Goal: Task Accomplishment & Management: Use online tool/utility

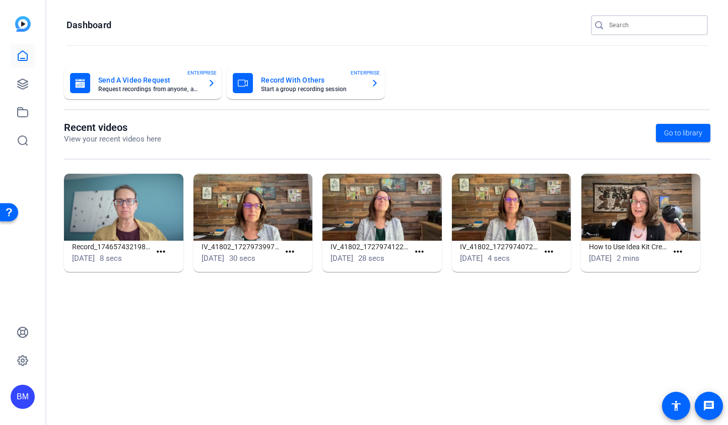
click at [645, 30] on input "Search" at bounding box center [654, 25] width 91 height 12
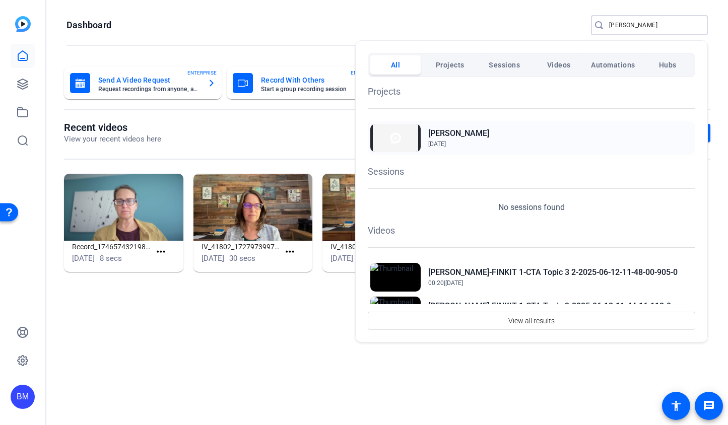
type input "niki cla"
click at [470, 136] on div "Niki Clark May 27, 2025" at bounding box center [532, 137] width 328 height 33
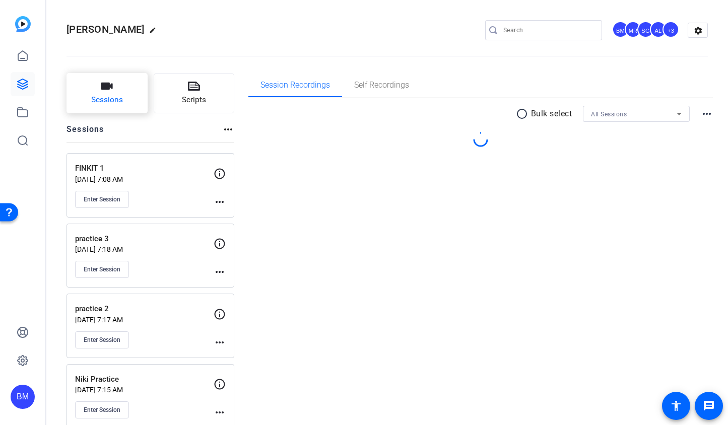
click at [102, 90] on icon "button" at bounding box center [107, 86] width 12 height 12
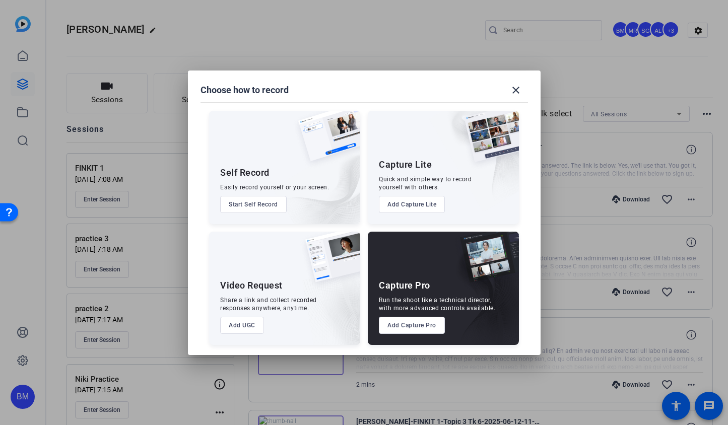
click at [396, 325] on button "Add Capture Pro" at bounding box center [412, 325] width 66 height 17
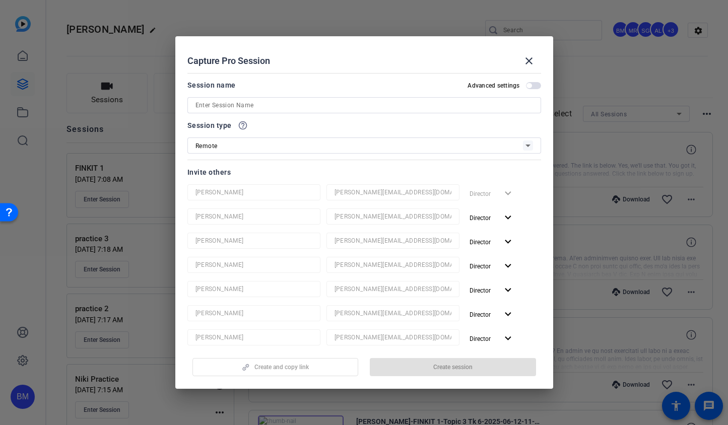
click at [247, 108] on input at bounding box center [365, 105] width 338 height 12
type input "N"
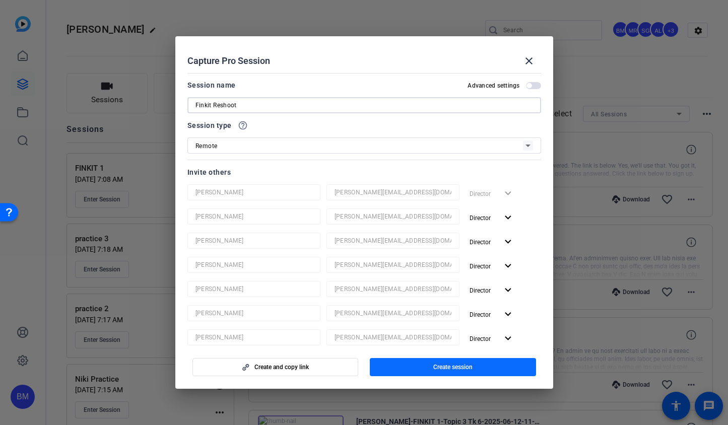
type input "Finkit Reshoot"
click at [420, 362] on span "button" at bounding box center [453, 367] width 166 height 24
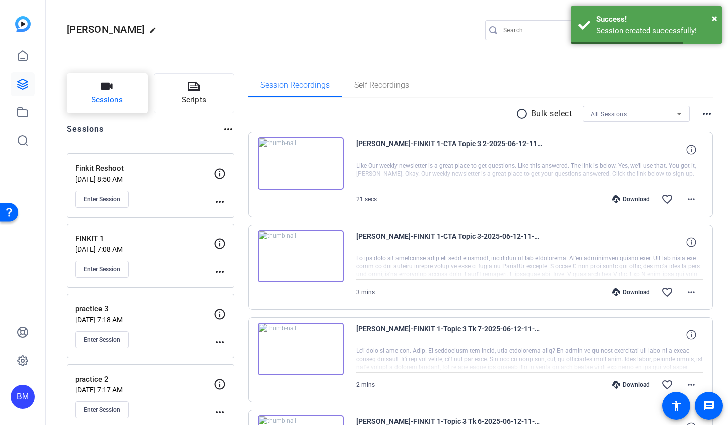
click at [120, 94] on button "Sessions" at bounding box center [107, 93] width 81 height 40
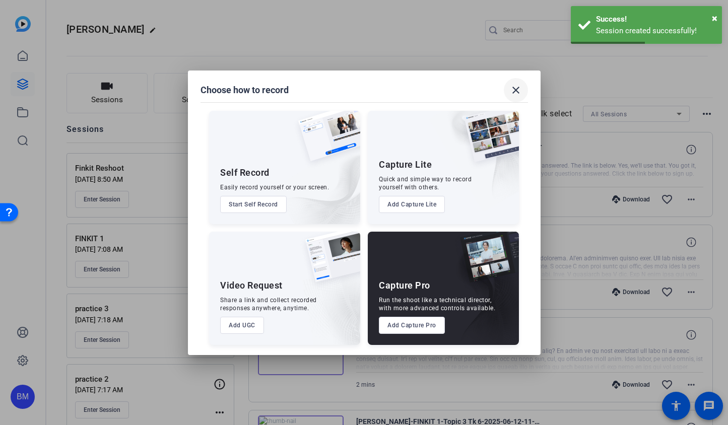
click at [514, 88] on mat-icon "close" at bounding box center [516, 90] width 12 height 12
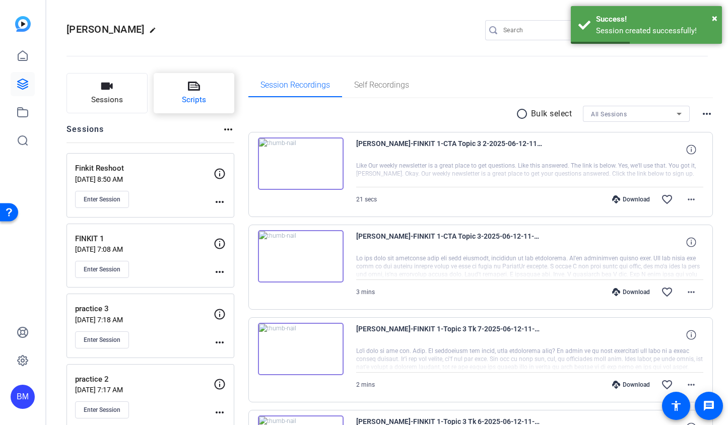
click at [204, 100] on span "Scripts" at bounding box center [194, 100] width 24 height 12
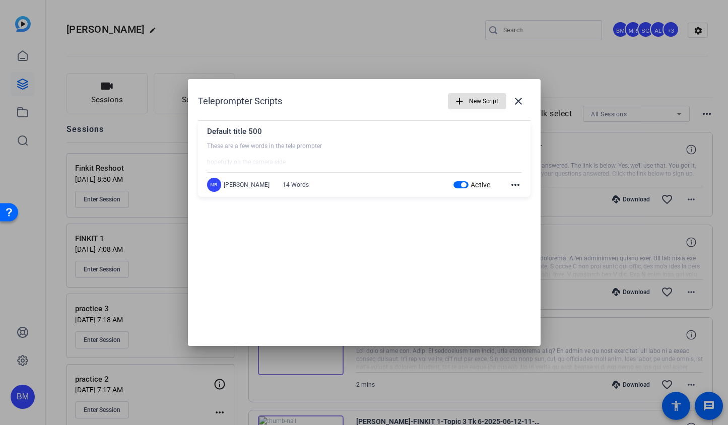
click at [519, 94] on span at bounding box center [519, 101] width 24 height 24
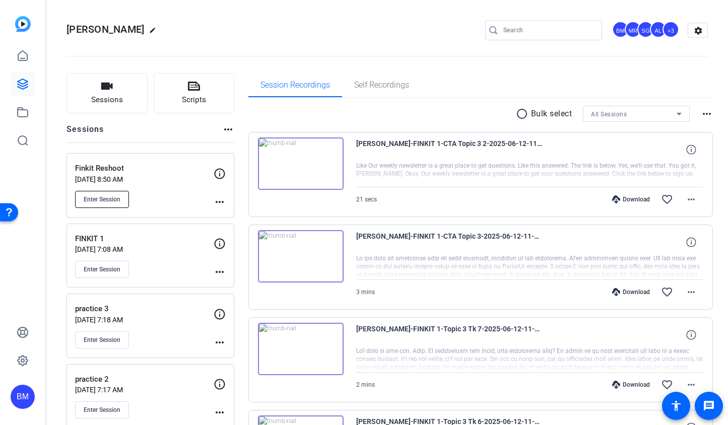
click at [97, 197] on span "Enter Session" at bounding box center [102, 200] width 37 height 8
click at [25, 55] on icon at bounding box center [23, 56] width 12 height 12
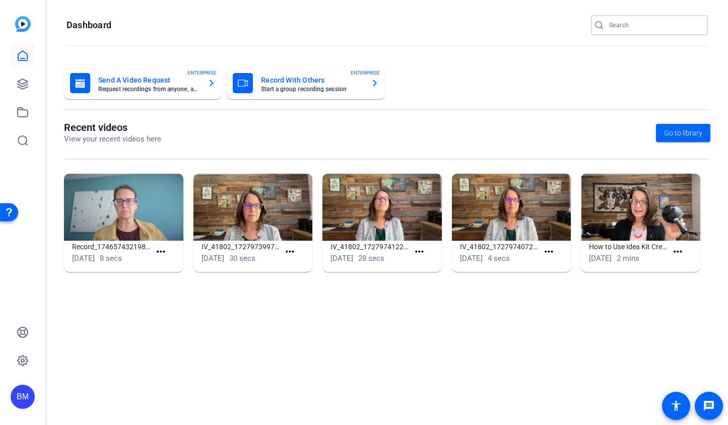
click at [642, 29] on input "Search" at bounding box center [654, 25] width 91 height 12
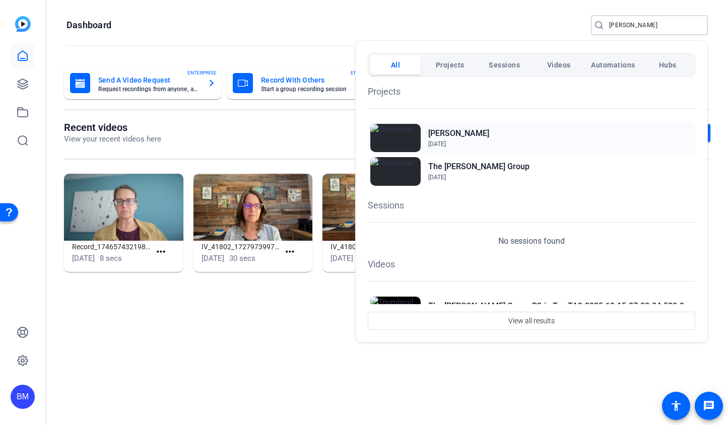
type input "loew"
click at [457, 136] on h2 "Loewenthal" at bounding box center [458, 134] width 61 height 12
click at [445, 169] on h2 "The Loewenthal Group" at bounding box center [478, 167] width 101 height 12
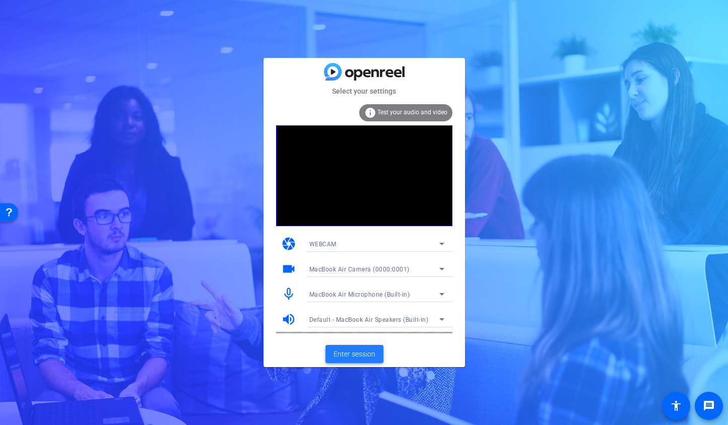
click at [352, 350] on span "Enter session" at bounding box center [355, 354] width 42 height 11
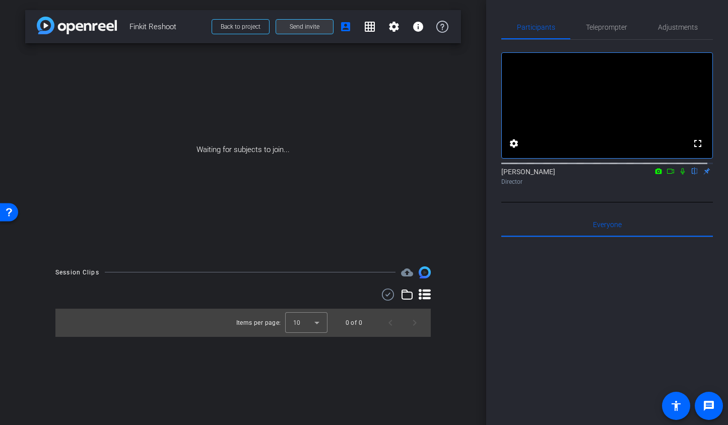
click at [311, 25] on span "Send invite" at bounding box center [305, 27] width 30 height 8
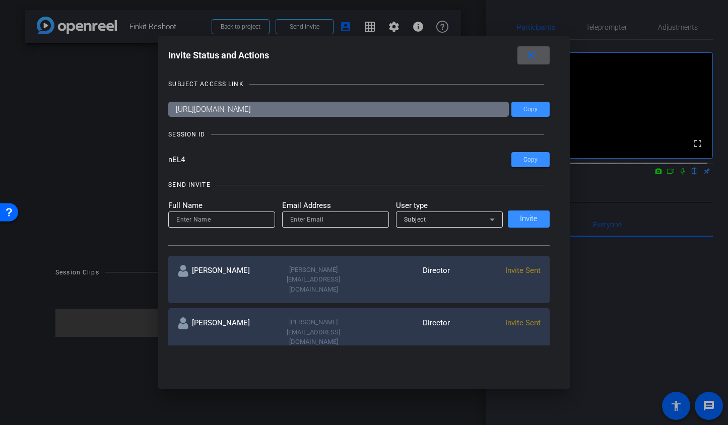
click at [394, 29] on div at bounding box center [364, 212] width 728 height 425
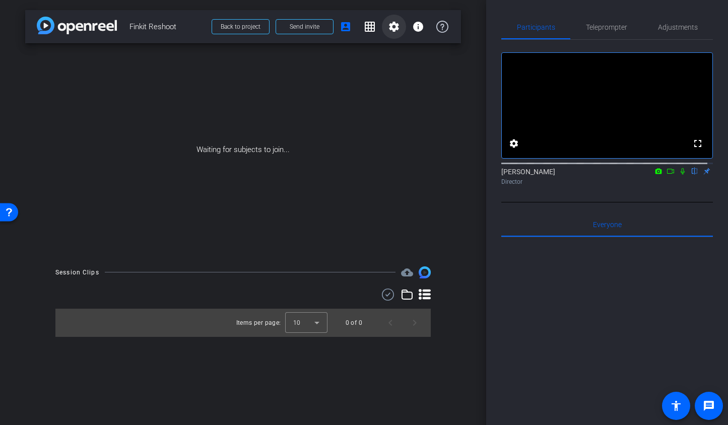
click at [393, 29] on mat-icon "settings" at bounding box center [394, 27] width 12 height 12
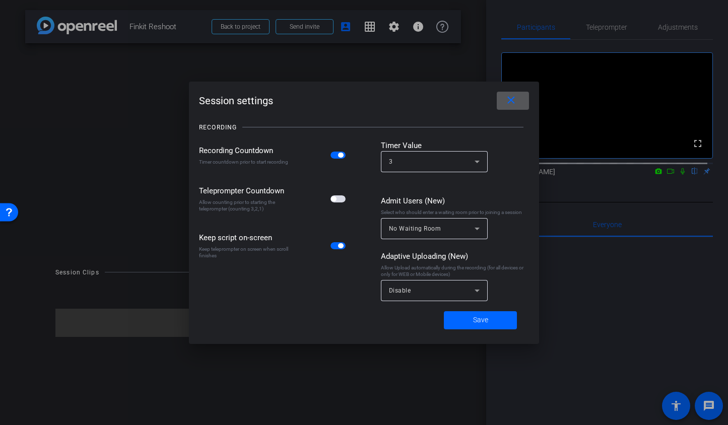
click at [339, 202] on span "button" at bounding box center [338, 199] width 15 height 7
click at [474, 322] on span "Save" at bounding box center [480, 320] width 15 height 11
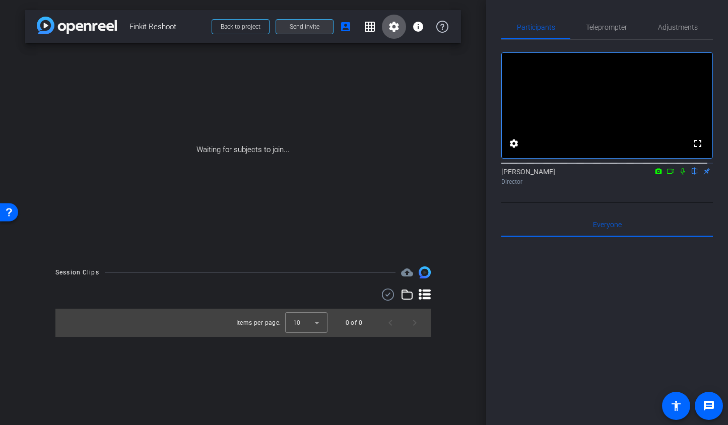
click at [313, 26] on span "Send invite" at bounding box center [305, 27] width 30 height 8
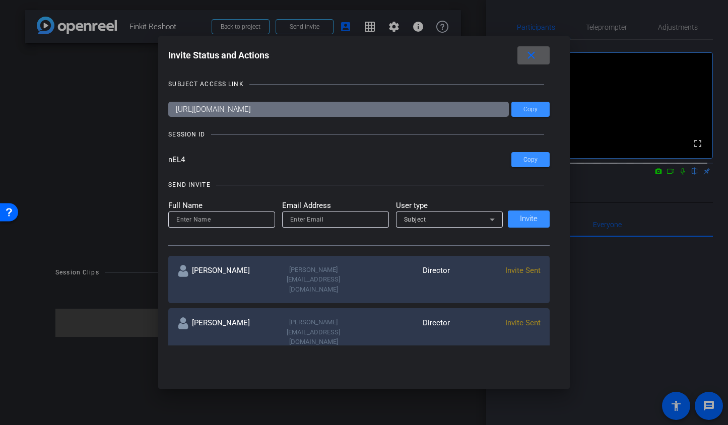
click at [535, 59] on mat-icon "close" at bounding box center [531, 55] width 13 height 13
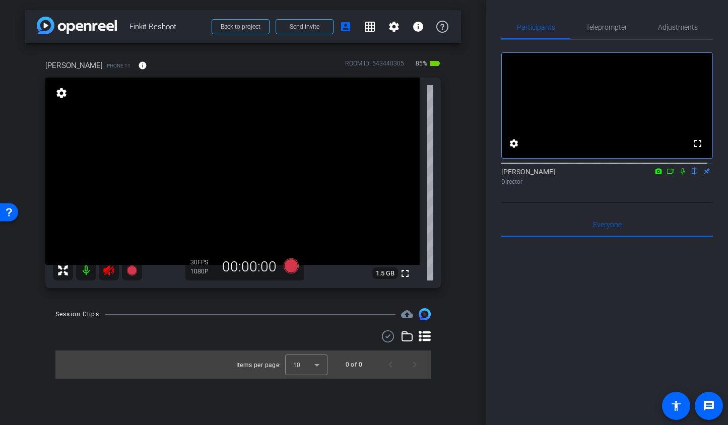
click at [104, 268] on icon at bounding box center [109, 271] width 12 height 12
click at [607, 27] on span "Teleprompter" at bounding box center [606, 27] width 41 height 7
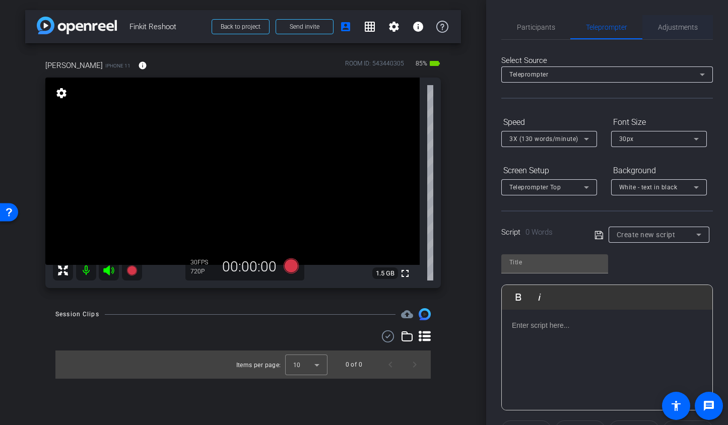
click at [658, 26] on span "Adjustments" at bounding box center [678, 27] width 40 height 7
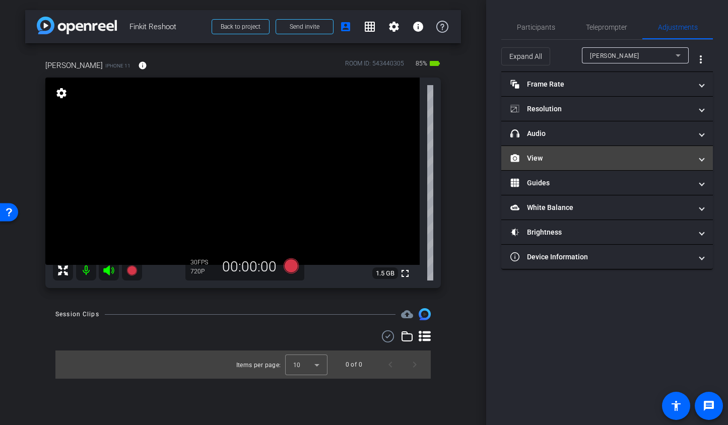
click at [559, 154] on mat-panel-title "View" at bounding box center [601, 158] width 181 height 11
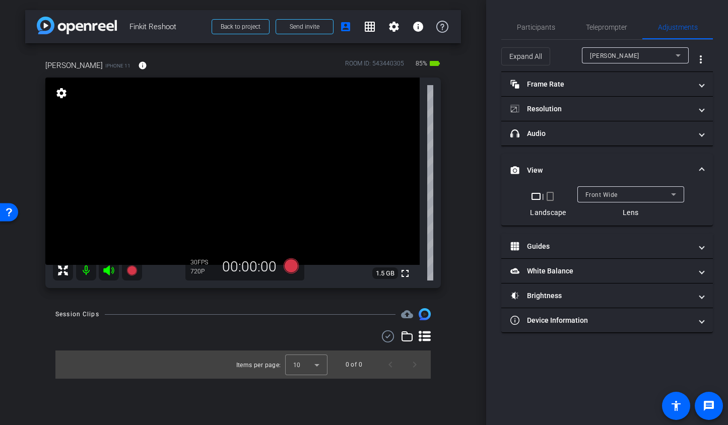
click at [549, 200] on mat-icon "crop_portrait" at bounding box center [550, 197] width 12 height 12
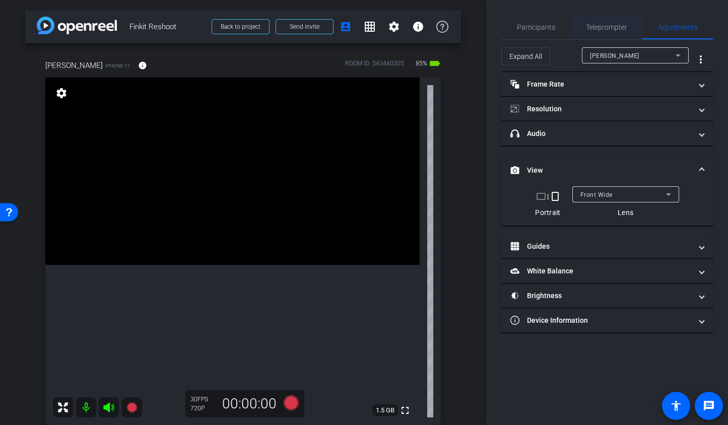
click at [607, 31] on span "Teleprompter" at bounding box center [606, 27] width 41 height 7
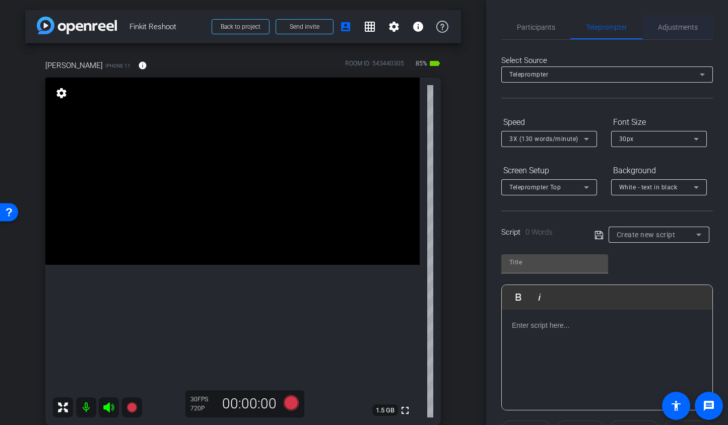
click at [679, 28] on span "Adjustments" at bounding box center [678, 27] width 40 height 7
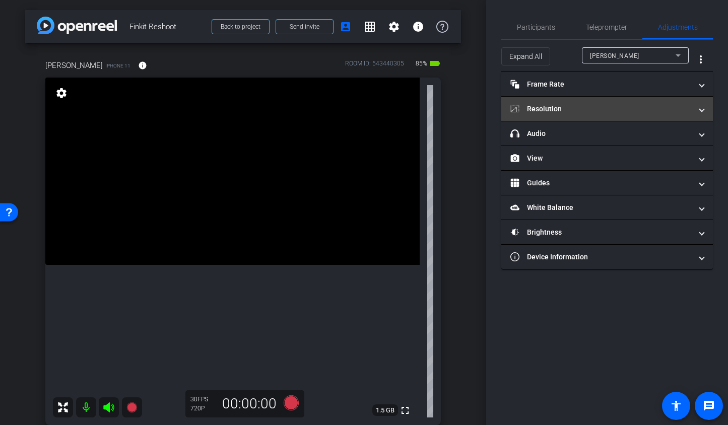
click at [573, 118] on mat-expansion-panel-header "Resolution" at bounding box center [607, 109] width 212 height 24
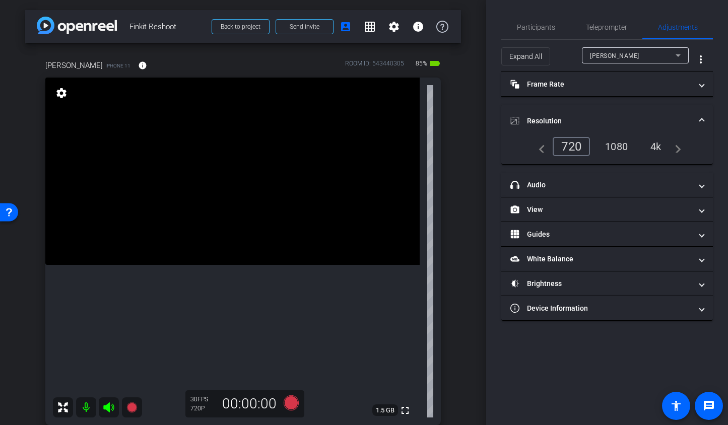
click at [614, 145] on div "1080" at bounding box center [617, 146] width 38 height 17
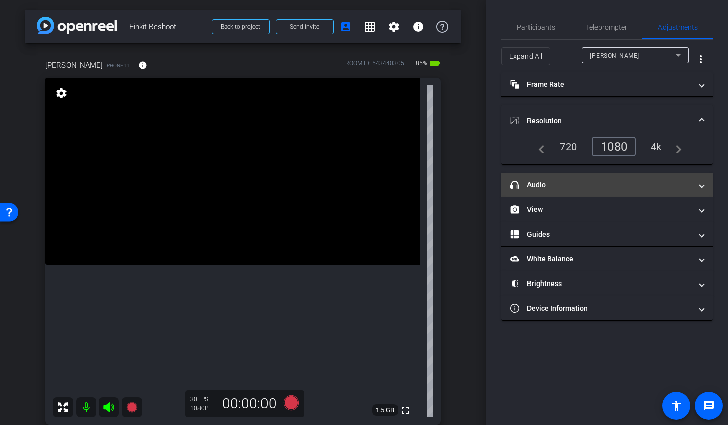
click at [589, 191] on mat-expansion-panel-header "headphone icon Audio" at bounding box center [607, 185] width 212 height 24
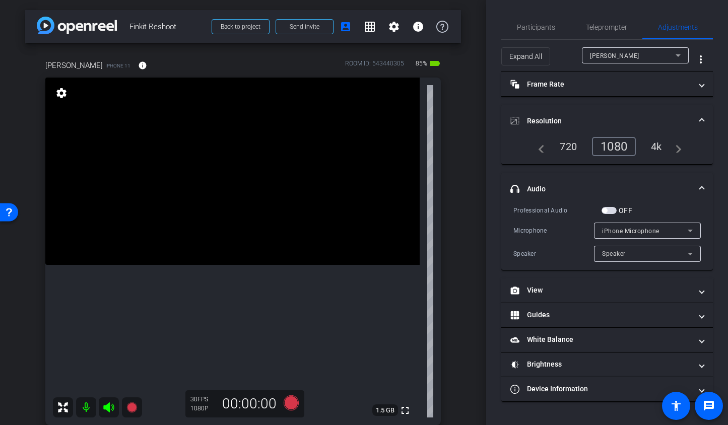
click at [611, 212] on span "button" at bounding box center [609, 210] width 15 height 7
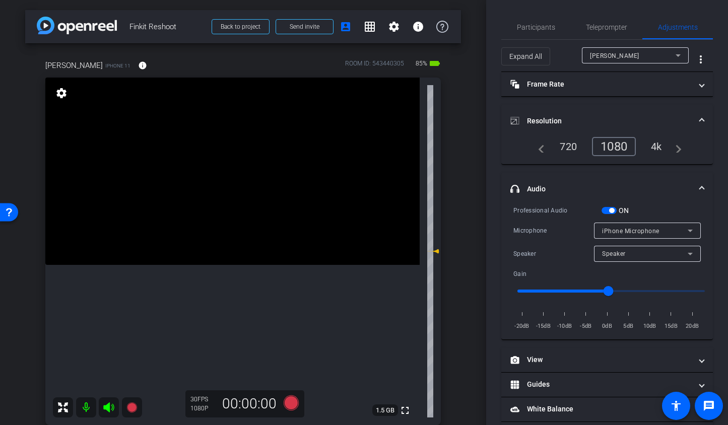
click at [609, 228] on span "iPhone Microphone" at bounding box center [630, 231] width 57 height 7
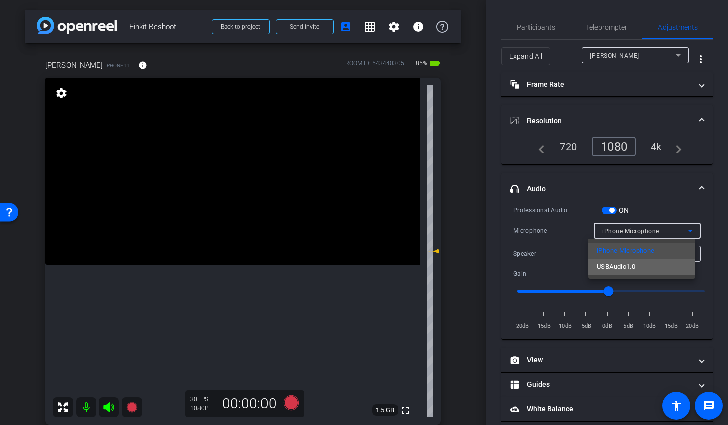
click at [613, 270] on span "USBAudio1.0" at bounding box center [616, 267] width 39 height 12
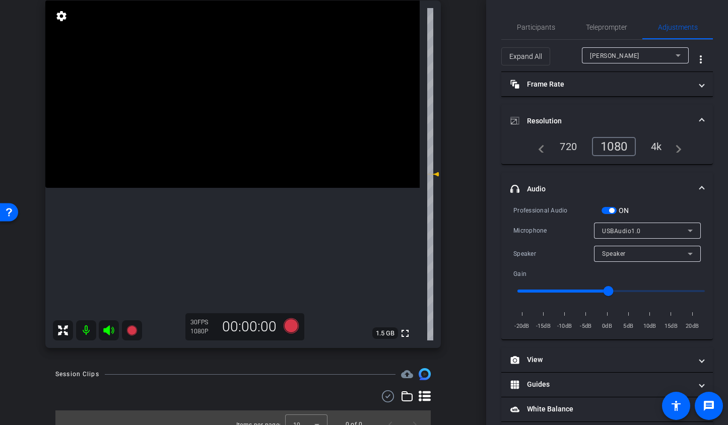
scroll to position [91, 0]
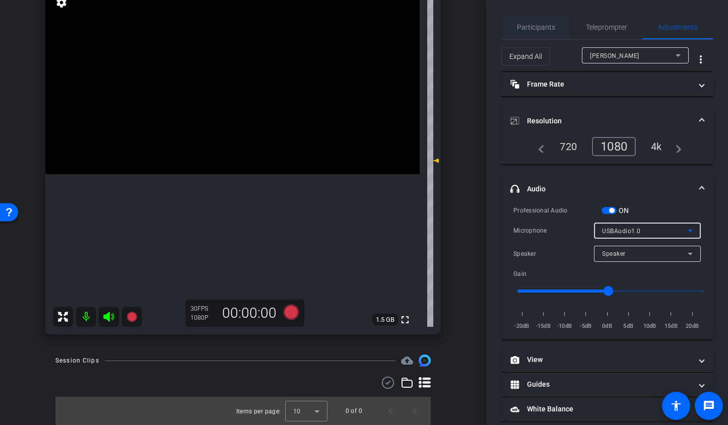
click at [533, 24] on span "Participants" at bounding box center [536, 27] width 38 height 7
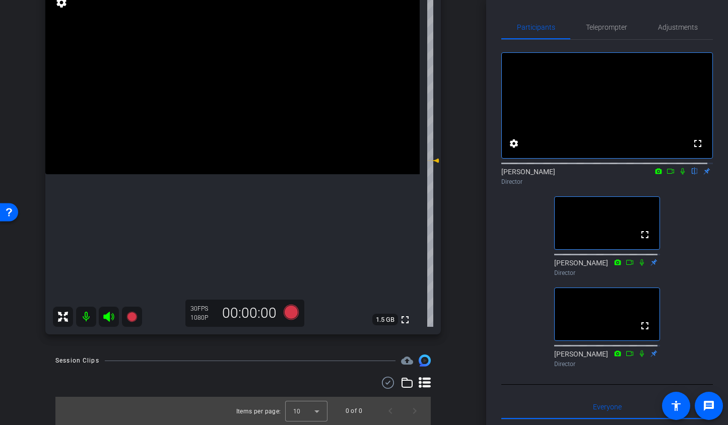
click at [681, 175] on icon at bounding box center [683, 171] width 4 height 7
click at [680, 175] on icon at bounding box center [683, 171] width 6 height 7
click at [680, 175] on icon at bounding box center [683, 171] width 8 height 7
click at [680, 175] on icon at bounding box center [683, 171] width 6 height 7
click at [681, 175] on icon at bounding box center [683, 171] width 4 height 7
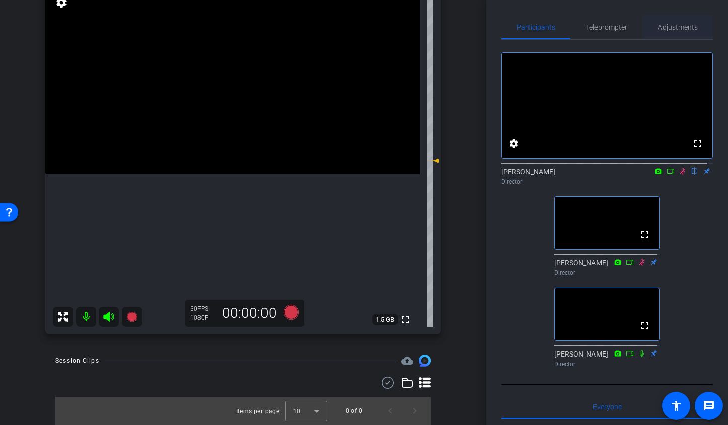
click at [676, 29] on span "Adjustments" at bounding box center [678, 27] width 40 height 7
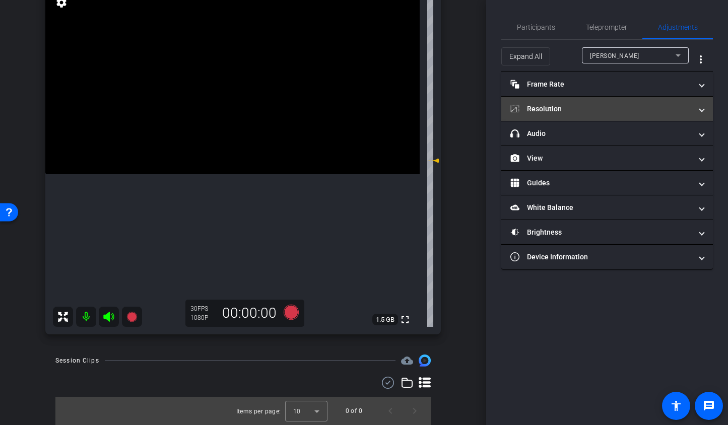
click at [608, 109] on mat-panel-title "Resolution" at bounding box center [601, 109] width 181 height 11
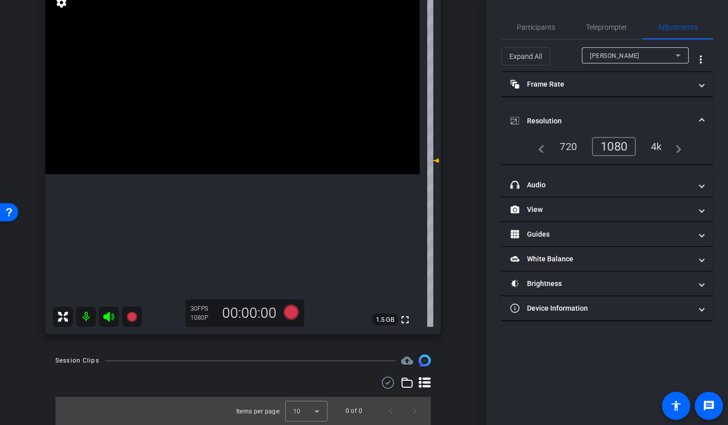
click at [661, 141] on div "4k" at bounding box center [657, 146] width 26 height 17
click at [519, 27] on span "Participants" at bounding box center [536, 27] width 38 height 7
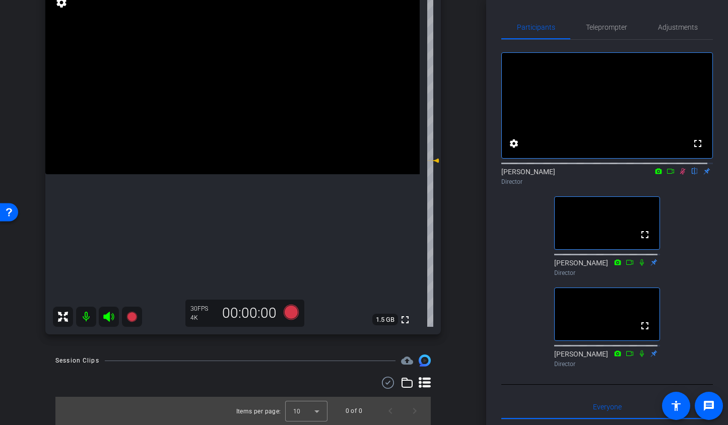
click at [680, 175] on icon at bounding box center [683, 171] width 6 height 7
click at [681, 175] on icon at bounding box center [683, 171] width 4 height 7
click at [680, 175] on icon at bounding box center [683, 171] width 6 height 7
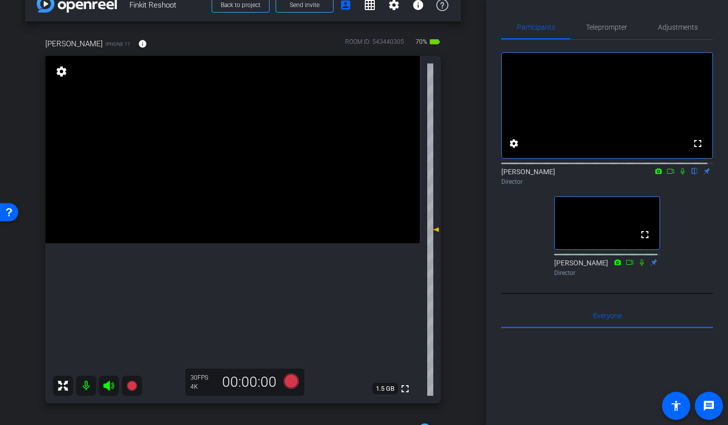
scroll to position [0, 0]
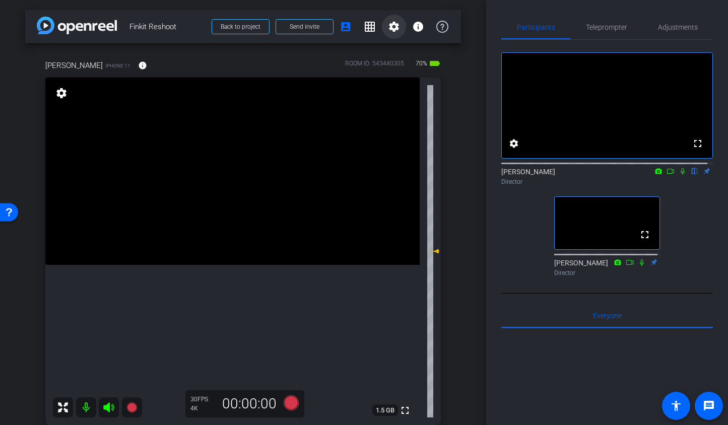
click at [393, 27] on mat-icon "settings" at bounding box center [394, 27] width 12 height 12
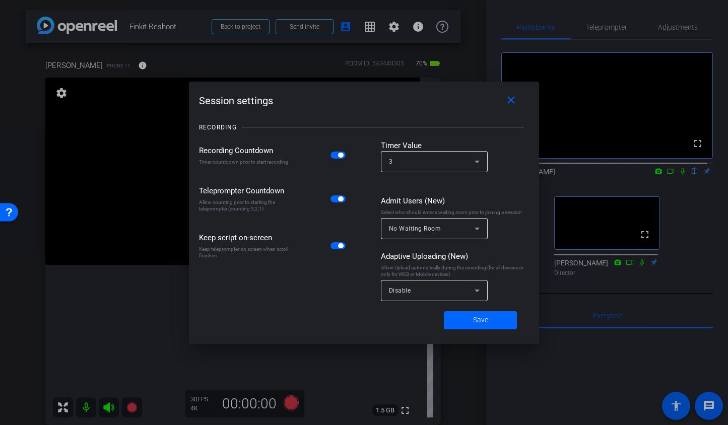
click at [336, 197] on span "button" at bounding box center [338, 199] width 15 height 7
click at [514, 103] on mat-icon "close" at bounding box center [511, 100] width 13 height 13
click at [490, 324] on span at bounding box center [480, 320] width 73 height 24
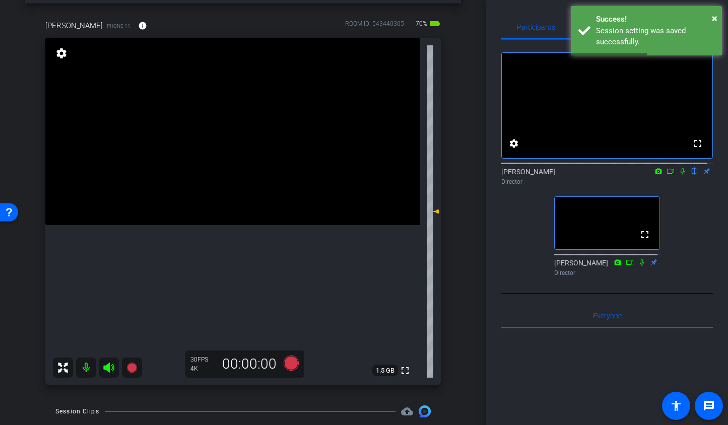
scroll to position [40, 0]
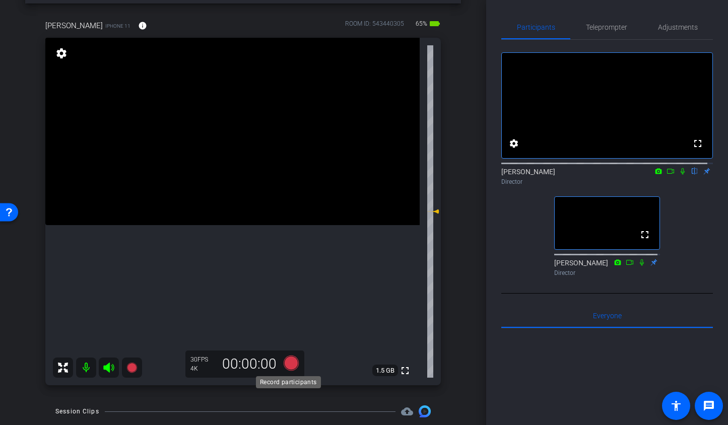
click at [285, 362] on icon at bounding box center [290, 363] width 15 height 15
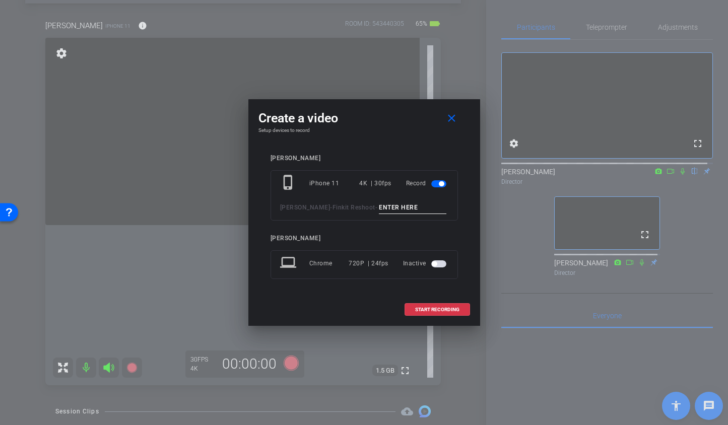
click at [385, 209] on input at bounding box center [413, 208] width 68 height 13
type input "T"
click at [458, 121] on mat-icon "close" at bounding box center [452, 118] width 13 height 13
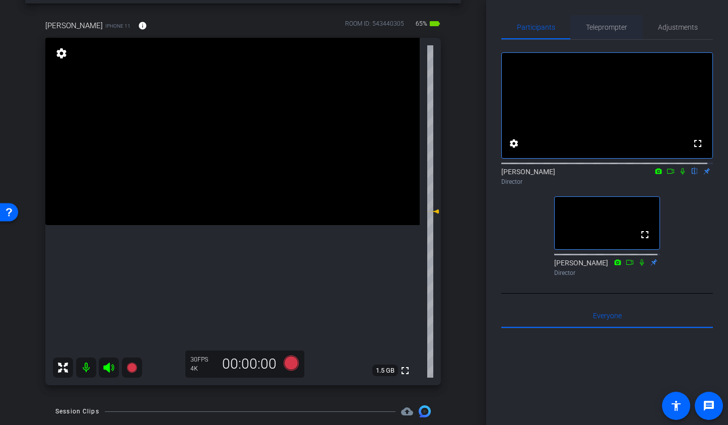
click at [618, 29] on span "Teleprompter" at bounding box center [606, 27] width 41 height 7
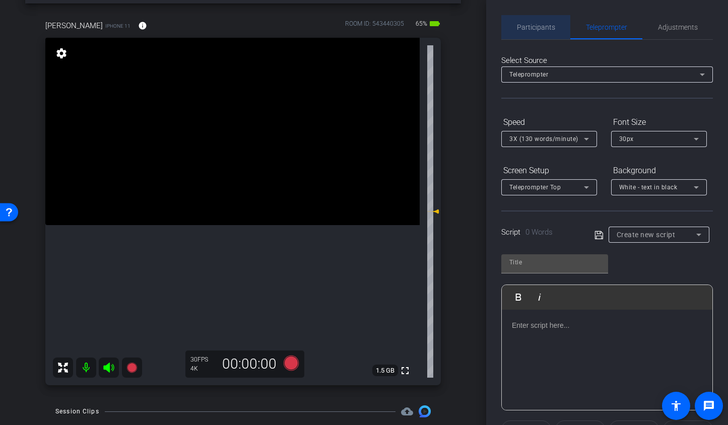
click at [540, 37] on span "Participants" at bounding box center [536, 27] width 38 height 24
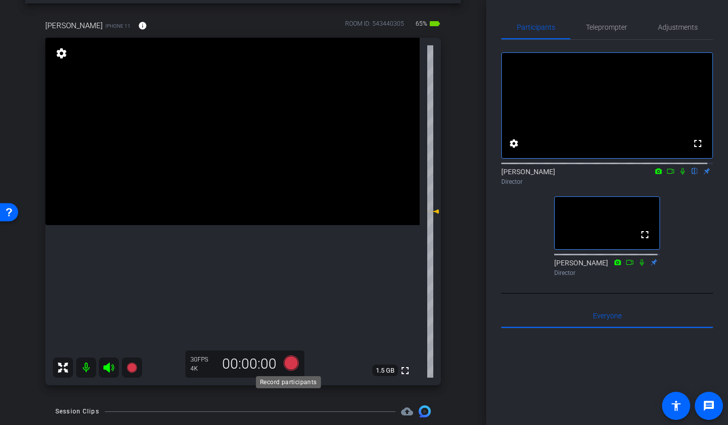
click at [292, 364] on icon at bounding box center [290, 363] width 15 height 15
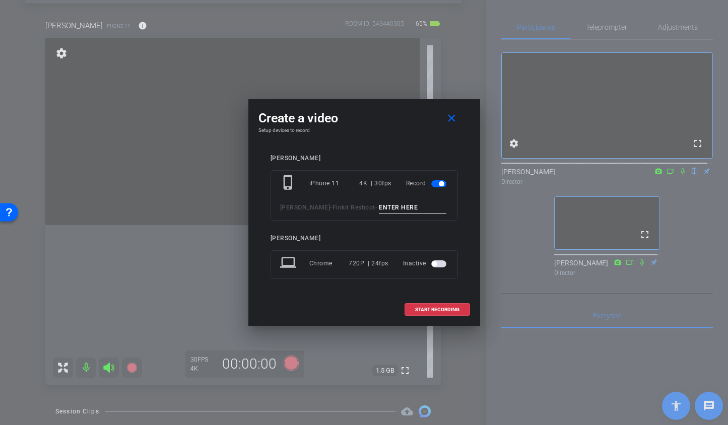
click at [379, 210] on input at bounding box center [413, 208] width 68 height 13
type input "TA1"
click at [428, 307] on span "START RECORDING" at bounding box center [437, 309] width 44 height 5
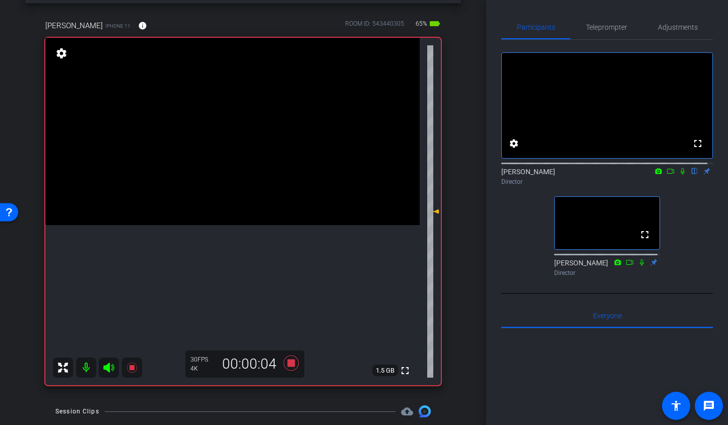
click at [106, 370] on icon at bounding box center [109, 368] width 12 height 12
click at [679, 28] on span "Adjustments" at bounding box center [678, 27] width 40 height 7
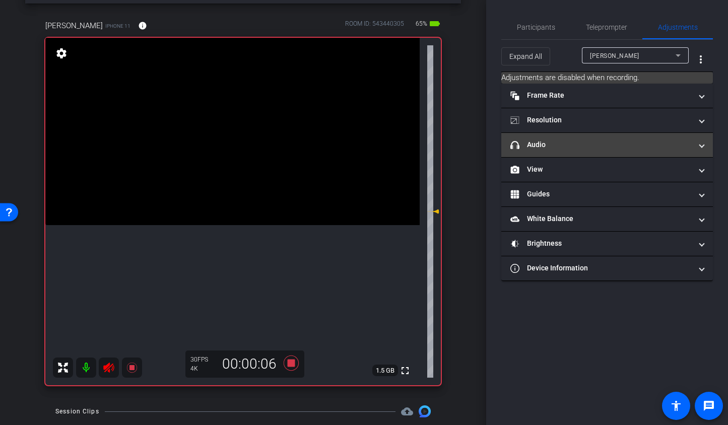
click at [610, 143] on mat-panel-title "headphone icon Audio" at bounding box center [601, 145] width 181 height 11
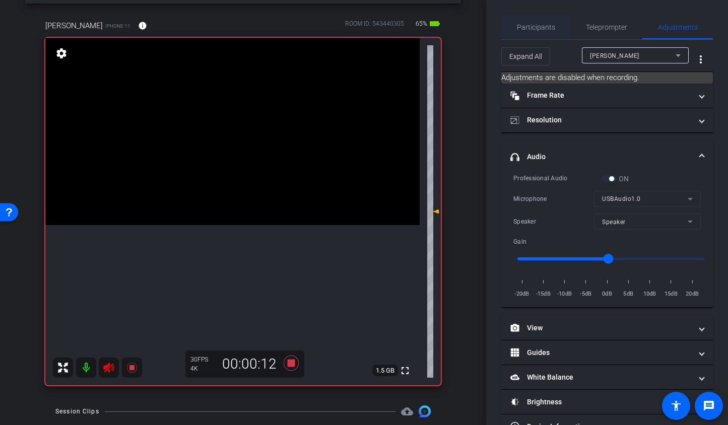
click at [535, 27] on span "Participants" at bounding box center [536, 27] width 38 height 7
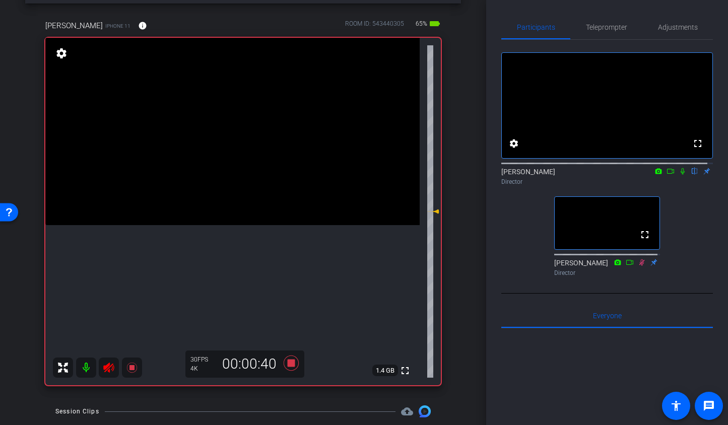
click at [681, 175] on icon at bounding box center [683, 171] width 4 height 7
click at [288, 364] on icon at bounding box center [290, 363] width 15 height 15
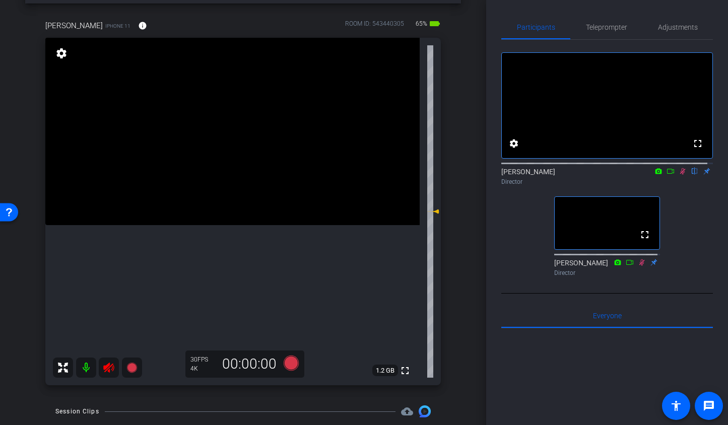
click at [108, 367] on icon at bounding box center [109, 368] width 12 height 12
click at [680, 175] on icon at bounding box center [683, 171] width 8 height 7
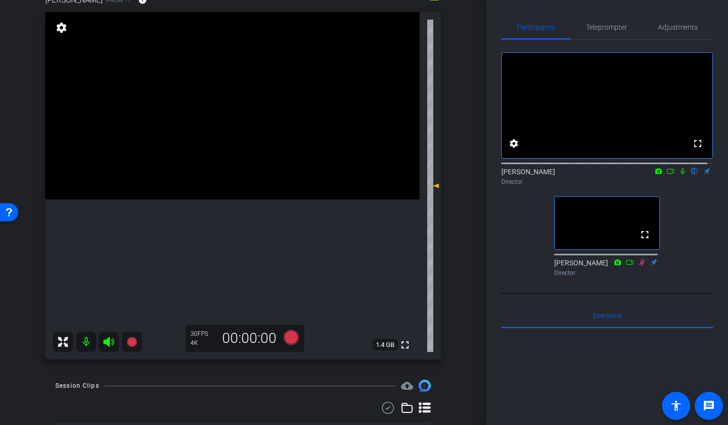
scroll to position [143, 0]
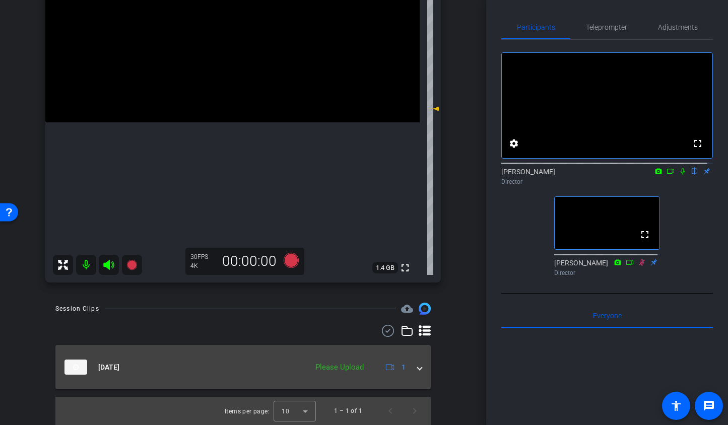
click at [418, 367] on span at bounding box center [420, 367] width 4 height 11
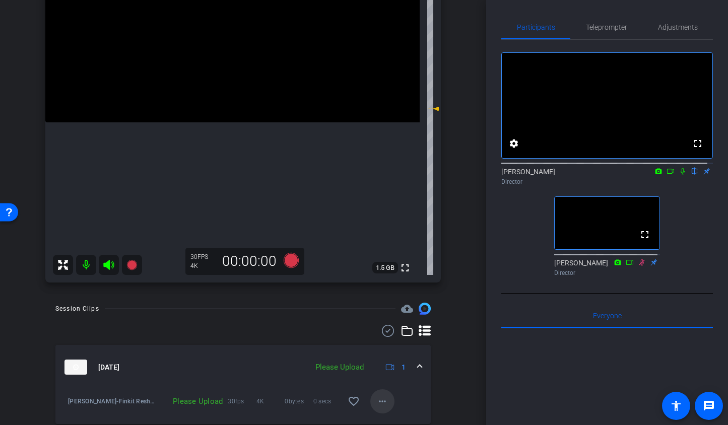
click at [378, 398] on mat-icon "more_horiz" at bounding box center [382, 402] width 12 height 12
click at [376, 353] on span "Upload" at bounding box center [393, 356] width 40 height 12
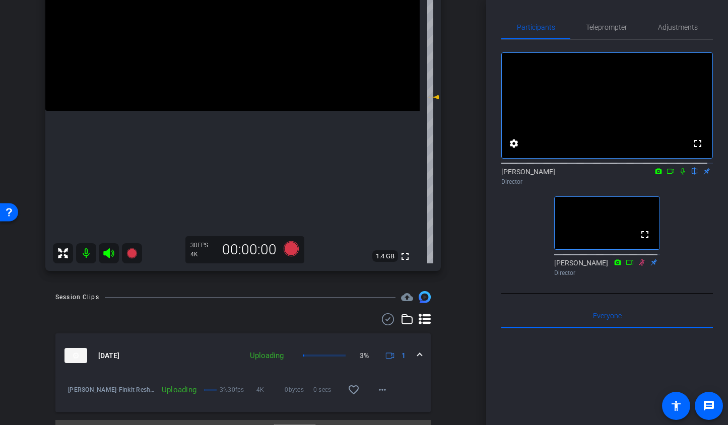
scroll to position [177, 0]
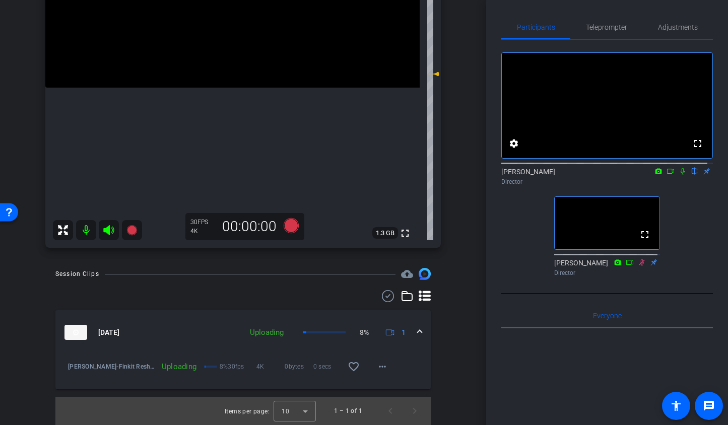
click at [108, 230] on icon at bounding box center [108, 230] width 11 height 10
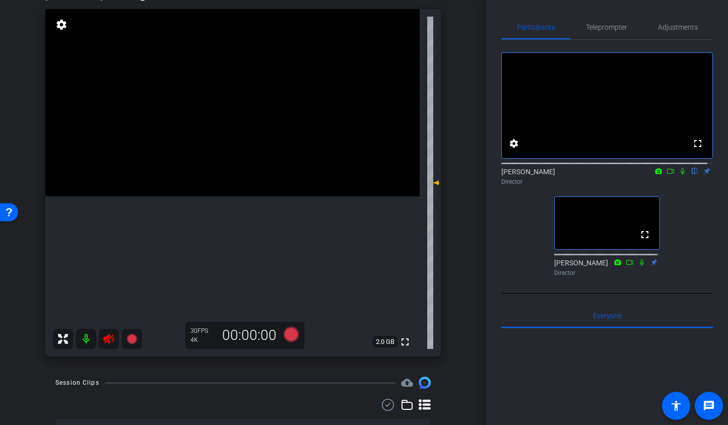
scroll to position [107, 0]
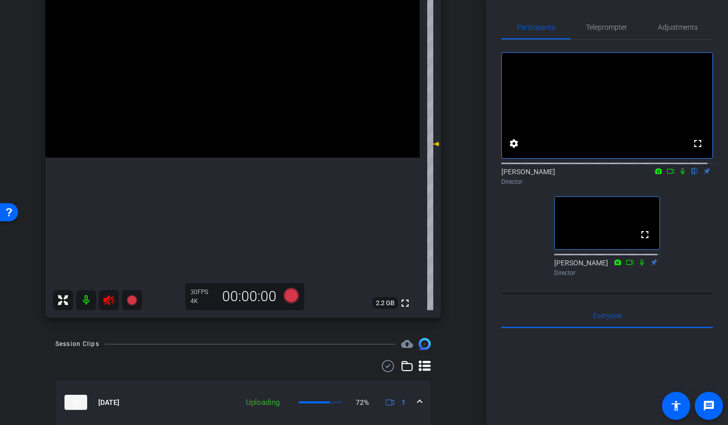
click at [107, 303] on icon at bounding box center [109, 300] width 12 height 12
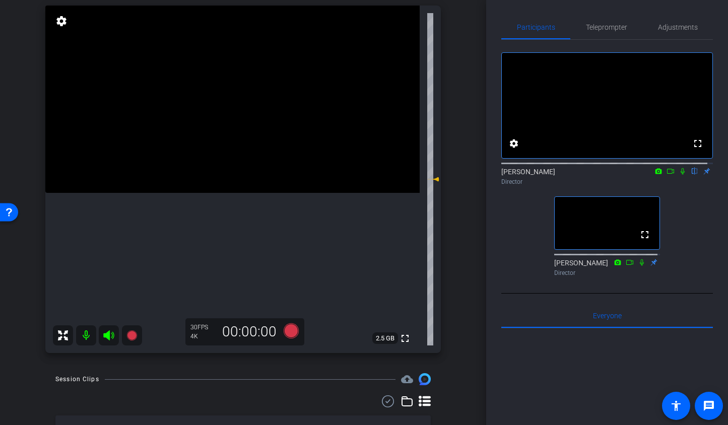
scroll to position [85, 0]
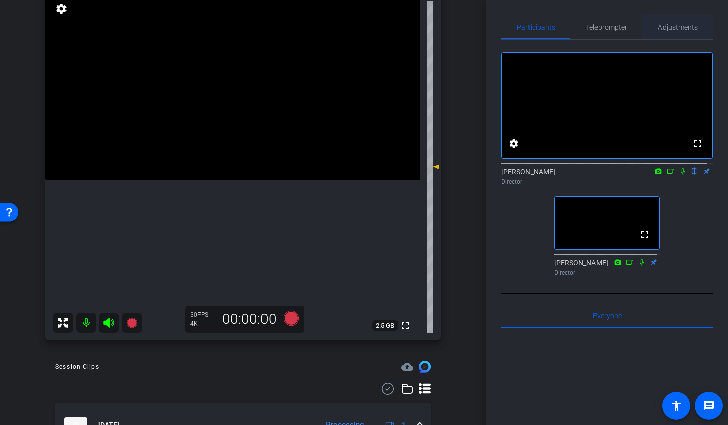
click at [671, 26] on span "Adjustments" at bounding box center [678, 27] width 40 height 7
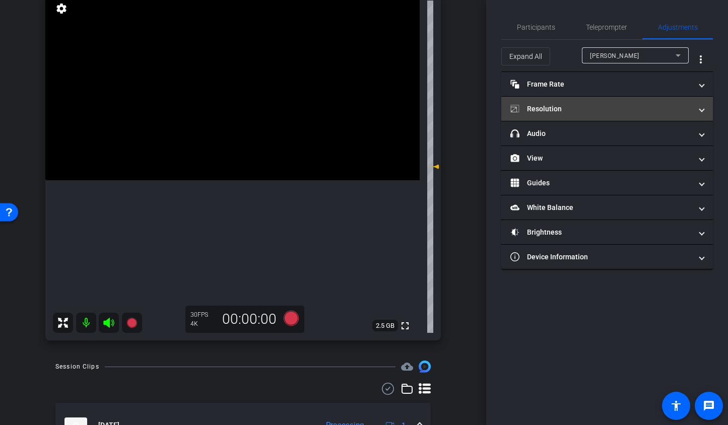
click at [612, 115] on mat-expansion-panel-header "Resolution" at bounding box center [607, 109] width 212 height 24
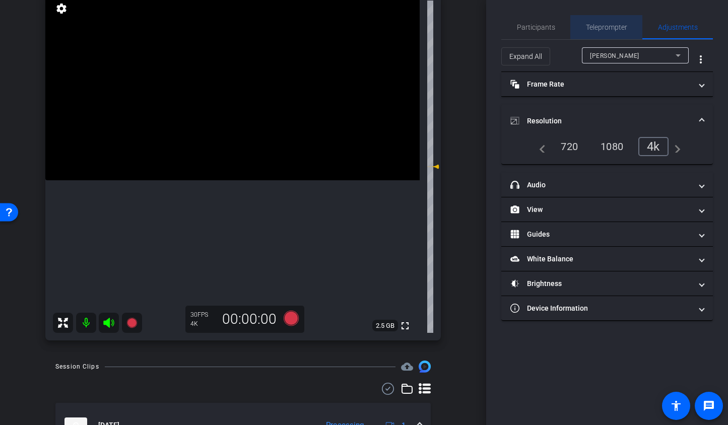
click at [607, 29] on span "Teleprompter" at bounding box center [606, 27] width 41 height 7
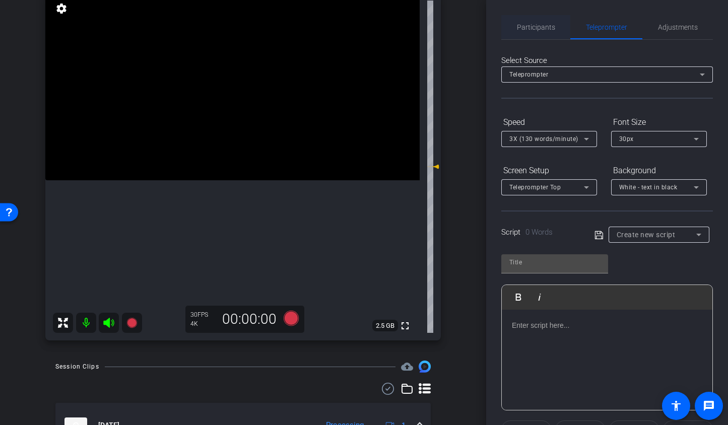
click at [527, 27] on span "Participants" at bounding box center [536, 27] width 38 height 7
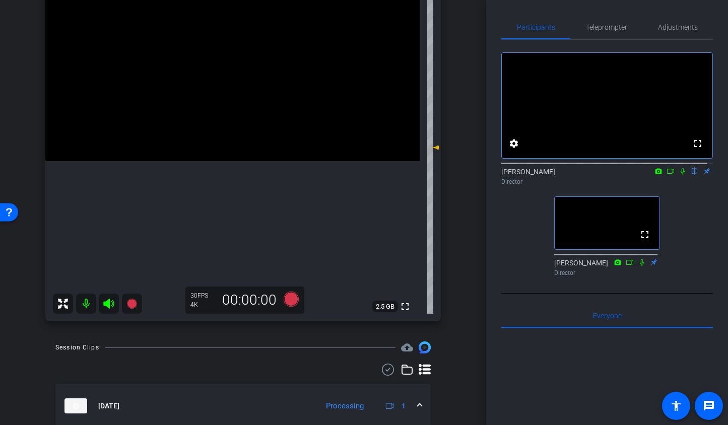
scroll to position [102, 0]
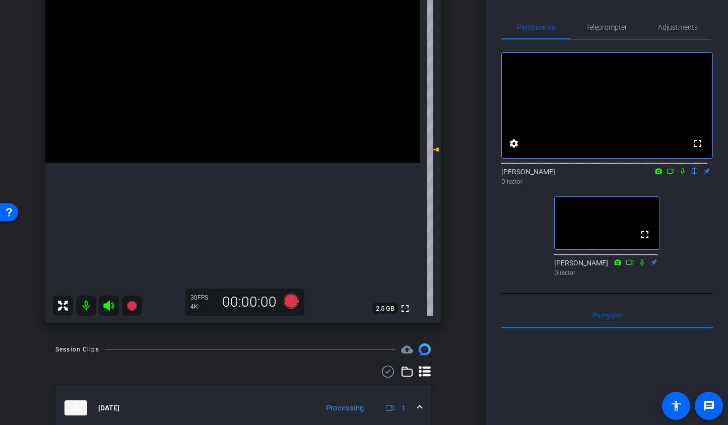
click at [640, 266] on icon at bounding box center [642, 262] width 4 height 7
click at [131, 304] on icon at bounding box center [132, 306] width 10 height 10
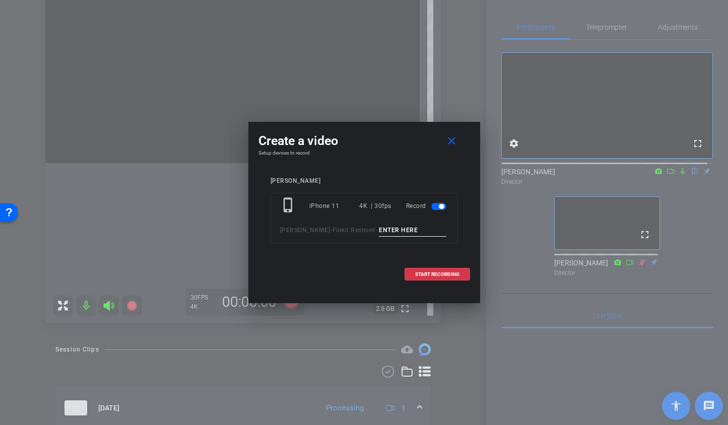
click at [391, 227] on input at bounding box center [413, 230] width 68 height 13
type input "TA2"
click at [443, 275] on span "START RECORDING" at bounding box center [437, 274] width 44 height 5
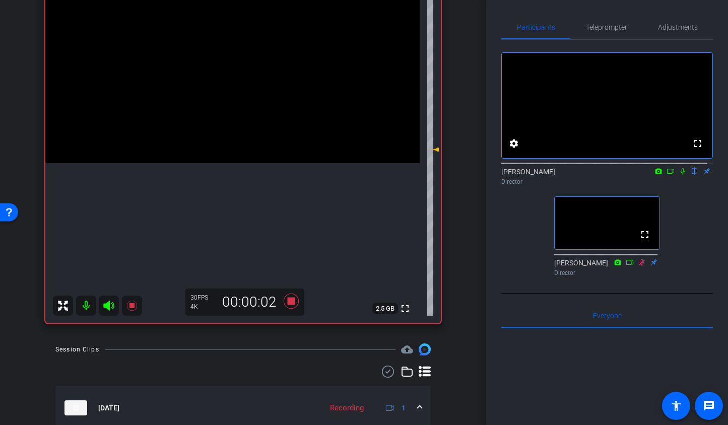
click at [681, 175] on icon at bounding box center [683, 171] width 4 height 7
click at [117, 301] on mat-icon at bounding box center [109, 306] width 20 height 20
click at [289, 303] on icon at bounding box center [290, 301] width 15 height 15
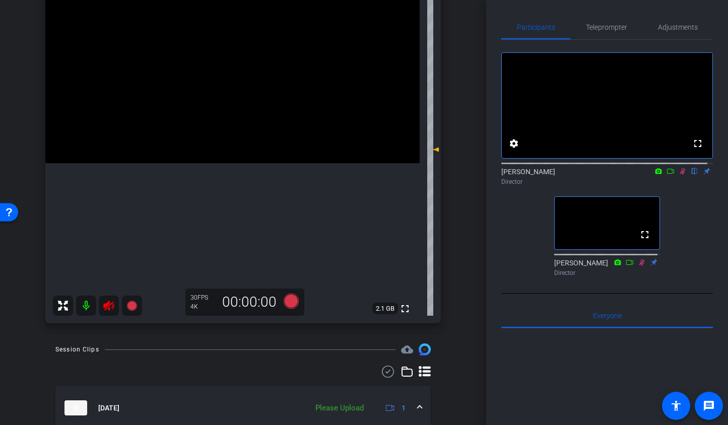
click at [111, 307] on icon at bounding box center [109, 306] width 12 height 12
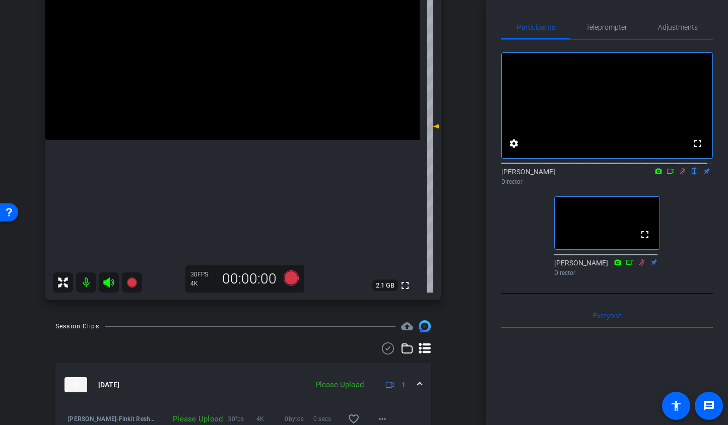
scroll to position [180, 0]
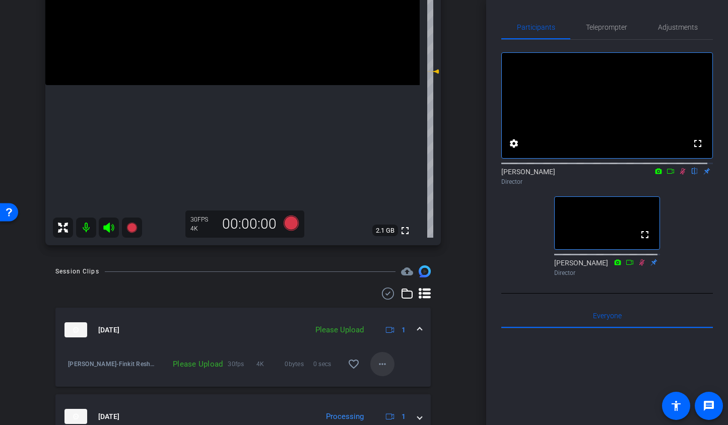
click at [370, 363] on span at bounding box center [382, 364] width 24 height 24
click at [381, 384] on span "Upload" at bounding box center [393, 386] width 40 height 12
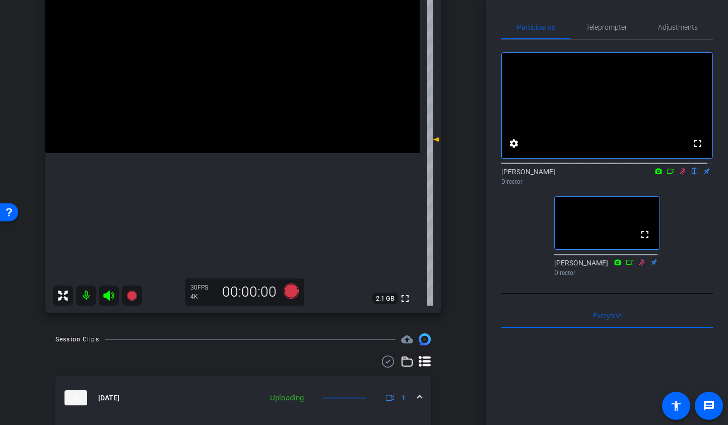
scroll to position [76, 0]
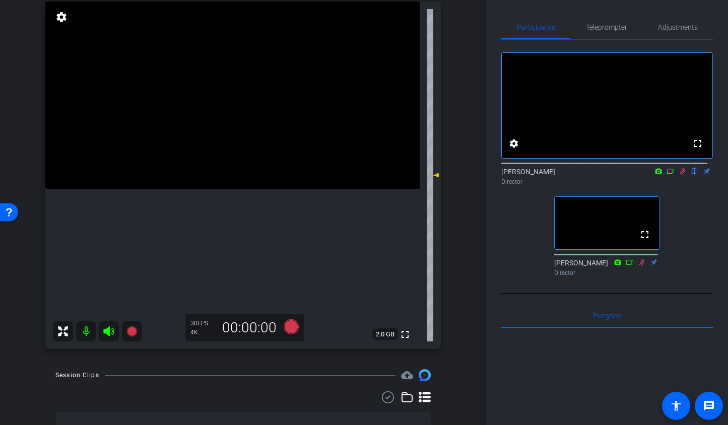
click at [680, 175] on icon at bounding box center [683, 171] width 6 height 7
click at [640, 266] on icon at bounding box center [642, 262] width 8 height 7
click at [638, 266] on icon at bounding box center [642, 262] width 8 height 7
click at [640, 266] on icon at bounding box center [643, 262] width 6 height 7
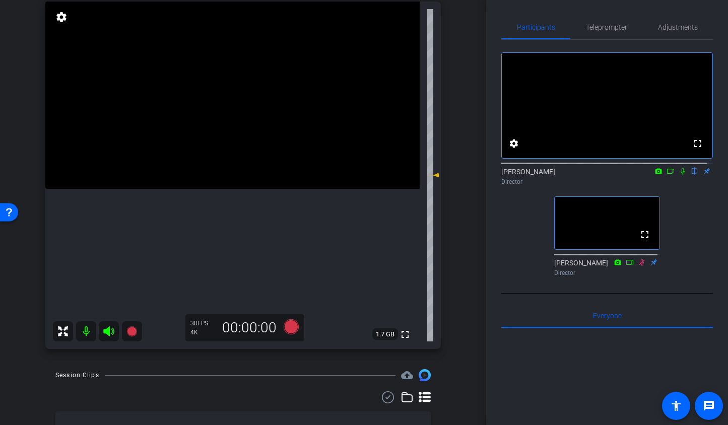
click at [638, 266] on icon at bounding box center [642, 262] width 8 height 7
click at [286, 327] on icon at bounding box center [290, 327] width 15 height 15
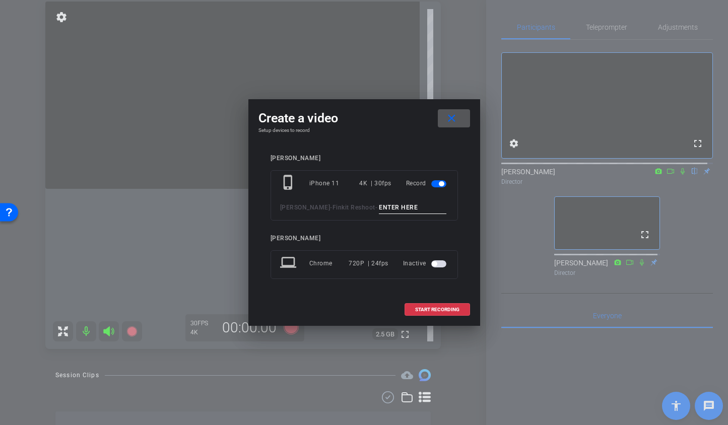
click at [451, 111] on span at bounding box center [454, 118] width 32 height 24
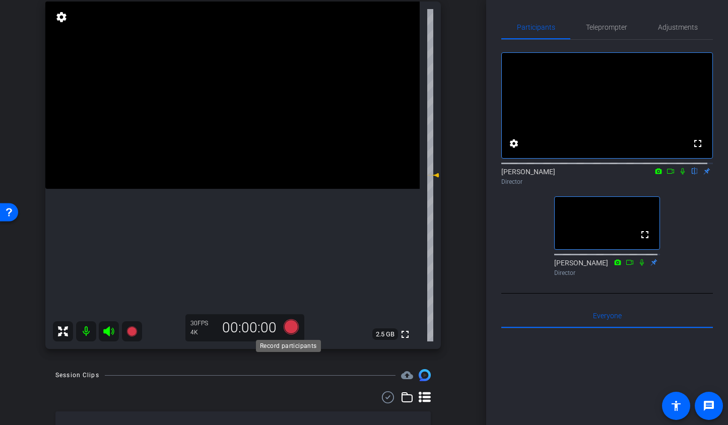
click at [289, 327] on icon at bounding box center [290, 327] width 15 height 15
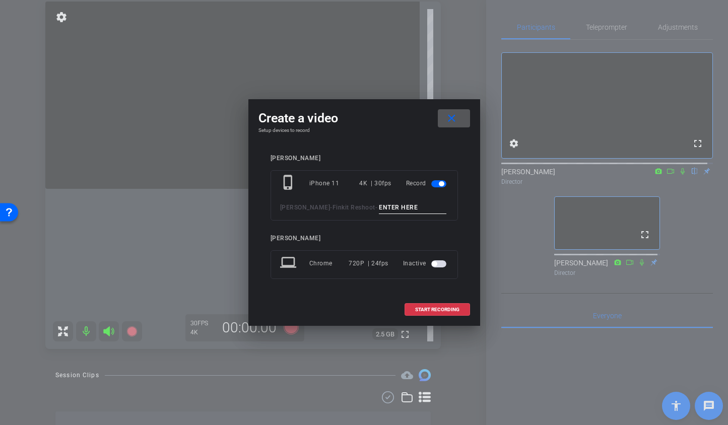
click at [379, 209] on input at bounding box center [413, 208] width 68 height 13
type input "TA3"
click at [441, 310] on span "START RECORDING" at bounding box center [437, 309] width 44 height 5
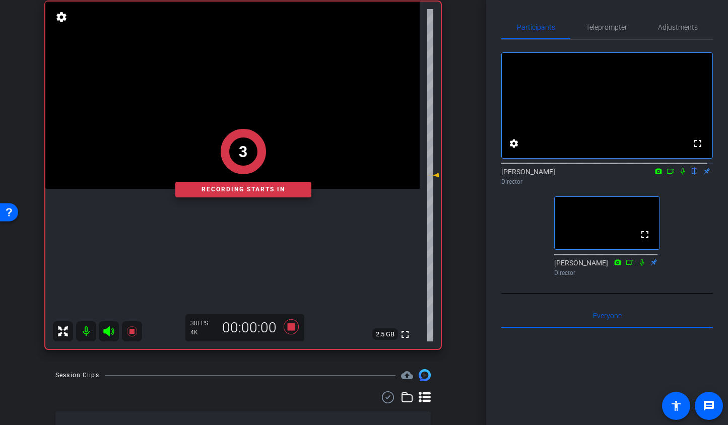
click at [108, 336] on div "3 Recording starts in" at bounding box center [243, 163] width 396 height 372
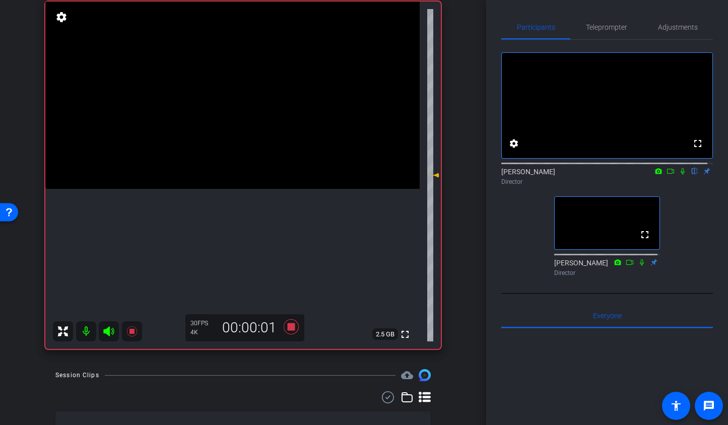
click at [109, 330] on icon at bounding box center [108, 332] width 11 height 10
click at [681, 175] on icon at bounding box center [683, 171] width 4 height 7
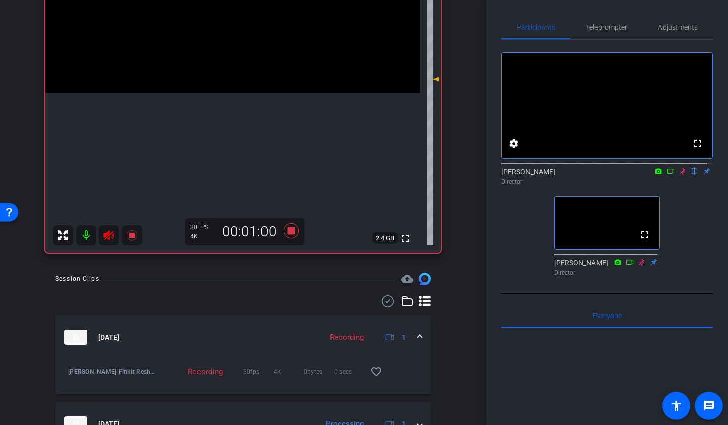
scroll to position [172, 0]
click at [286, 230] on icon at bounding box center [290, 231] width 15 height 15
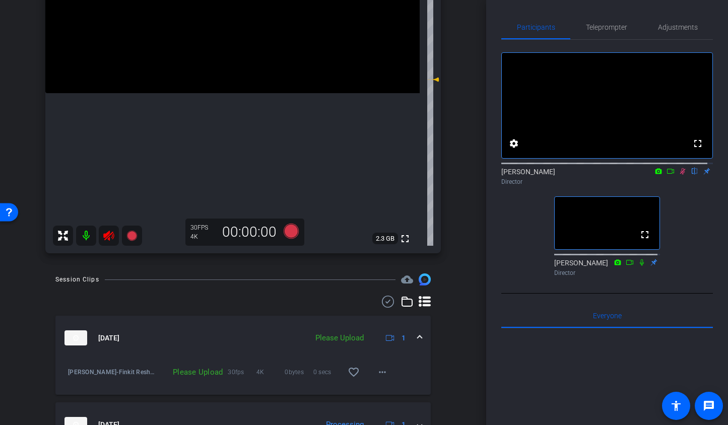
click at [111, 232] on icon at bounding box center [109, 236] width 12 height 12
click at [370, 371] on span at bounding box center [382, 372] width 24 height 24
click at [388, 325] on span "Upload" at bounding box center [393, 327] width 40 height 12
click at [692, 25] on span "Adjustments" at bounding box center [678, 27] width 40 height 7
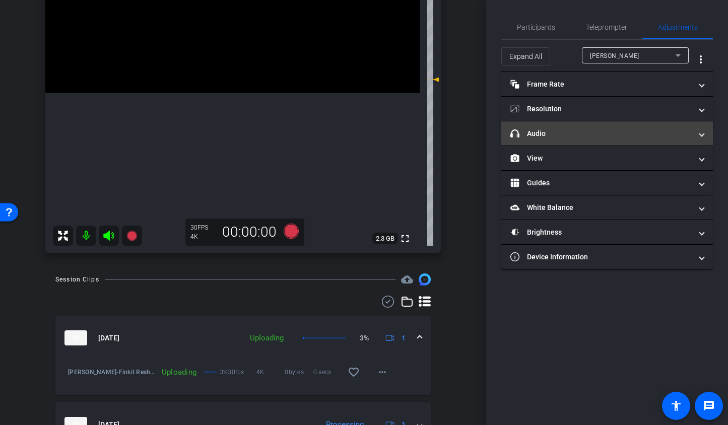
click at [585, 144] on mat-expansion-panel-header "headphone icon Audio" at bounding box center [607, 133] width 212 height 24
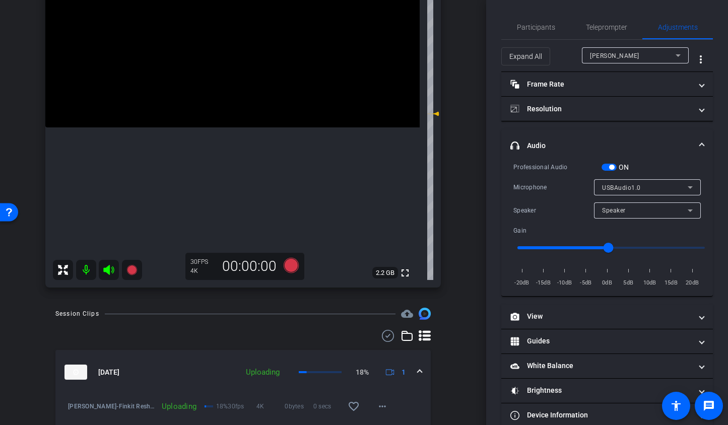
scroll to position [138, 0]
click at [290, 265] on icon at bounding box center [290, 265] width 15 height 15
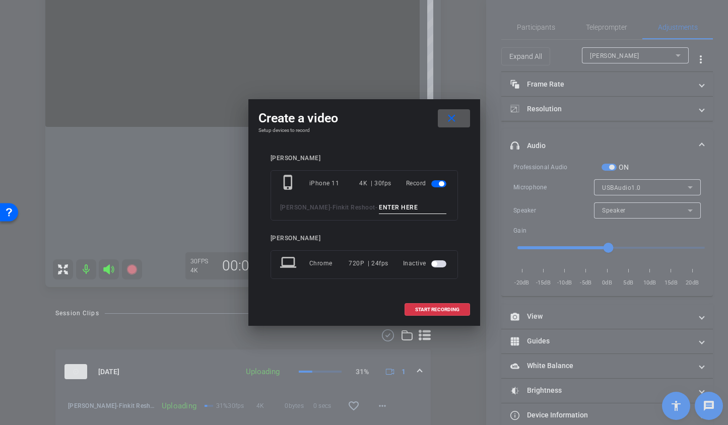
click at [379, 207] on input at bounding box center [413, 208] width 68 height 13
type input "TA"
click at [452, 119] on mat-icon "close" at bounding box center [452, 118] width 13 height 13
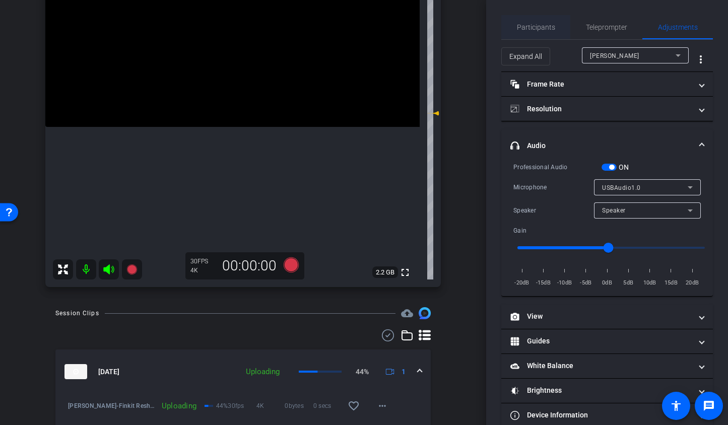
click at [542, 33] on span "Participants" at bounding box center [536, 27] width 38 height 24
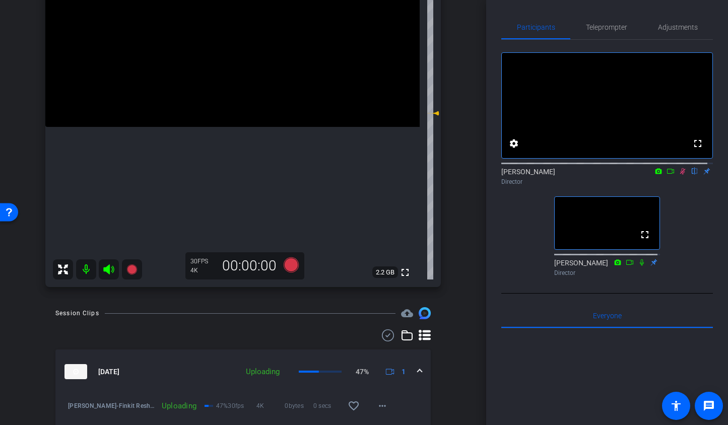
click at [680, 175] on icon at bounding box center [683, 171] width 6 height 7
click at [289, 264] on icon at bounding box center [290, 265] width 15 height 15
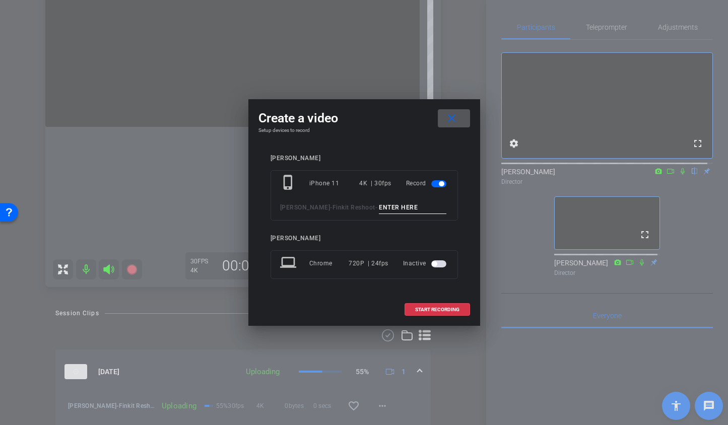
click at [379, 210] on input at bounding box center [413, 208] width 68 height 13
type input "TA3a"
click at [444, 310] on span "START RECORDING" at bounding box center [437, 309] width 44 height 5
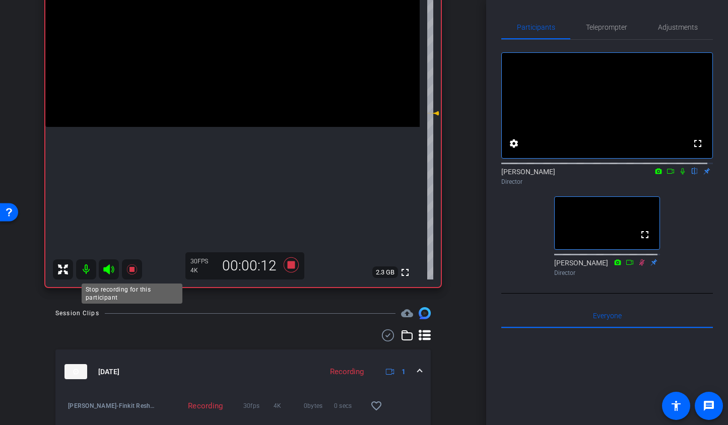
click at [130, 271] on icon at bounding box center [132, 270] width 10 height 10
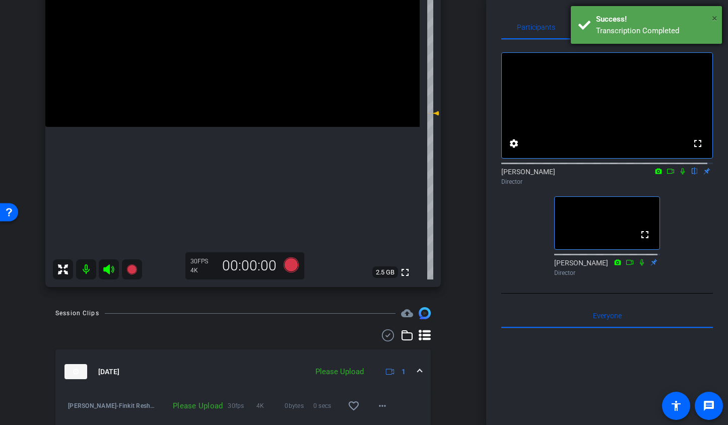
click at [714, 18] on span "×" at bounding box center [715, 18] width 6 height 12
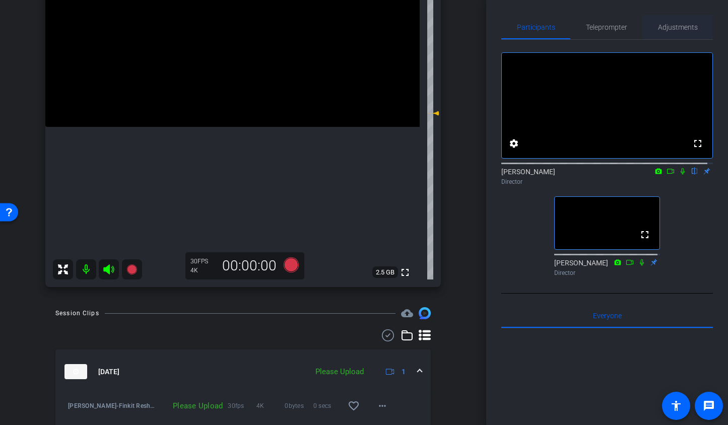
click at [671, 26] on span "Adjustments" at bounding box center [678, 27] width 40 height 7
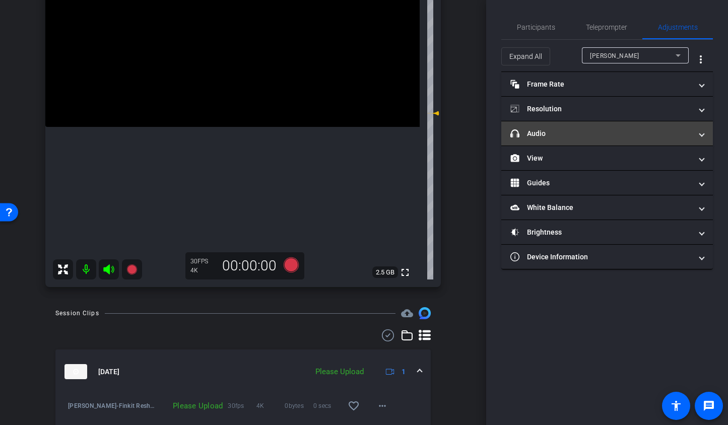
click at [577, 138] on mat-panel-title "headphone icon Audio" at bounding box center [601, 134] width 181 height 11
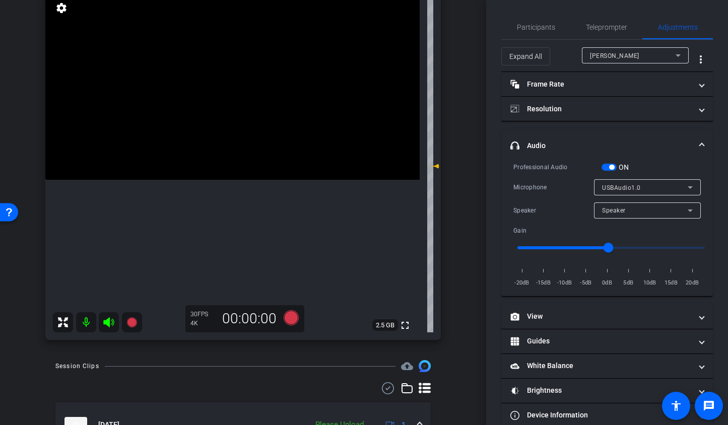
scroll to position [333, 0]
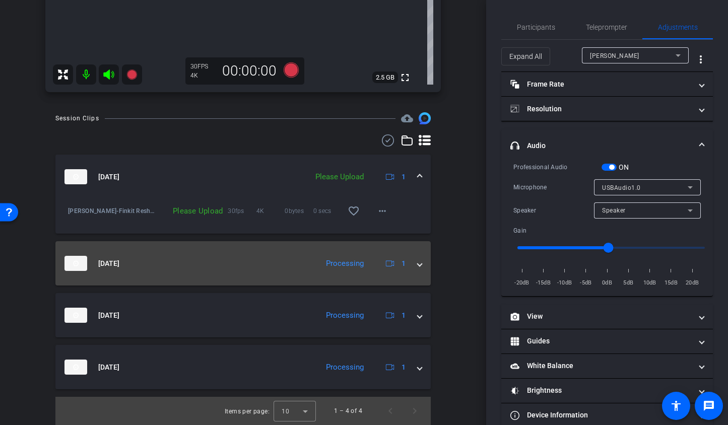
click at [160, 265] on mat-panel-title "[DATE]" at bounding box center [189, 263] width 248 height 15
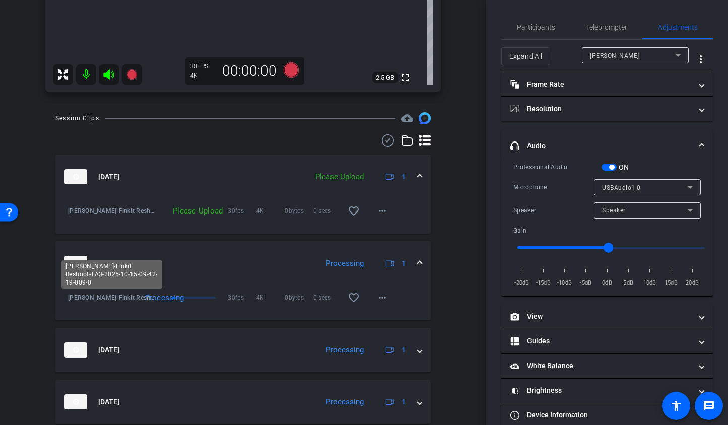
click at [87, 297] on span "Niki Clark-Finkit Reshoot-TA3-2025-10-15-09-42-19-009-0" at bounding box center [112, 298] width 89 height 10
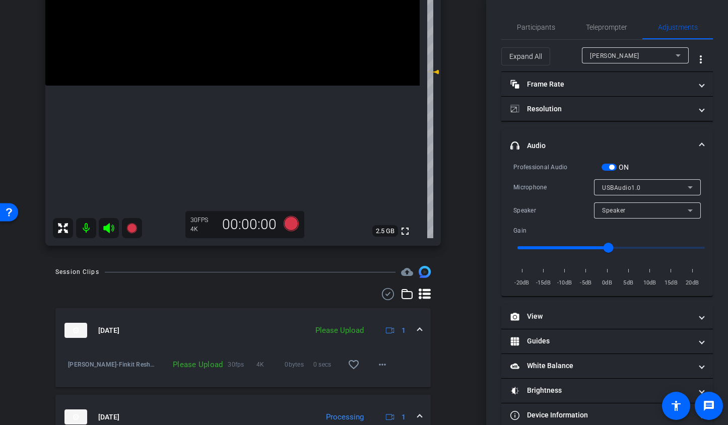
scroll to position [235, 0]
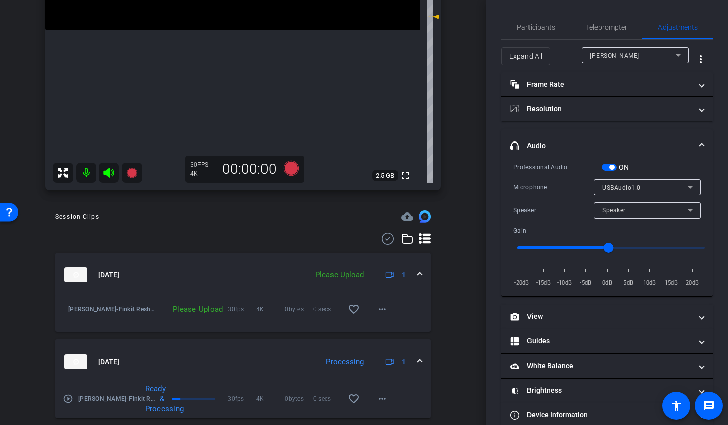
click at [69, 399] on mat-icon "play_circle_outline" at bounding box center [68, 399] width 10 height 10
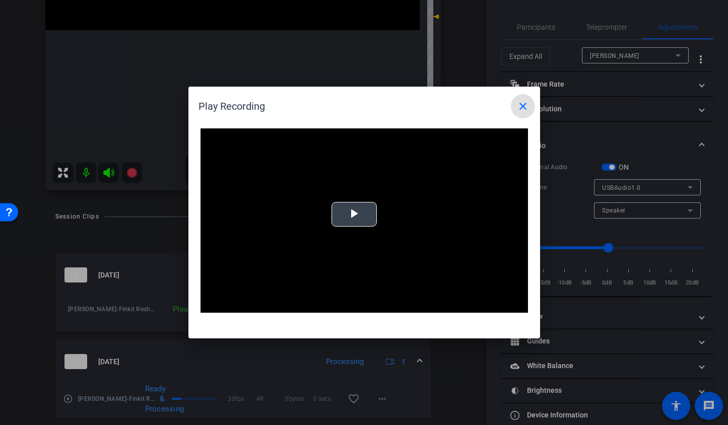
click at [364, 214] on video "Video Player" at bounding box center [365, 221] width 328 height 184
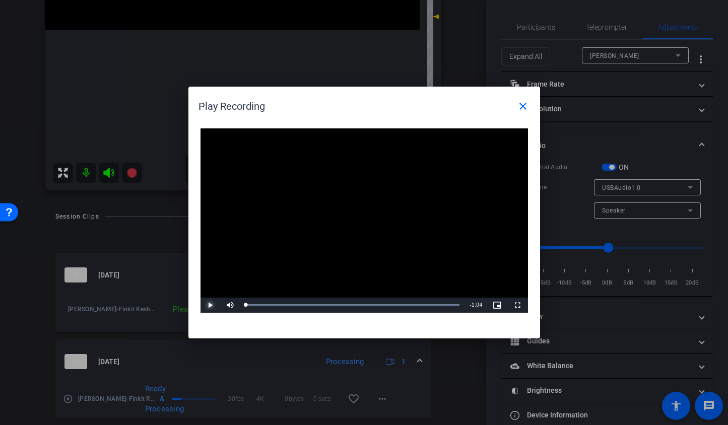
click at [211, 305] on span "Video Player" at bounding box center [211, 305] width 20 height 0
click at [109, 173] on div at bounding box center [364, 212] width 728 height 425
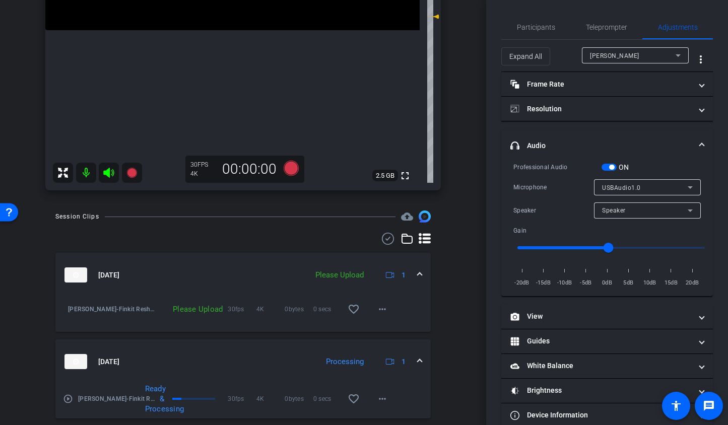
click at [108, 176] on icon at bounding box center [108, 173] width 11 height 10
click at [71, 399] on mat-icon "play_circle_outline" at bounding box center [68, 399] width 10 height 10
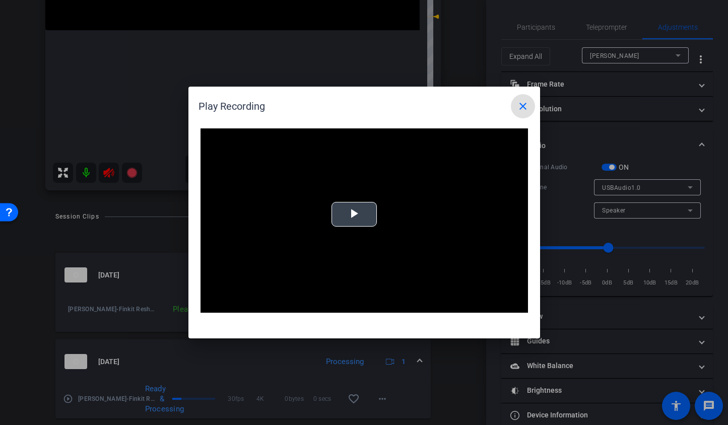
click at [335, 213] on div "Video Player is loading. Play Video Play Mute Current Time 0:00 / Duration -:- …" at bounding box center [365, 221] width 328 height 184
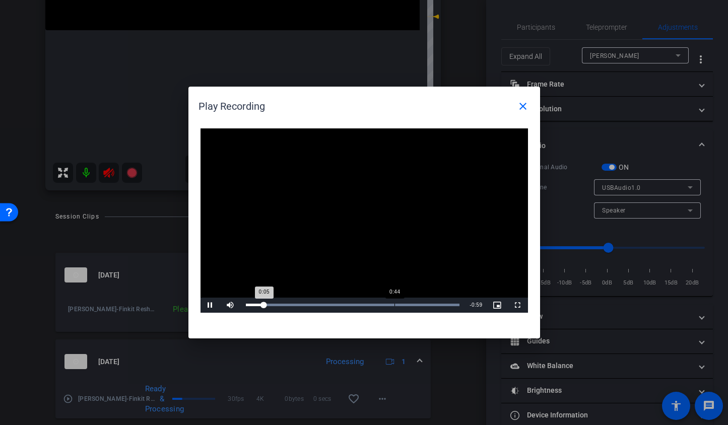
click at [395, 304] on div "Loaded : 100.00% 0:44 0:05" at bounding box center [353, 305] width 214 height 3
click at [432, 304] on div "Loaded : 100.00% 0:56 0:56" at bounding box center [353, 305] width 214 height 3
click at [414, 304] on div "0:50" at bounding box center [414, 305] width 1 height 3
click at [523, 104] on mat-icon "close" at bounding box center [523, 106] width 12 height 12
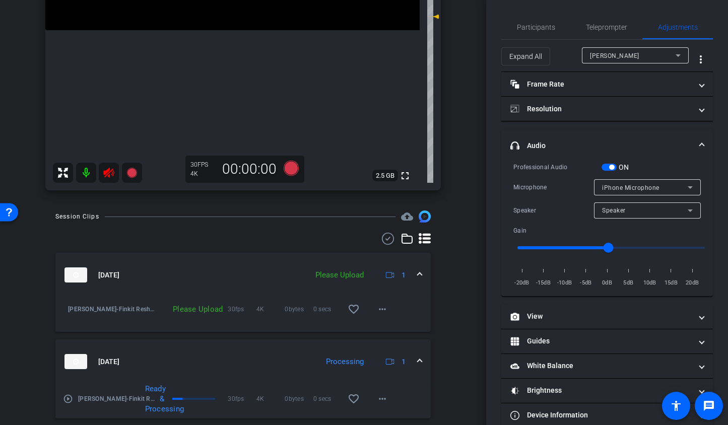
click at [107, 167] on icon at bounding box center [109, 173] width 12 height 12
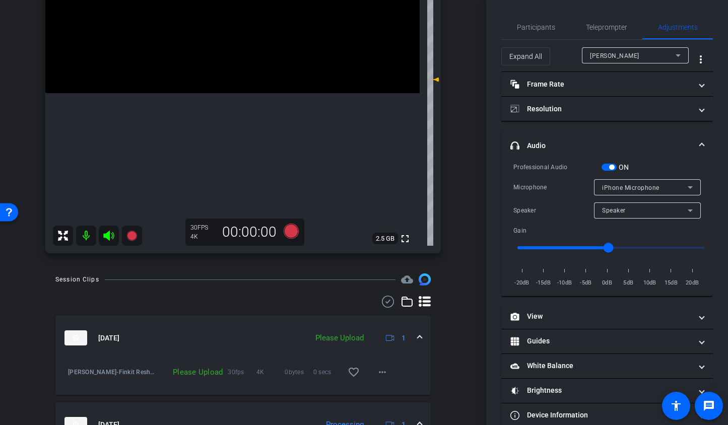
scroll to position [164, 0]
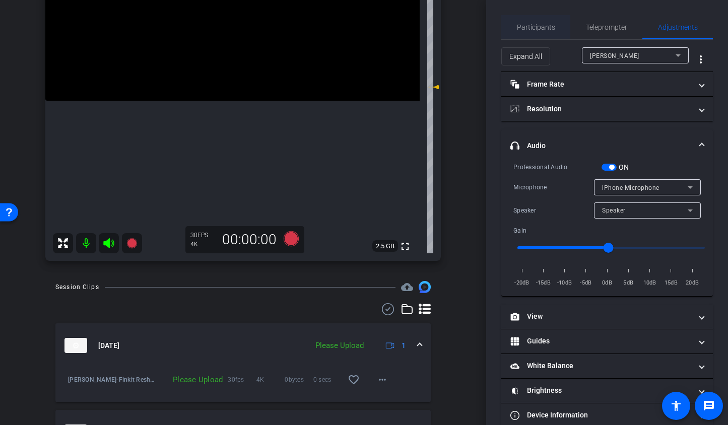
click at [527, 27] on span "Participants" at bounding box center [536, 27] width 38 height 7
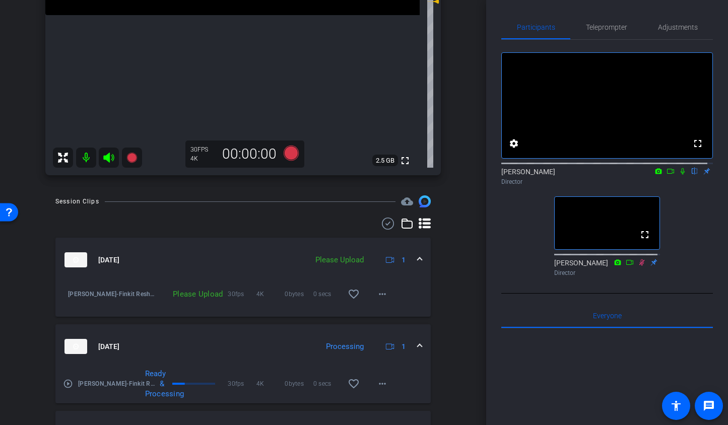
scroll to position [65, 0]
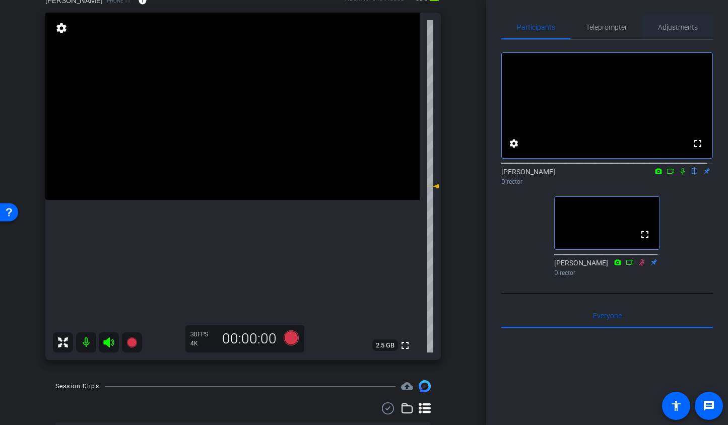
click at [674, 31] on span "Adjustments" at bounding box center [678, 27] width 40 height 7
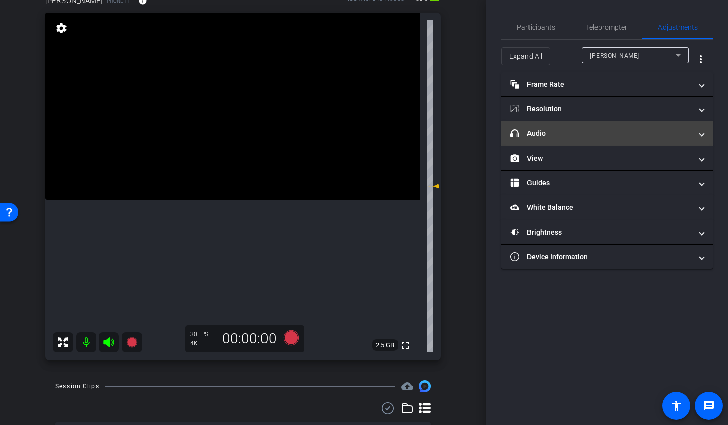
click at [623, 135] on mat-panel-title "headphone icon Audio" at bounding box center [601, 134] width 181 height 11
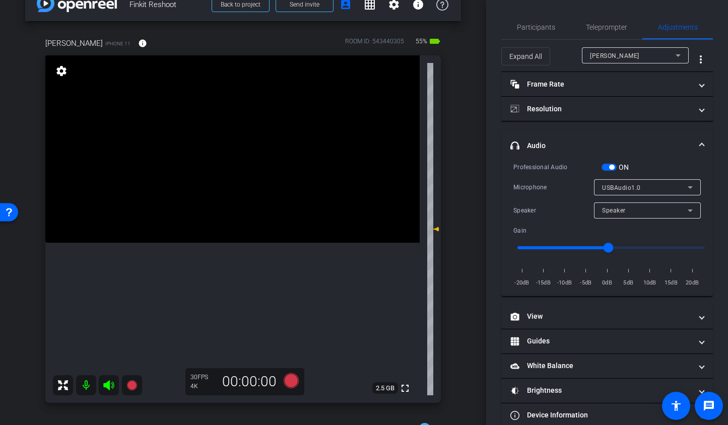
scroll to position [16, 0]
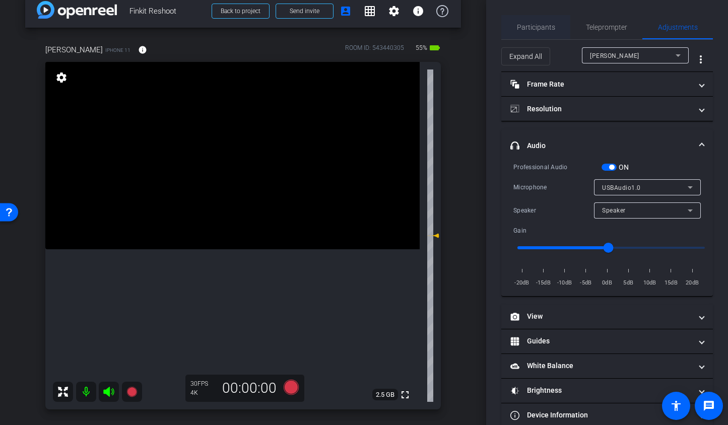
click at [534, 32] on span "Participants" at bounding box center [536, 27] width 38 height 24
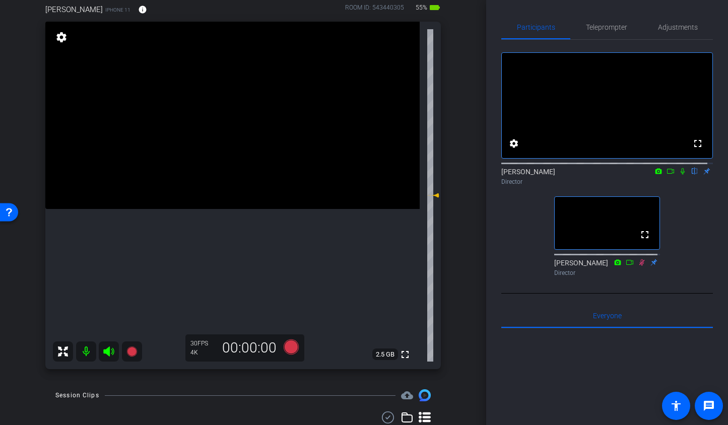
scroll to position [56, 0]
click at [287, 347] on icon at bounding box center [290, 346] width 15 height 15
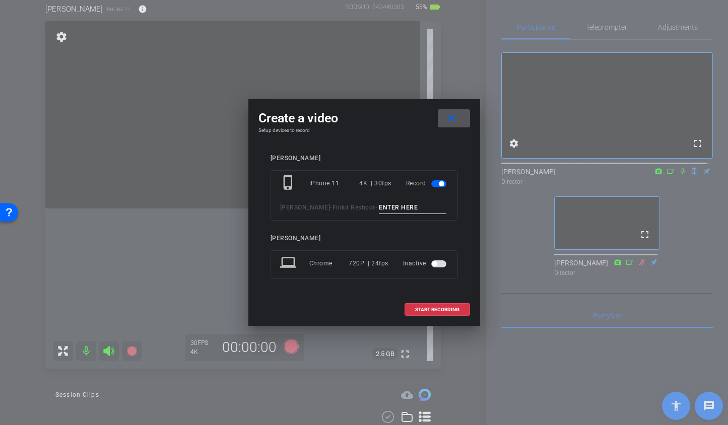
click at [379, 210] on input at bounding box center [413, 208] width 68 height 13
type input "TA3b"
click at [428, 310] on span "START RECORDING" at bounding box center [437, 309] width 44 height 5
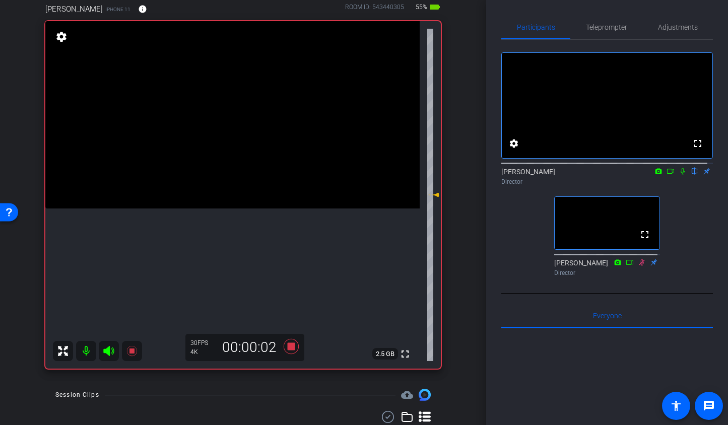
click at [112, 349] on icon at bounding box center [108, 351] width 11 height 10
click at [285, 348] on icon at bounding box center [290, 346] width 15 height 15
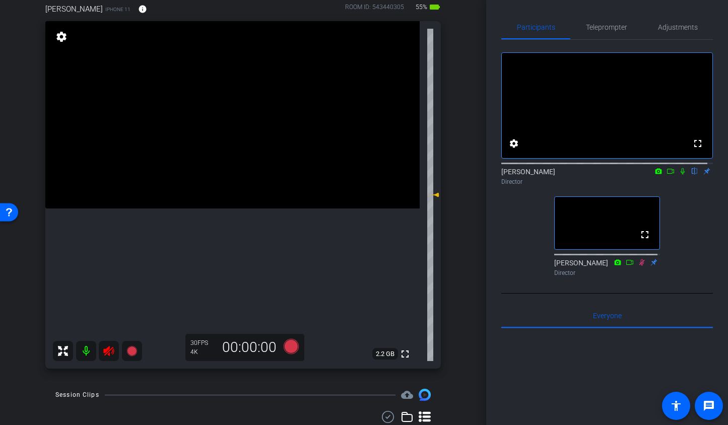
click at [107, 354] on icon at bounding box center [109, 351] width 12 height 12
click at [288, 347] on icon at bounding box center [290, 346] width 15 height 15
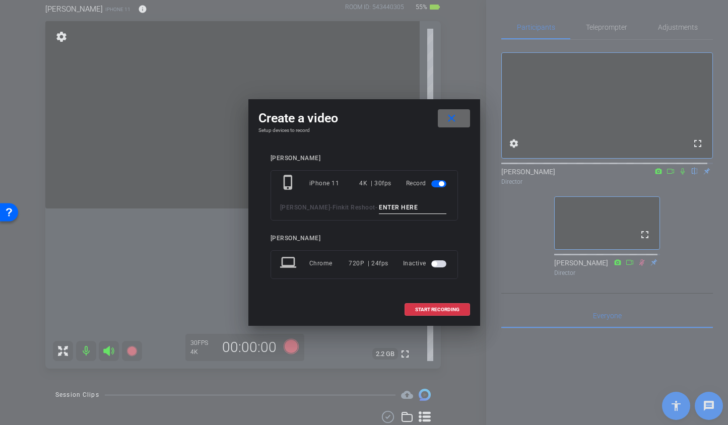
click at [443, 122] on span at bounding box center [454, 118] width 32 height 24
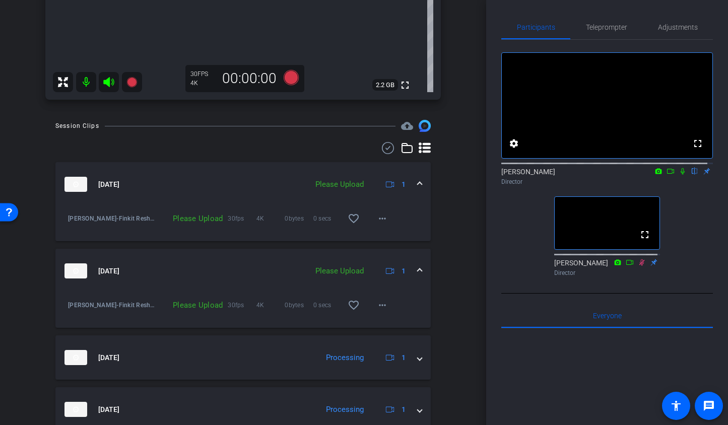
scroll to position [344, 0]
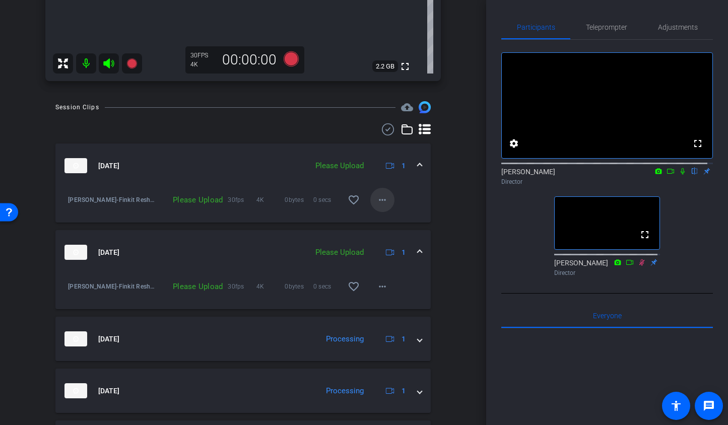
click at [378, 200] on mat-icon "more_horiz" at bounding box center [382, 200] width 12 height 12
click at [387, 226] on span "Upload" at bounding box center [393, 221] width 40 height 12
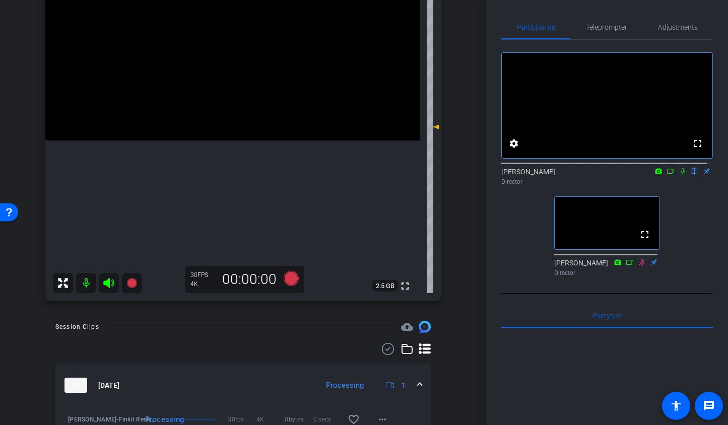
scroll to position [109, 0]
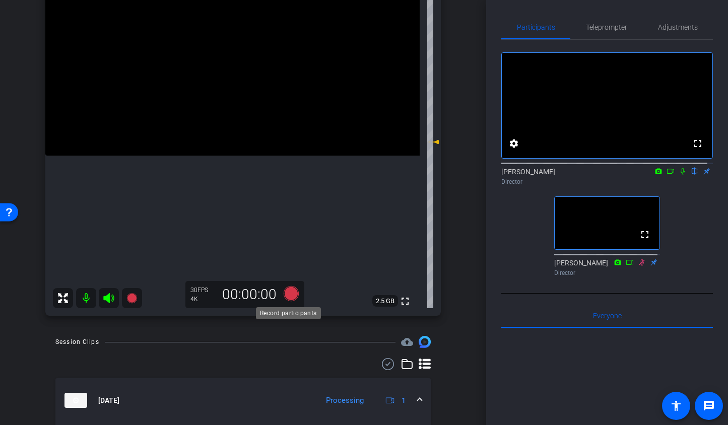
click at [289, 292] on icon at bounding box center [290, 293] width 15 height 15
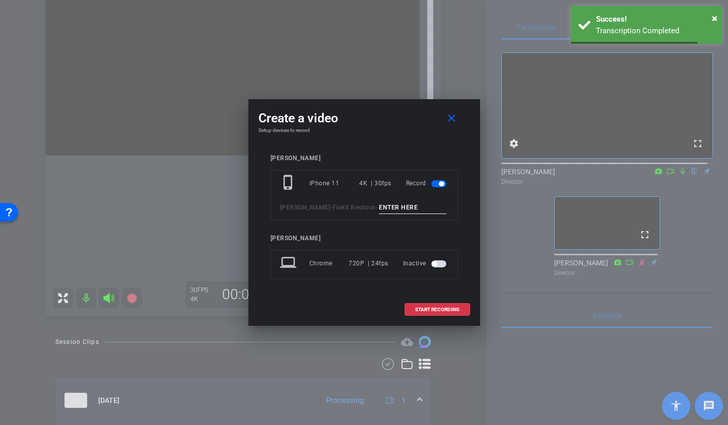
click at [379, 210] on input at bounding box center [413, 208] width 68 height 13
type input "TA4"
click at [414, 306] on span at bounding box center [437, 310] width 65 height 24
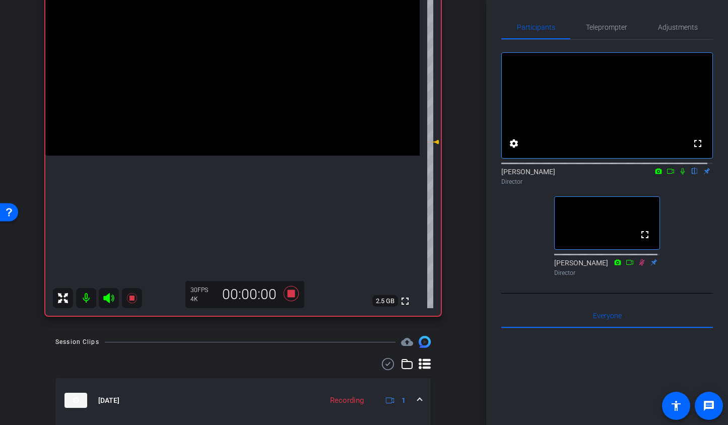
click at [108, 299] on icon at bounding box center [108, 298] width 11 height 10
click at [293, 290] on icon at bounding box center [291, 294] width 24 height 18
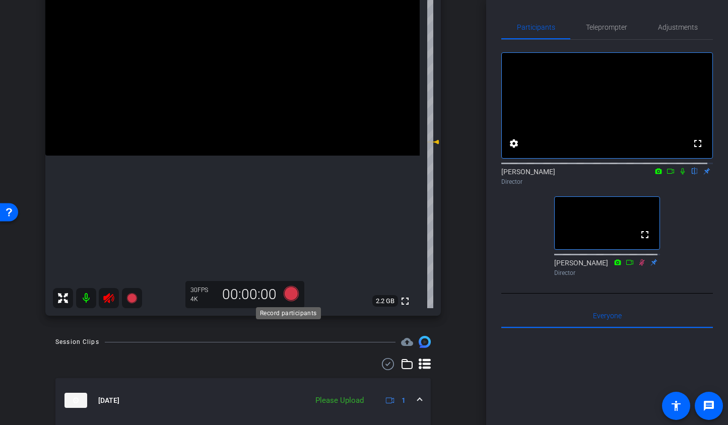
click at [287, 293] on icon at bounding box center [290, 293] width 15 height 15
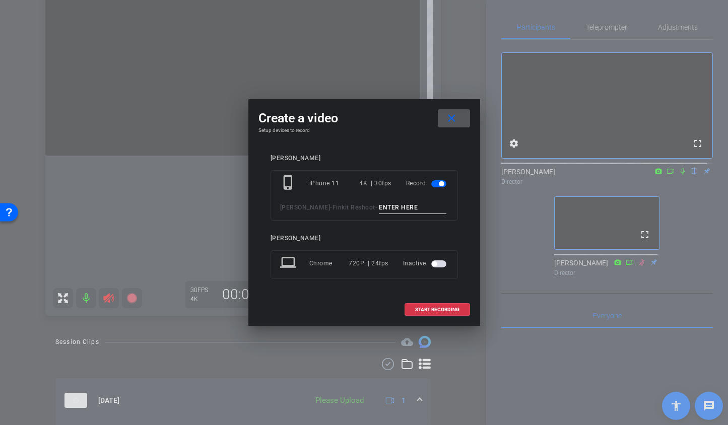
click at [383, 207] on input at bounding box center [413, 208] width 68 height 13
type input "TA5"
click at [426, 308] on span "START RECORDING" at bounding box center [437, 309] width 44 height 5
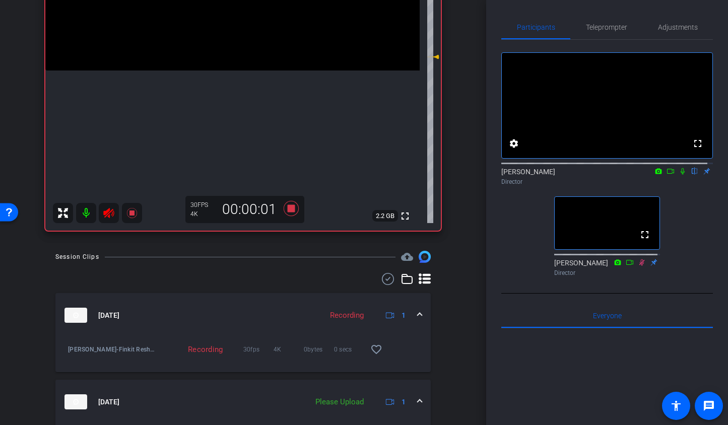
scroll to position [246, 0]
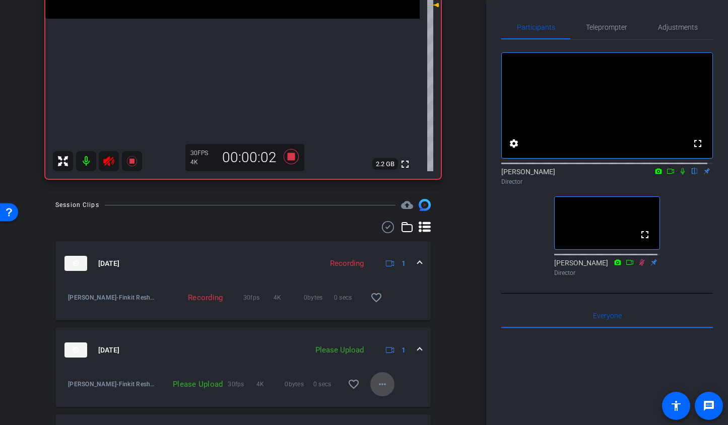
click at [376, 380] on mat-icon "more_horiz" at bounding box center [382, 384] width 12 height 12
click at [391, 336] on span "Upload" at bounding box center [393, 339] width 40 height 12
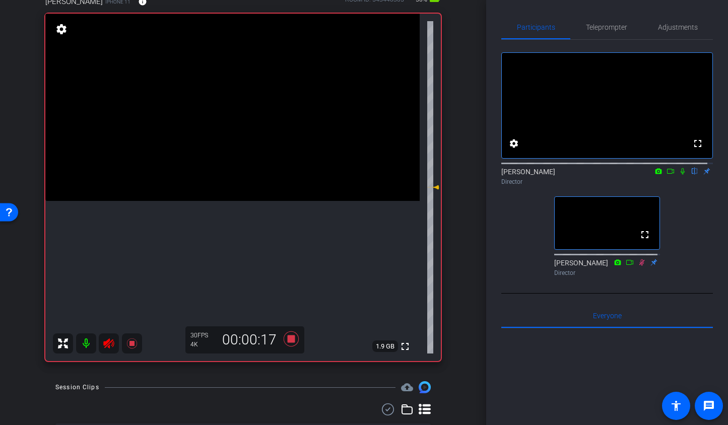
scroll to position [104, 0]
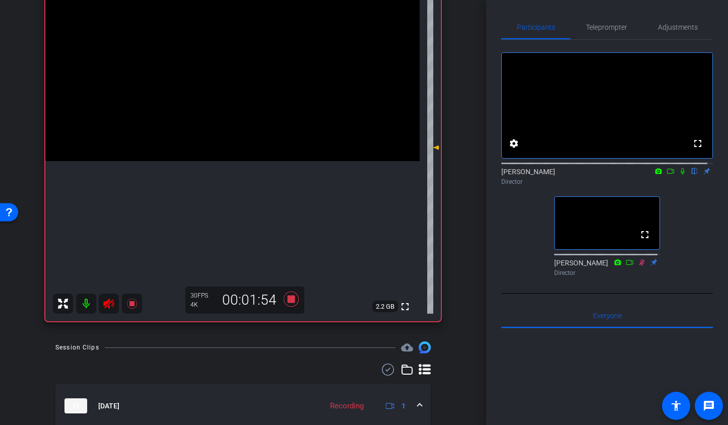
click at [104, 305] on icon at bounding box center [108, 304] width 11 height 10
click at [108, 303] on icon at bounding box center [108, 304] width 11 height 10
click at [291, 302] on icon at bounding box center [290, 299] width 15 height 15
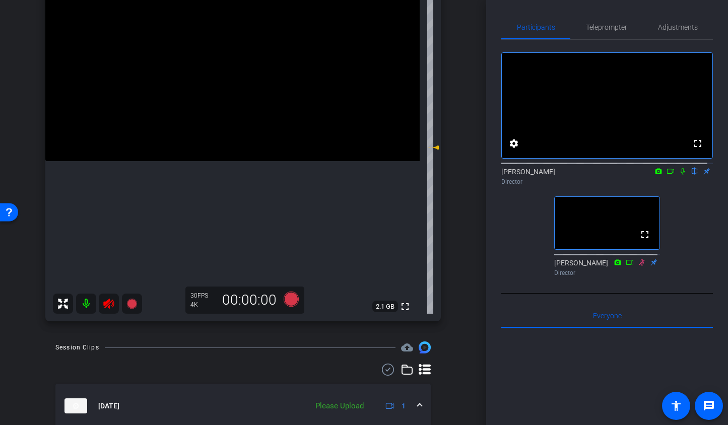
click at [107, 307] on icon at bounding box center [108, 304] width 11 height 10
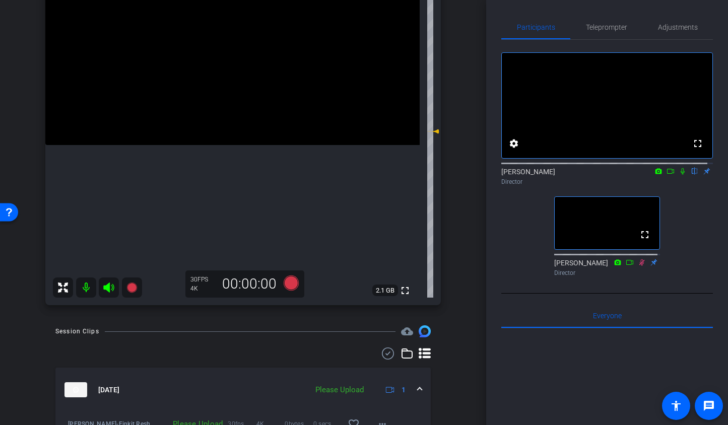
scroll to position [323, 0]
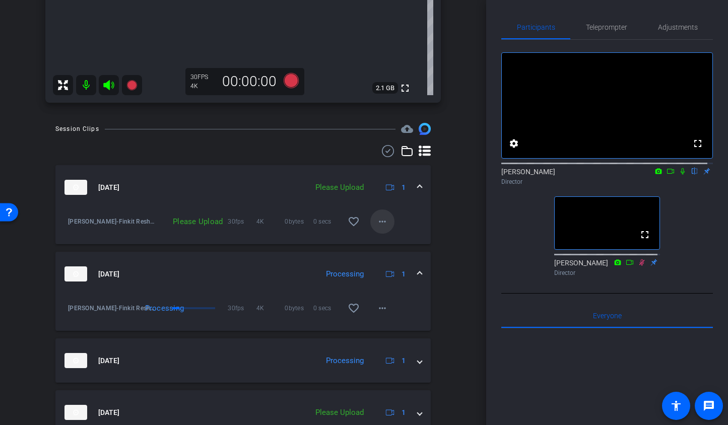
click at [378, 218] on mat-icon "more_horiz" at bounding box center [382, 222] width 12 height 12
click at [380, 243] on span "Upload" at bounding box center [393, 243] width 40 height 12
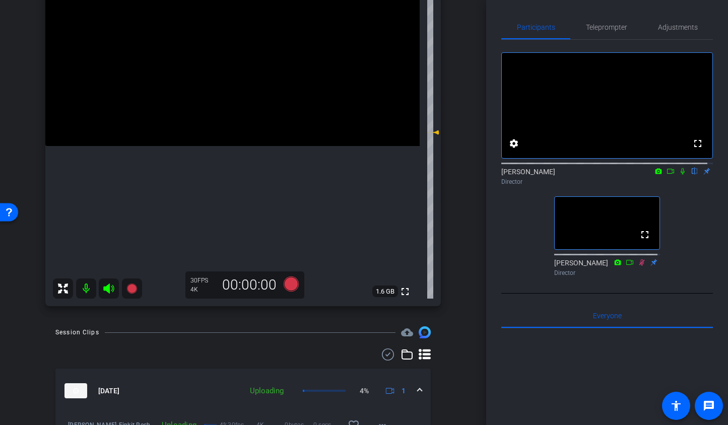
scroll to position [119, 0]
click at [291, 288] on icon at bounding box center [290, 283] width 15 height 15
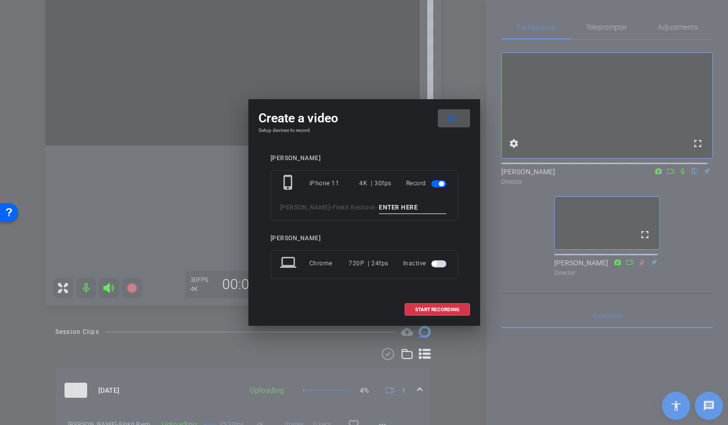
click at [398, 211] on input at bounding box center [413, 208] width 68 height 13
type input "TA6"
click at [430, 313] on span at bounding box center [437, 310] width 65 height 24
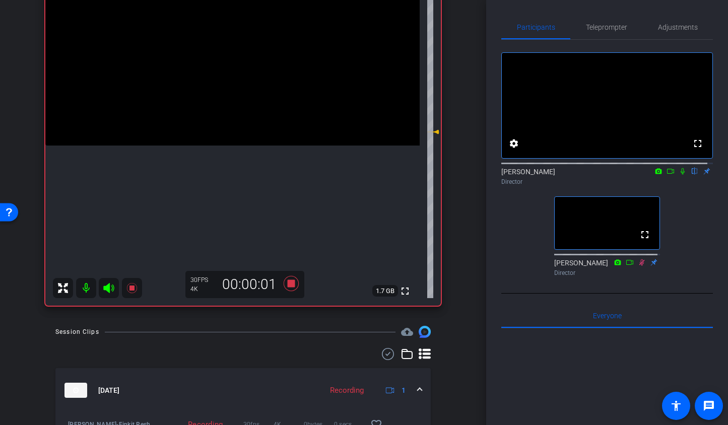
click at [109, 288] on icon at bounding box center [108, 288] width 11 height 10
click at [286, 283] on icon at bounding box center [290, 283] width 15 height 15
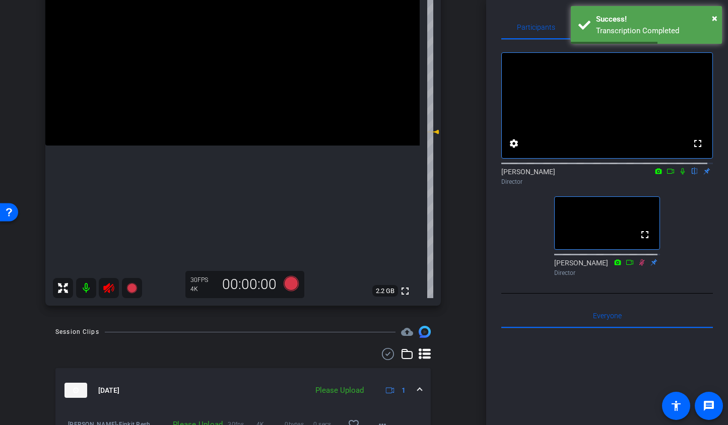
click at [110, 289] on icon at bounding box center [109, 288] width 12 height 12
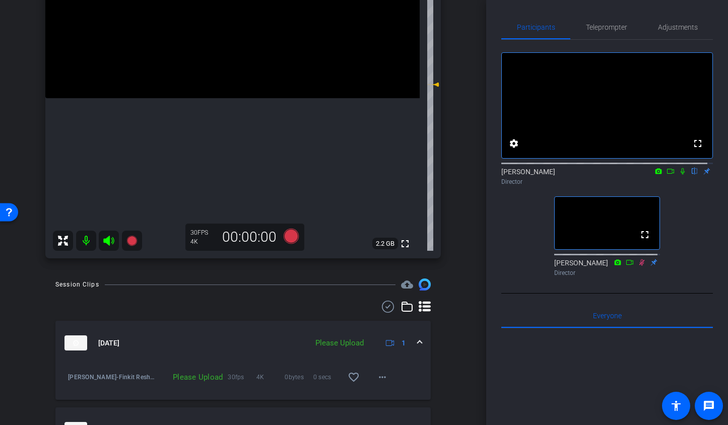
scroll to position [176, 0]
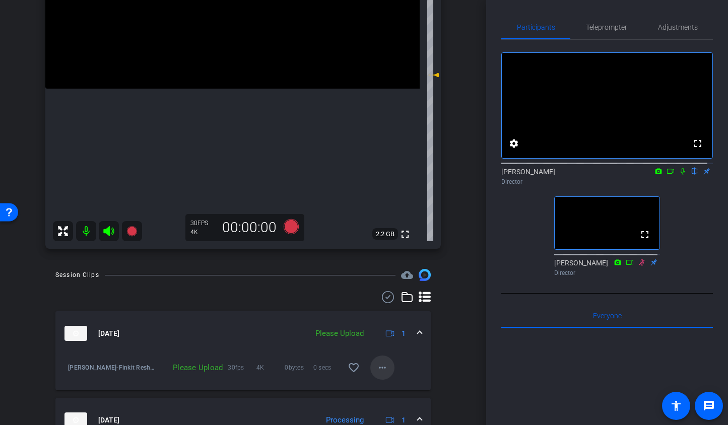
click at [377, 367] on mat-icon "more_horiz" at bounding box center [382, 368] width 12 height 12
click at [380, 390] on span "Upload" at bounding box center [393, 389] width 40 height 12
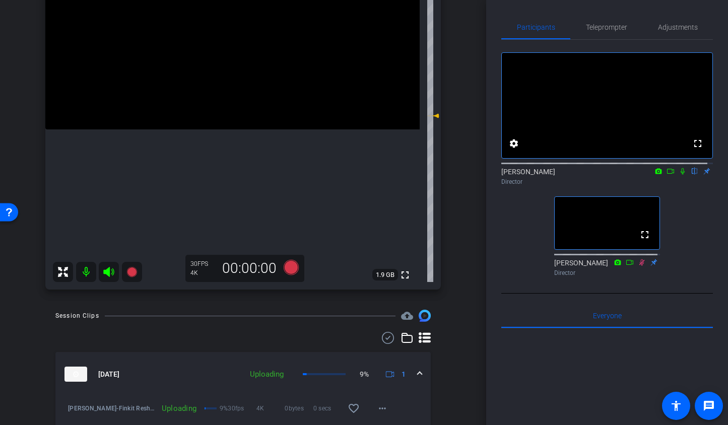
scroll to position [127, 0]
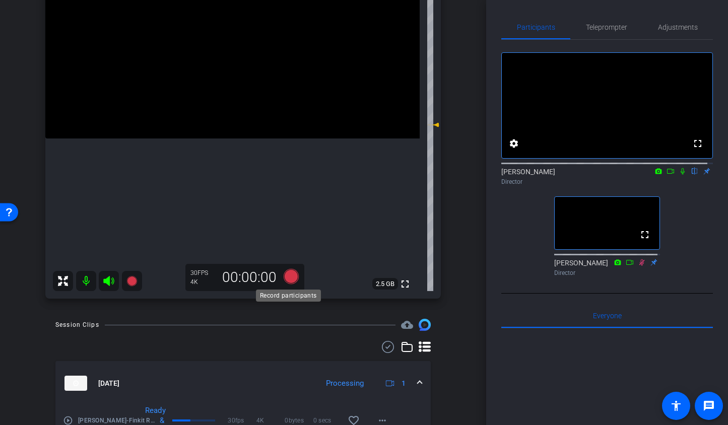
click at [287, 277] on icon at bounding box center [290, 276] width 15 height 15
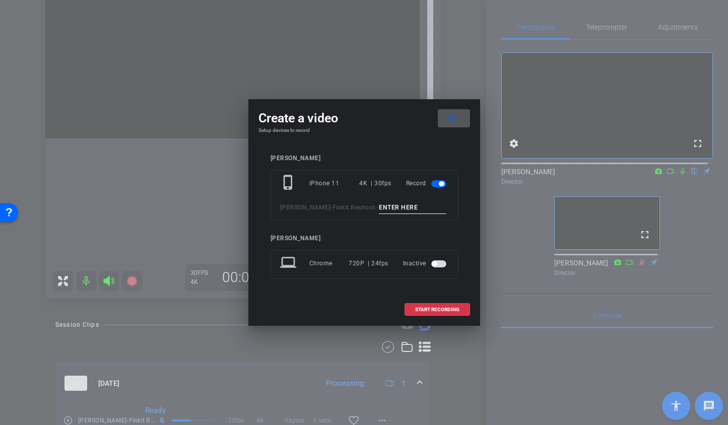
click at [399, 211] on input at bounding box center [413, 208] width 68 height 13
type input "TA6a"
click at [438, 307] on span "START RECORDING" at bounding box center [437, 309] width 44 height 5
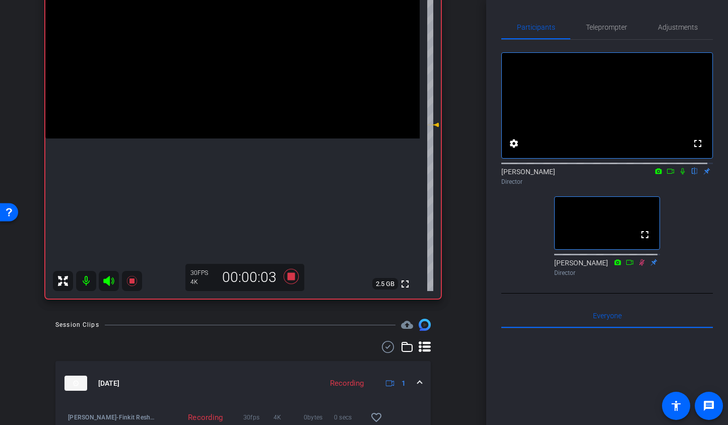
click at [105, 281] on icon at bounding box center [108, 281] width 11 height 10
click at [677, 176] on mat-icon at bounding box center [683, 171] width 12 height 9
click at [289, 274] on icon at bounding box center [290, 276] width 15 height 15
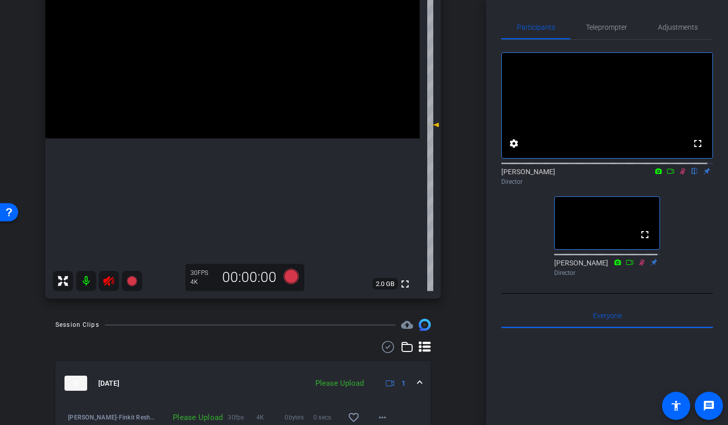
click at [108, 287] on mat-icon at bounding box center [109, 281] width 20 height 20
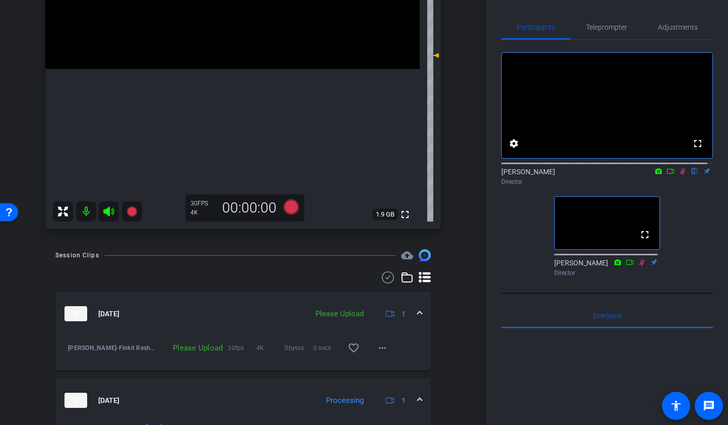
scroll to position [198, 0]
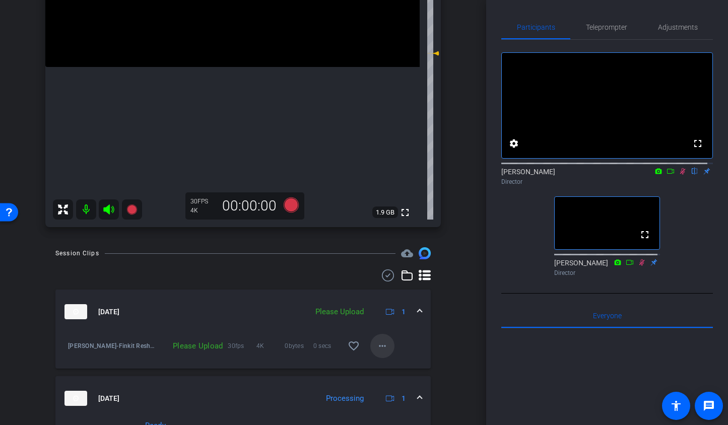
click at [376, 351] on mat-icon "more_horiz" at bounding box center [382, 346] width 12 height 12
click at [381, 365] on span "Upload" at bounding box center [393, 367] width 40 height 12
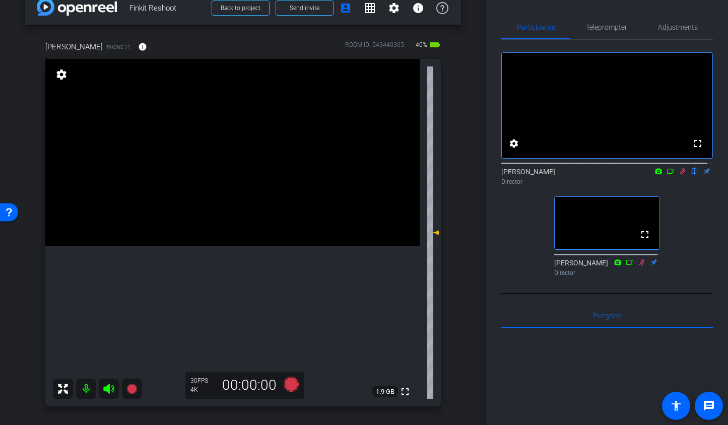
scroll to position [9, 0]
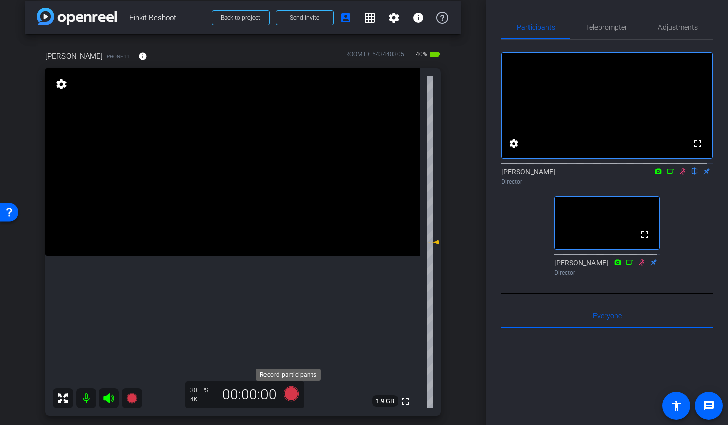
click at [285, 393] on icon at bounding box center [290, 394] width 15 height 15
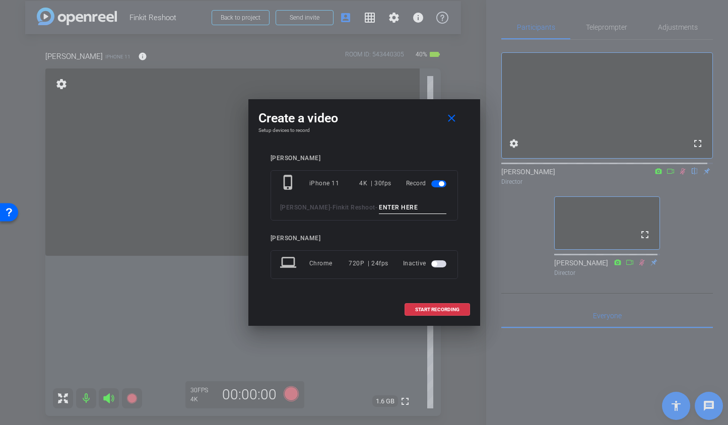
click at [396, 203] on input at bounding box center [413, 208] width 68 height 13
type input "TA7"
click at [424, 307] on span "START RECORDING" at bounding box center [437, 309] width 44 height 5
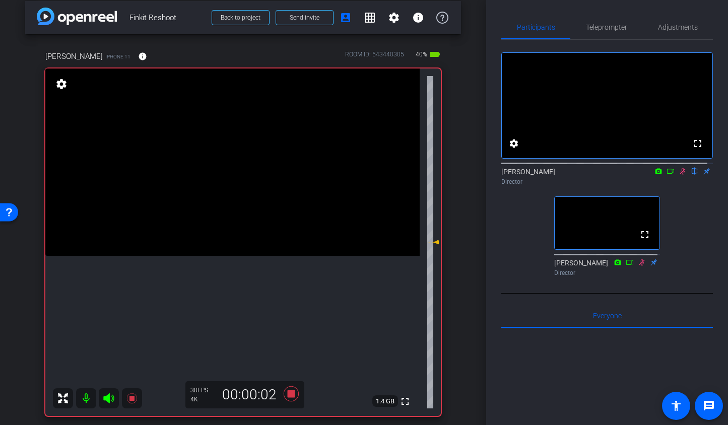
click at [106, 400] on icon at bounding box center [108, 399] width 11 height 10
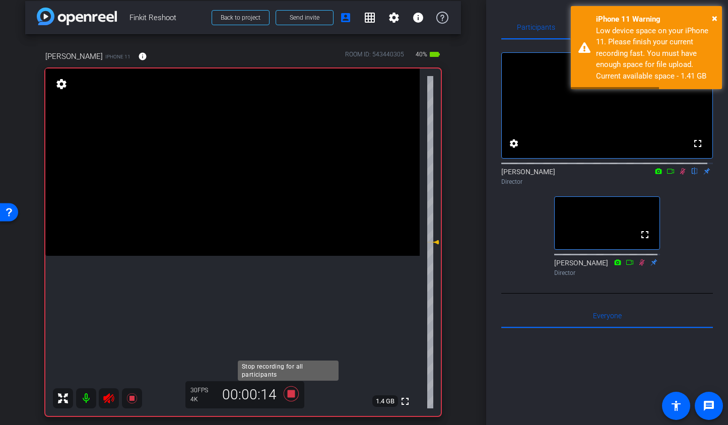
click at [282, 393] on icon at bounding box center [291, 394] width 24 height 18
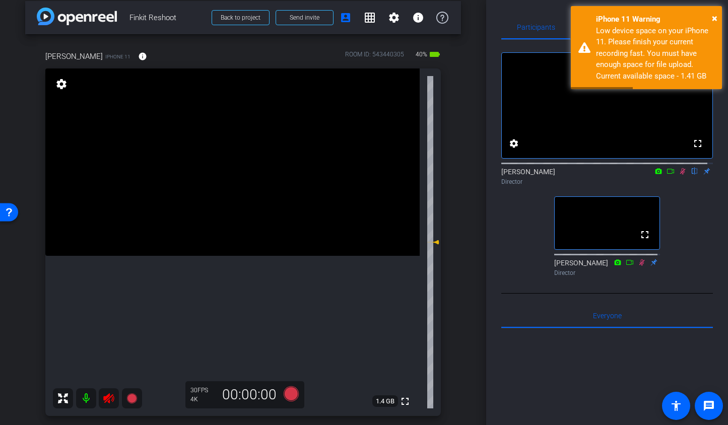
click at [110, 400] on icon at bounding box center [109, 399] width 12 height 12
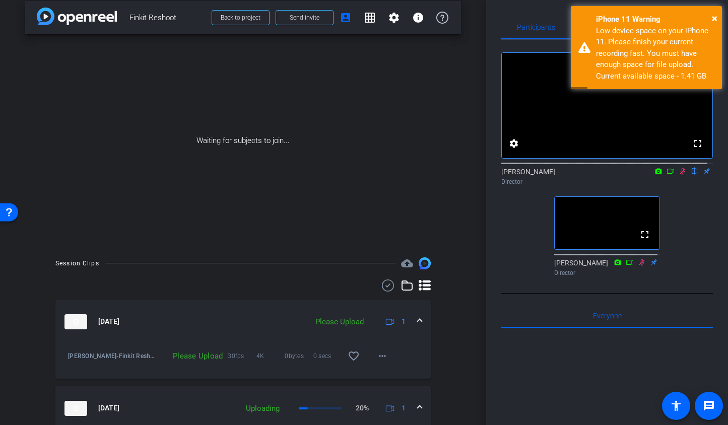
click at [638, 267] on mat-icon at bounding box center [642, 262] width 12 height 9
click at [638, 266] on icon at bounding box center [642, 262] width 8 height 7
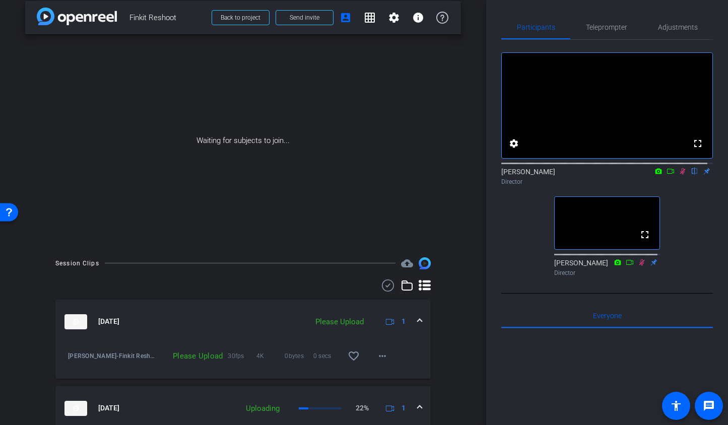
click at [680, 175] on icon at bounding box center [683, 171] width 6 height 7
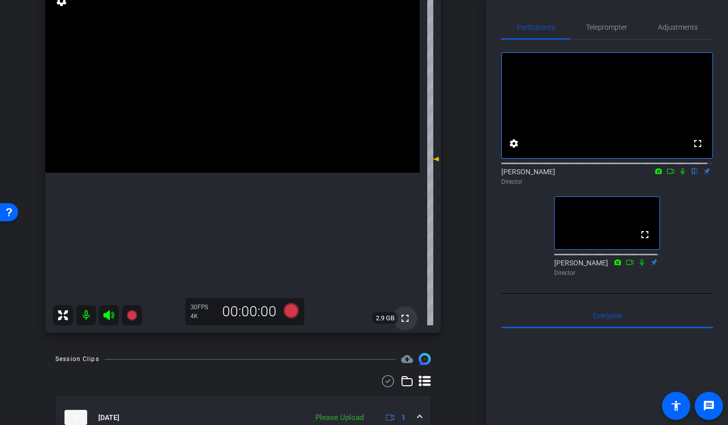
scroll to position [84, 0]
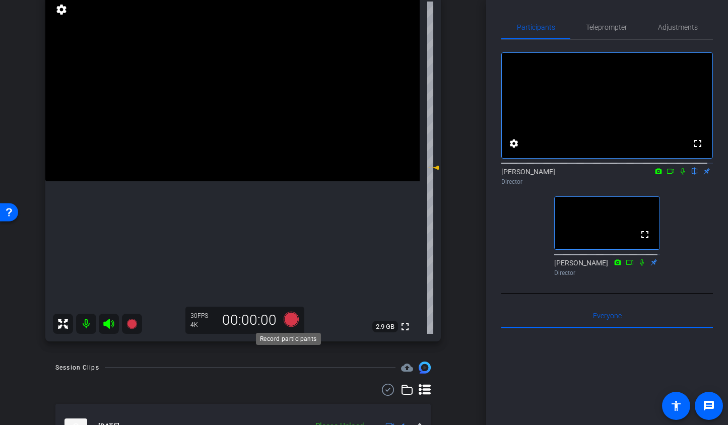
click at [286, 317] on icon at bounding box center [290, 319] width 15 height 15
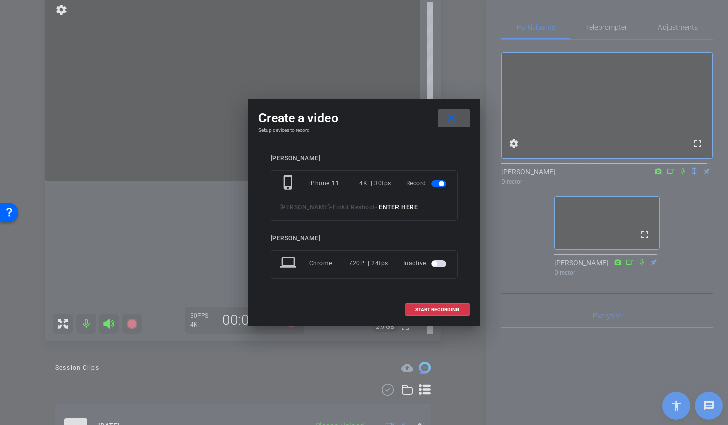
click at [411, 210] on input at bounding box center [413, 208] width 68 height 13
type input "TA7a"
click at [440, 301] on span at bounding box center [437, 310] width 65 height 24
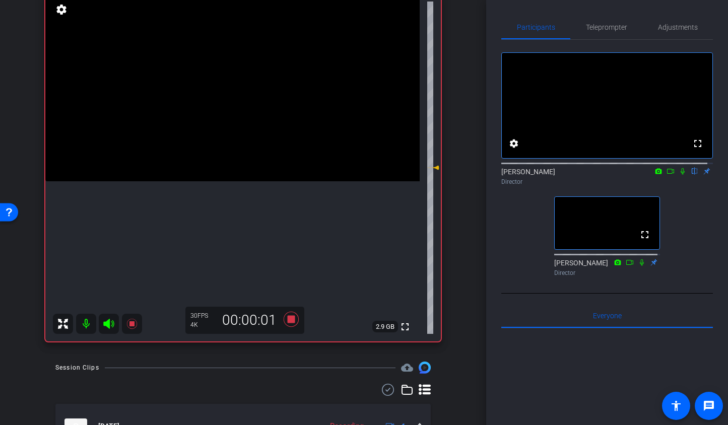
click at [108, 323] on icon at bounding box center [108, 324] width 11 height 10
click at [679, 175] on icon at bounding box center [683, 171] width 8 height 7
click at [291, 322] on icon at bounding box center [290, 319] width 15 height 15
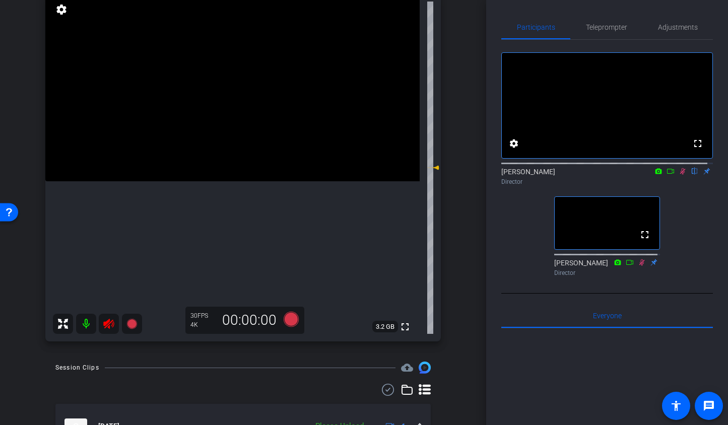
click at [107, 326] on icon at bounding box center [108, 324] width 11 height 10
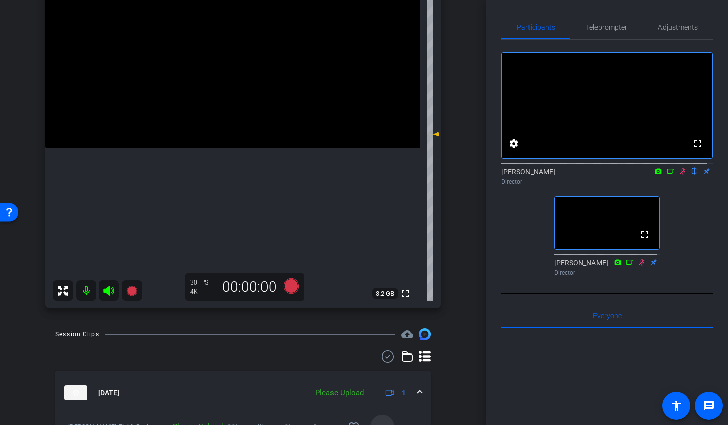
scroll to position [135, 0]
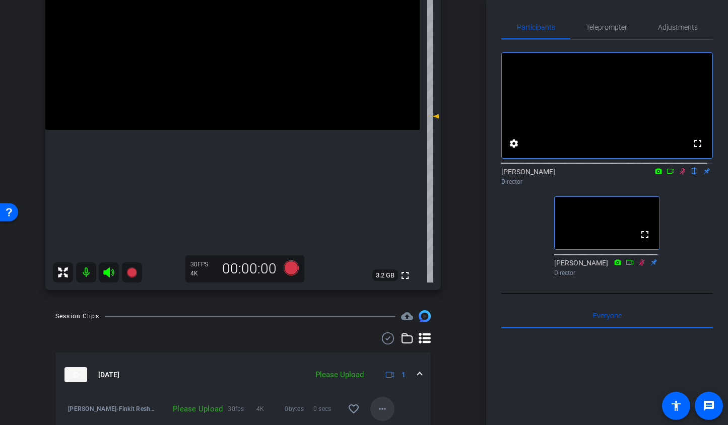
click at [376, 404] on mat-icon "more_horiz" at bounding box center [382, 409] width 12 height 12
click at [381, 365] on span "Upload" at bounding box center [393, 363] width 40 height 12
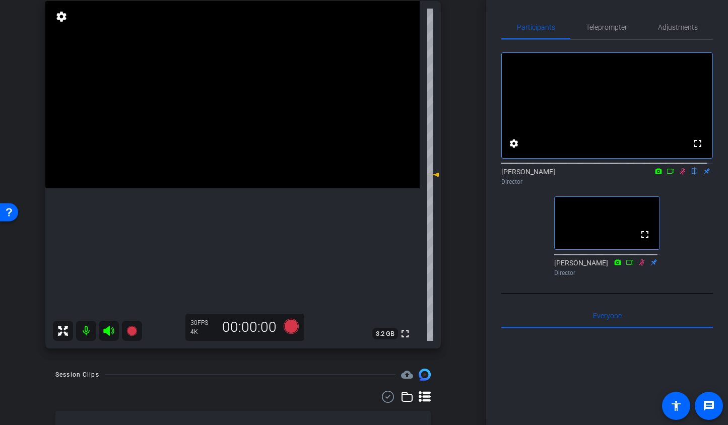
scroll to position [73, 0]
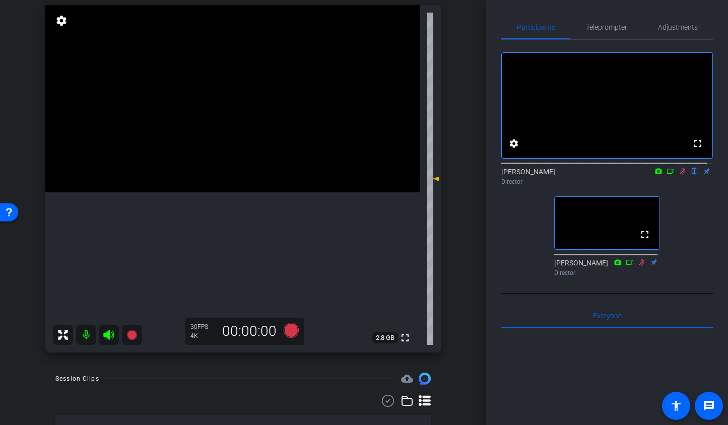
click at [680, 175] on icon at bounding box center [683, 171] width 6 height 7
click at [286, 328] on icon at bounding box center [290, 330] width 15 height 15
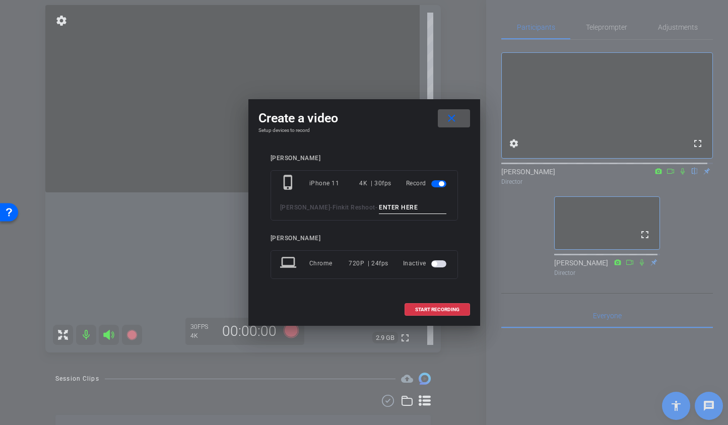
click at [379, 211] on input at bounding box center [413, 208] width 68 height 13
type input "Y"
type input "TA8"
click at [458, 117] on span at bounding box center [454, 118] width 32 height 24
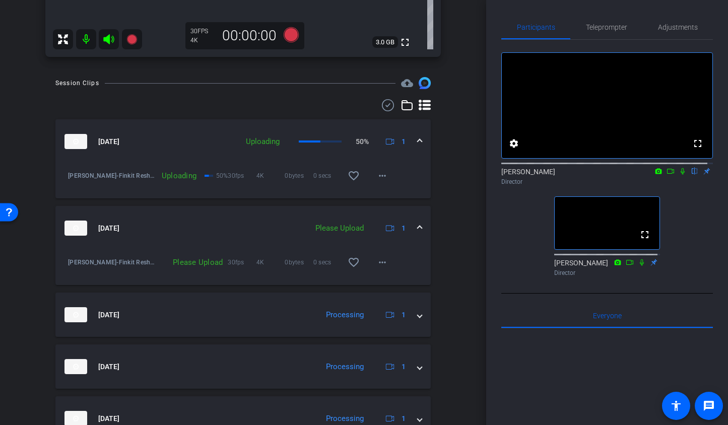
scroll to position [679, 0]
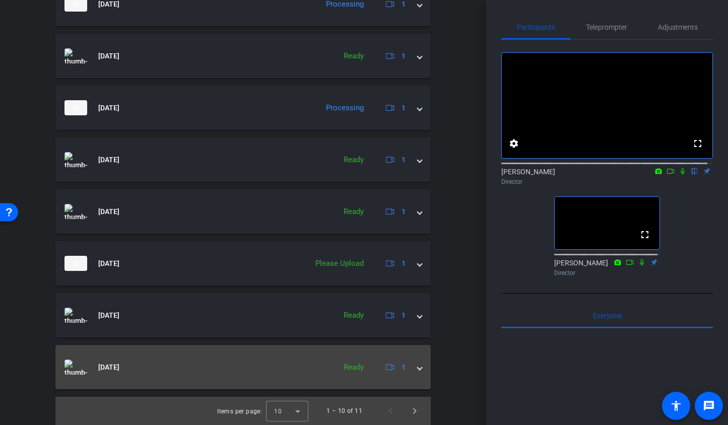
click at [418, 372] on mat-expansion-panel-header "[DATE] Ready 1" at bounding box center [242, 367] width 375 height 44
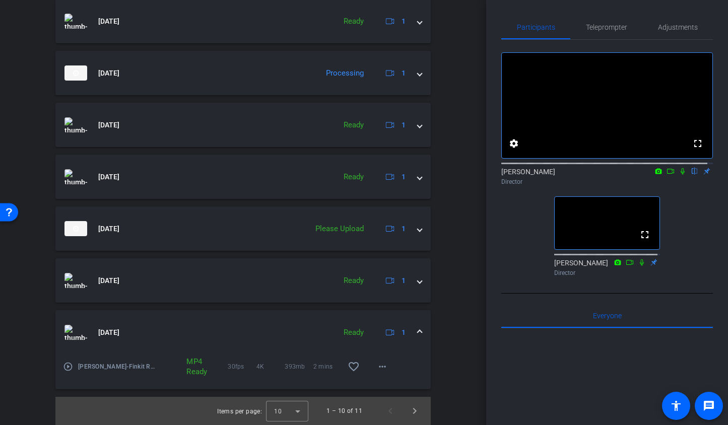
scroll to position [714, 0]
click at [406, 408] on span "Next page" at bounding box center [415, 411] width 24 height 24
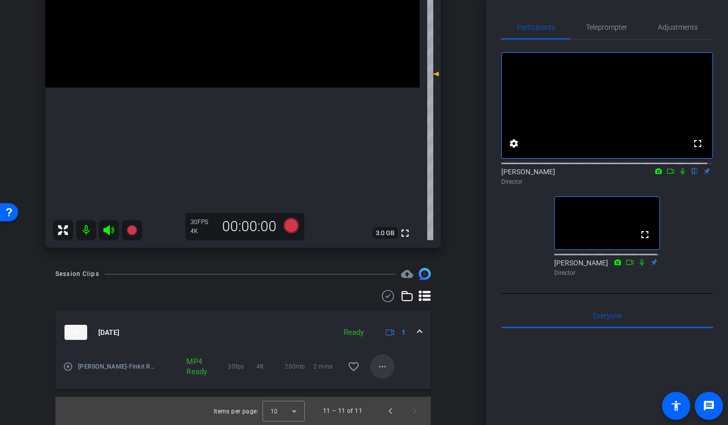
click at [376, 364] on mat-icon "more_horiz" at bounding box center [382, 367] width 12 height 12
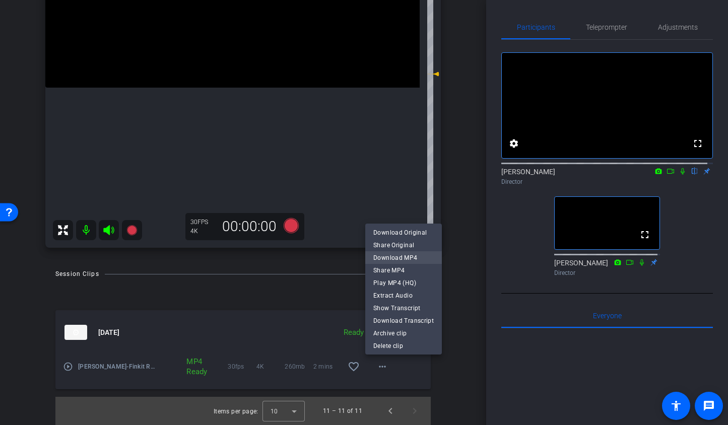
click at [398, 257] on span "Download MP4" at bounding box center [403, 258] width 60 height 12
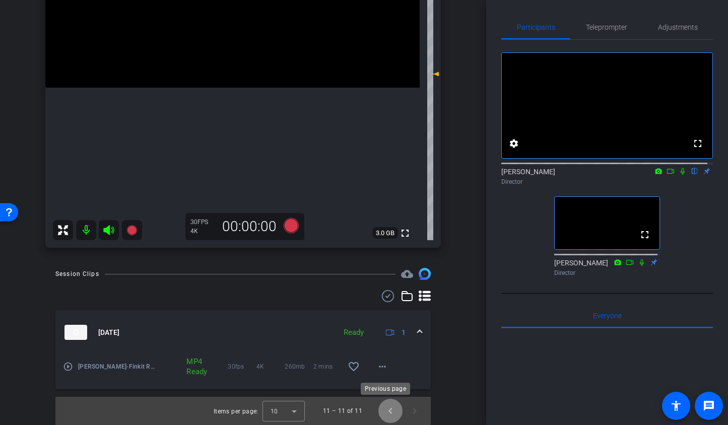
click at [388, 408] on span "Previous page" at bounding box center [390, 411] width 24 height 24
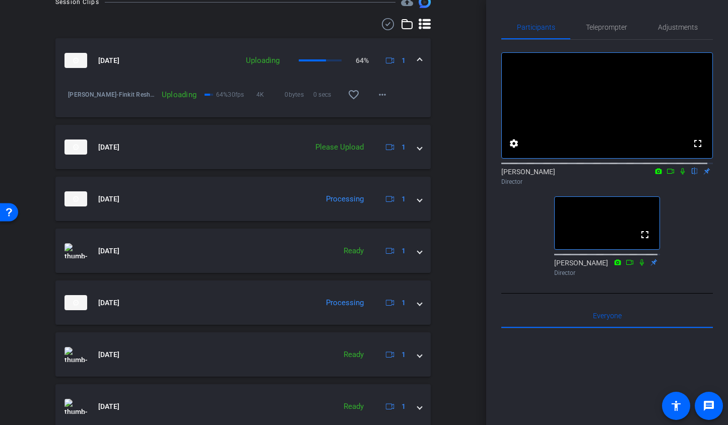
scroll to position [645, 0]
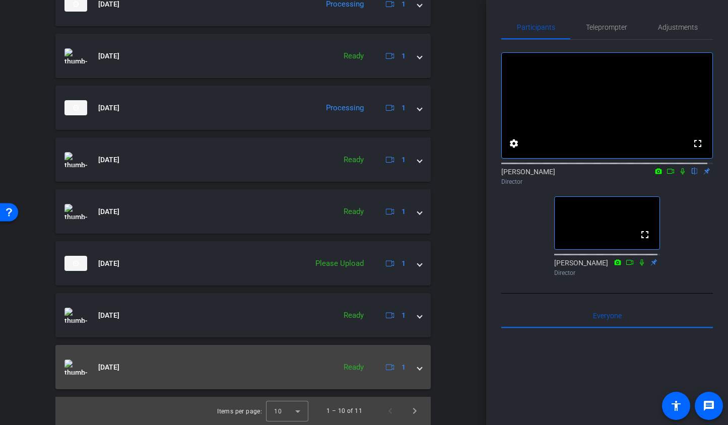
click at [419, 371] on mat-expansion-panel-header "[DATE] Ready 1" at bounding box center [242, 367] width 375 height 44
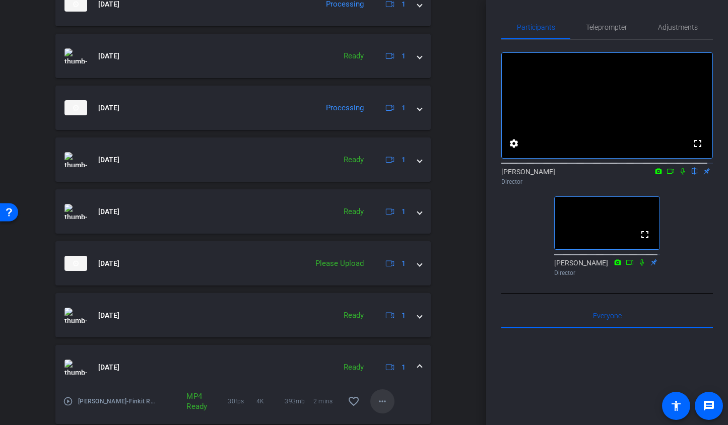
click at [383, 396] on button "more_horiz" at bounding box center [382, 402] width 24 height 24
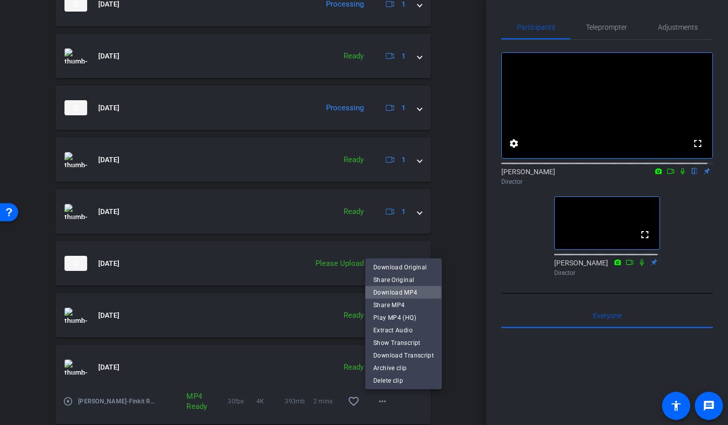
click at [398, 293] on span "Download MP4" at bounding box center [403, 293] width 60 height 12
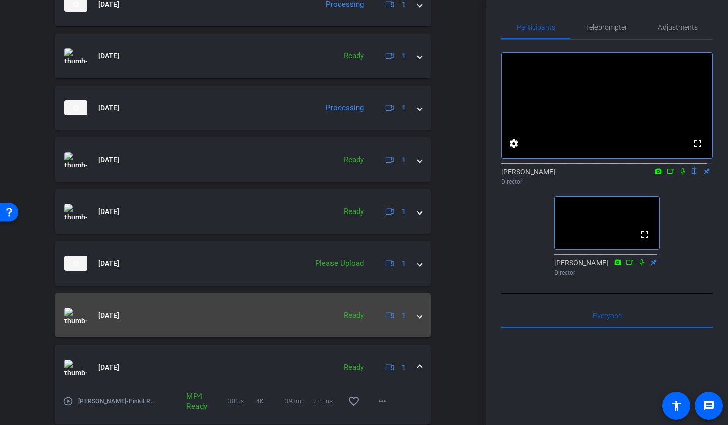
click at [418, 315] on span at bounding box center [420, 315] width 4 height 11
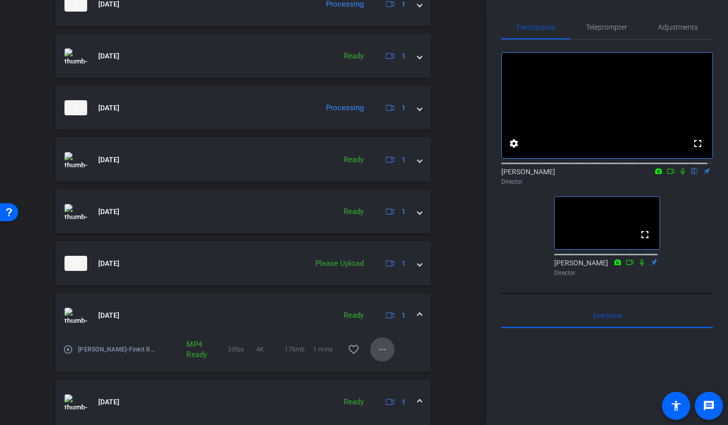
click at [384, 353] on span at bounding box center [382, 350] width 24 height 24
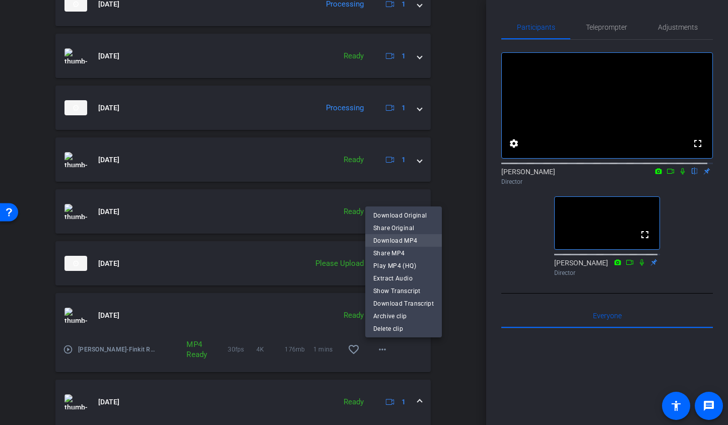
click at [409, 240] on span "Download MP4" at bounding box center [403, 241] width 60 height 12
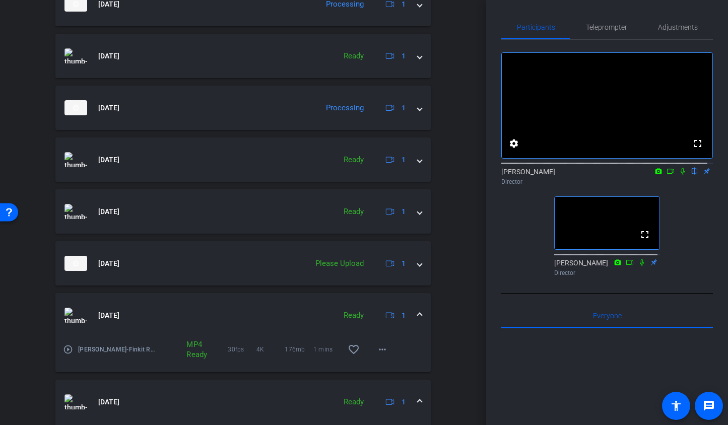
scroll to position [581, 0]
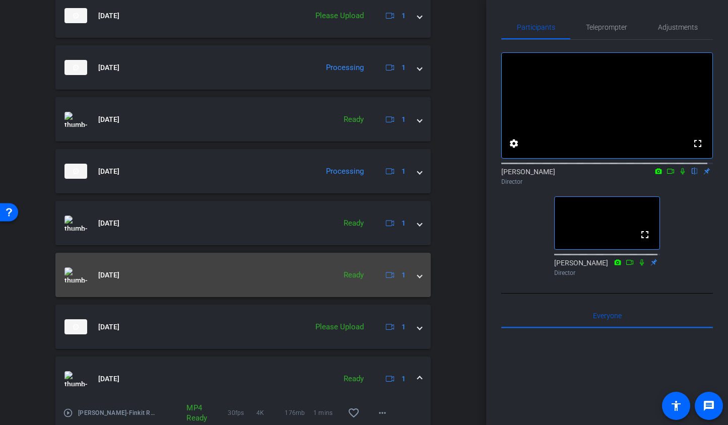
click at [422, 279] on mat-expansion-panel-header "[DATE] Ready 1" at bounding box center [242, 275] width 375 height 44
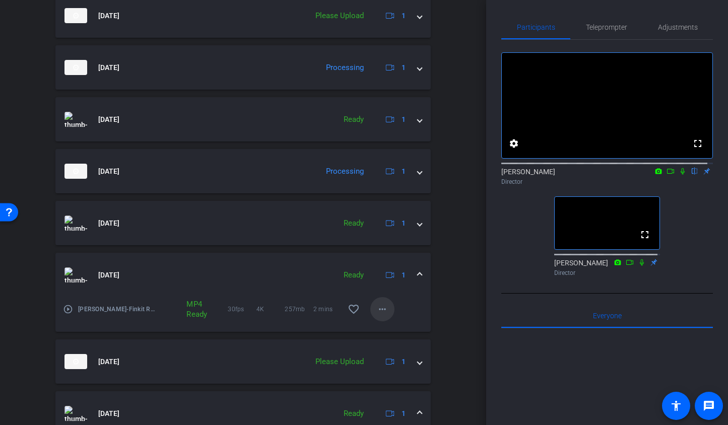
click at [382, 315] on span at bounding box center [382, 309] width 24 height 24
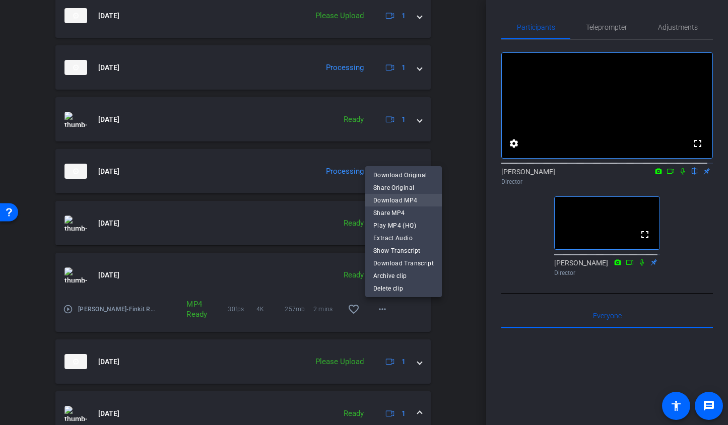
click at [402, 204] on span "Download MP4" at bounding box center [403, 201] width 60 height 12
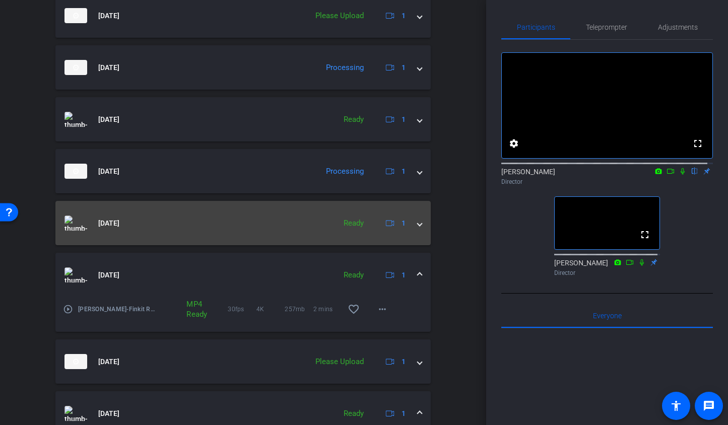
click at [418, 225] on span at bounding box center [420, 223] width 4 height 11
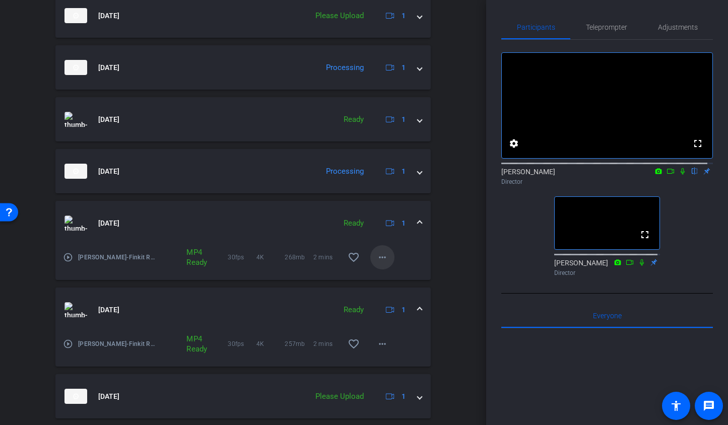
click at [382, 264] on span at bounding box center [382, 257] width 24 height 24
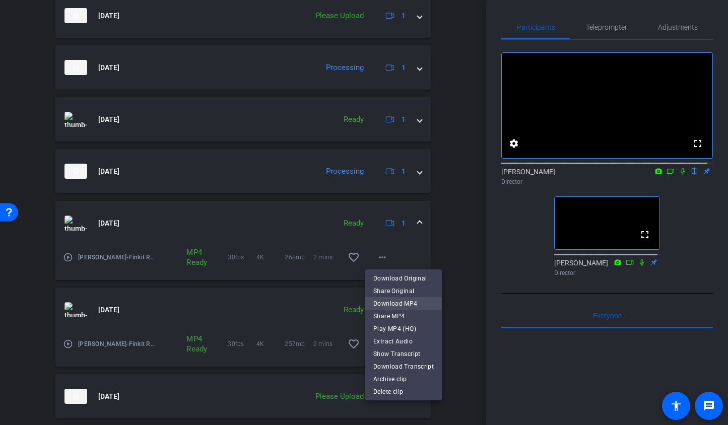
click at [395, 300] on span "Download MP4" at bounding box center [403, 304] width 60 height 12
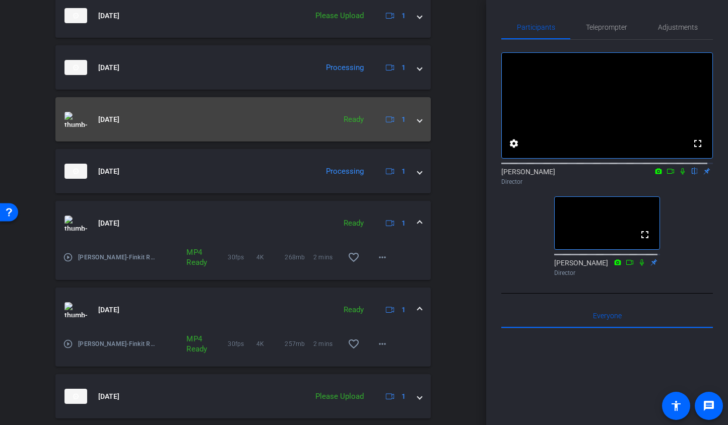
click at [416, 124] on mat-expansion-panel-header "[DATE] Ready 1" at bounding box center [242, 119] width 375 height 44
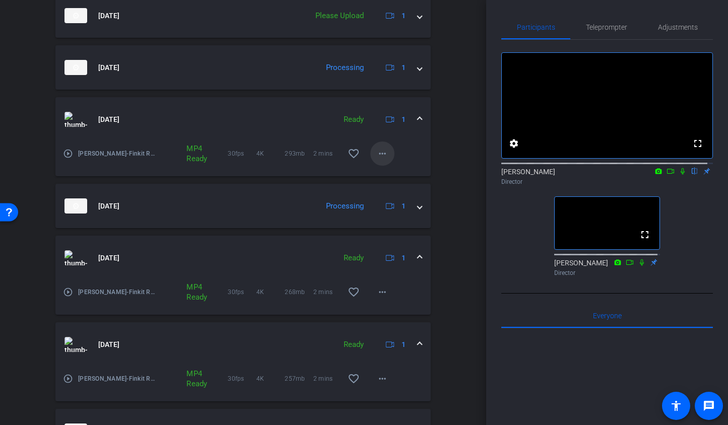
click at [376, 152] on mat-icon "more_horiz" at bounding box center [382, 154] width 12 height 12
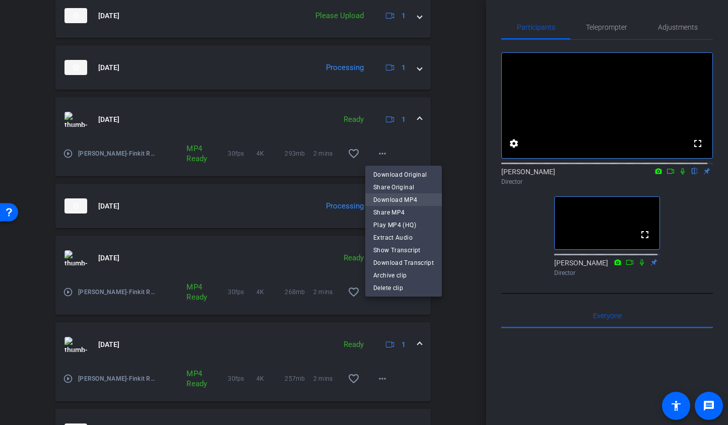
click at [387, 199] on span "Download MP4" at bounding box center [403, 200] width 60 height 12
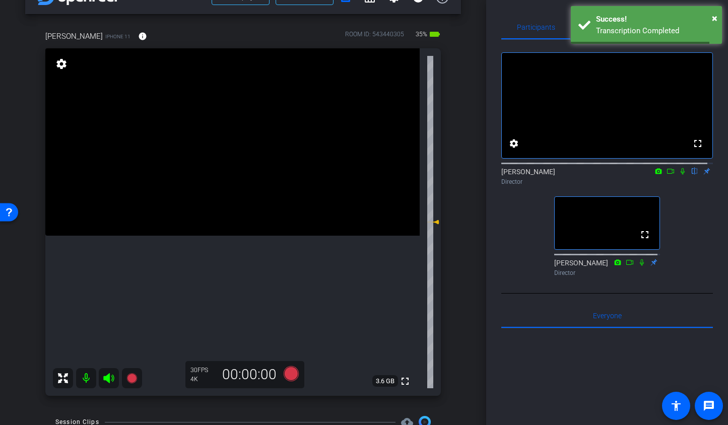
scroll to position [70, 0]
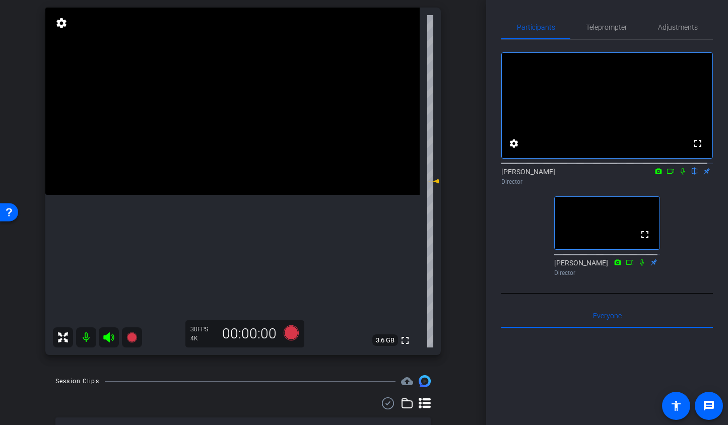
click at [456, 324] on div "arrow_back Finkit Reshoot Back to project Send invite account_box grid_on setti…" at bounding box center [243, 142] width 486 height 425
click at [293, 331] on icon at bounding box center [290, 333] width 15 height 15
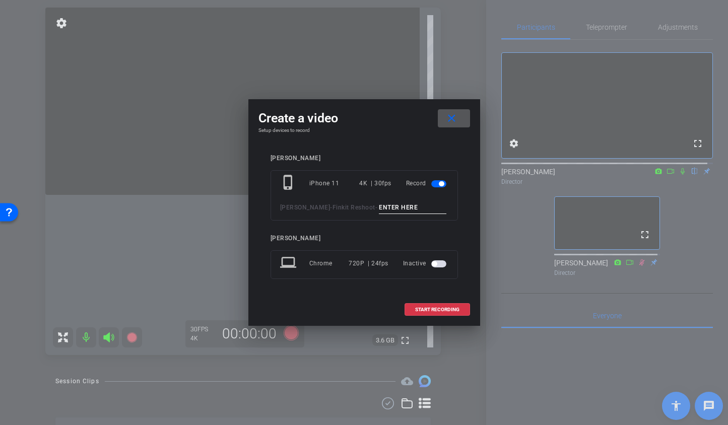
click at [394, 209] on input at bounding box center [413, 208] width 68 height 13
type input "TA8"
click at [418, 309] on span "START RECORDING" at bounding box center [437, 309] width 44 height 5
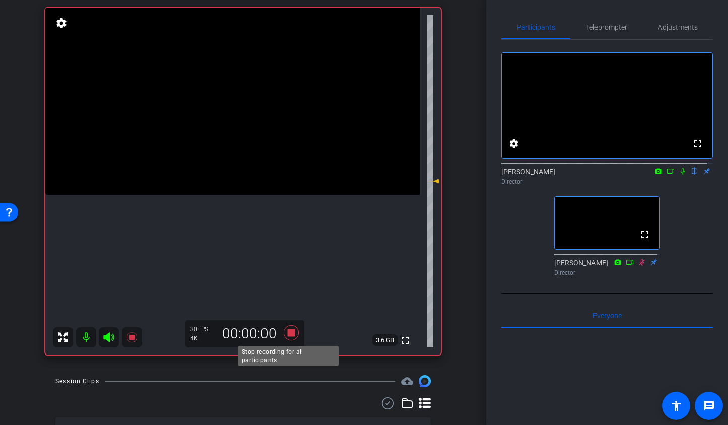
click at [289, 331] on icon at bounding box center [290, 333] width 15 height 15
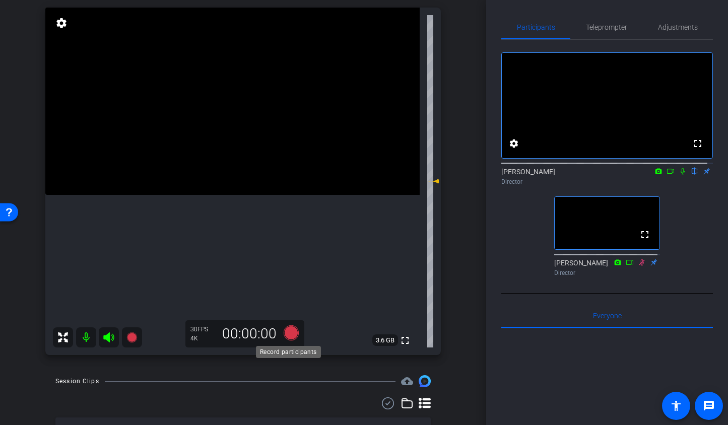
click at [287, 334] on icon at bounding box center [290, 333] width 15 height 15
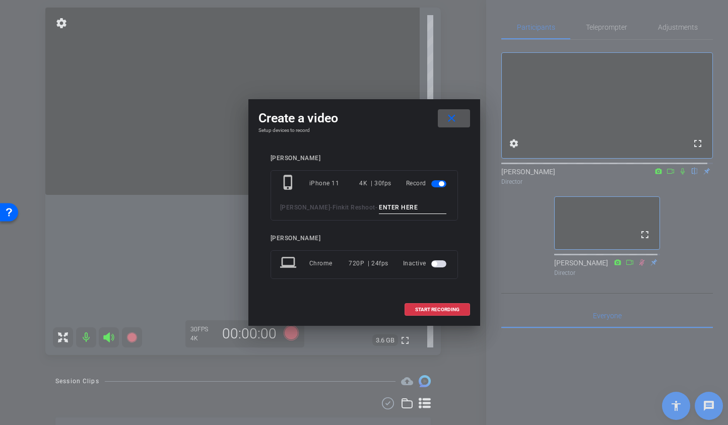
click at [401, 209] on input at bounding box center [413, 208] width 68 height 13
type input "TA8"
click at [436, 311] on span "START RECORDING" at bounding box center [437, 309] width 44 height 5
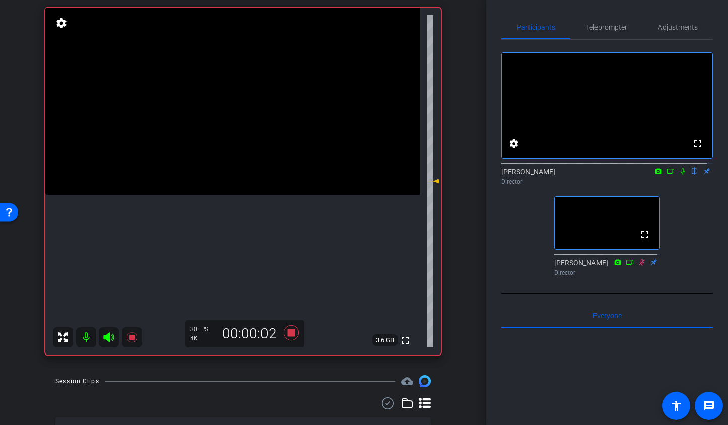
click at [105, 336] on icon at bounding box center [108, 338] width 11 height 10
click at [681, 175] on icon at bounding box center [683, 171] width 4 height 7
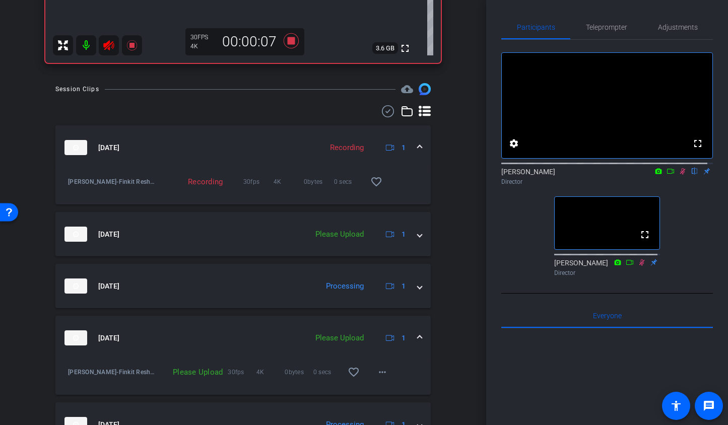
scroll to position [0, 0]
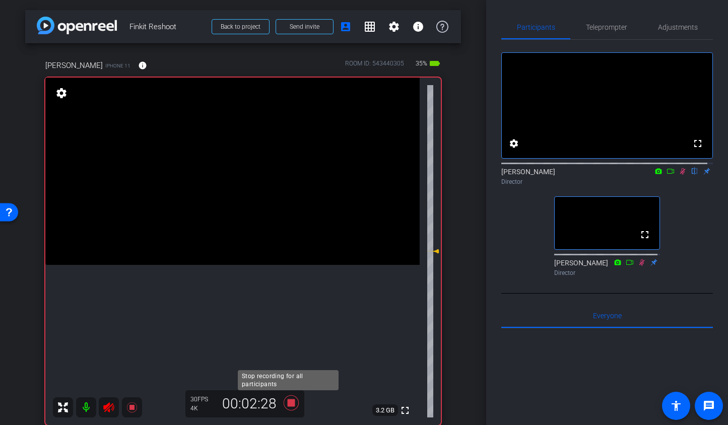
click at [287, 406] on icon at bounding box center [290, 403] width 15 height 15
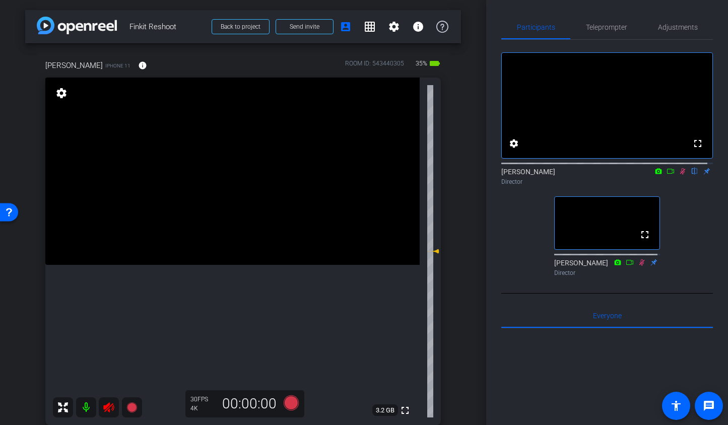
click at [113, 409] on icon at bounding box center [109, 408] width 12 height 12
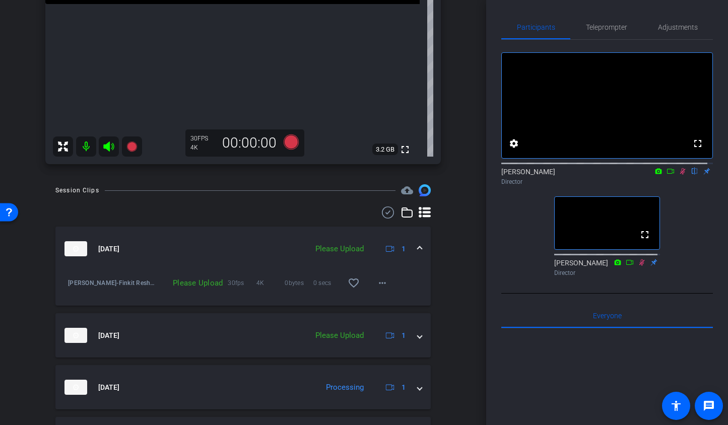
scroll to position [273, 0]
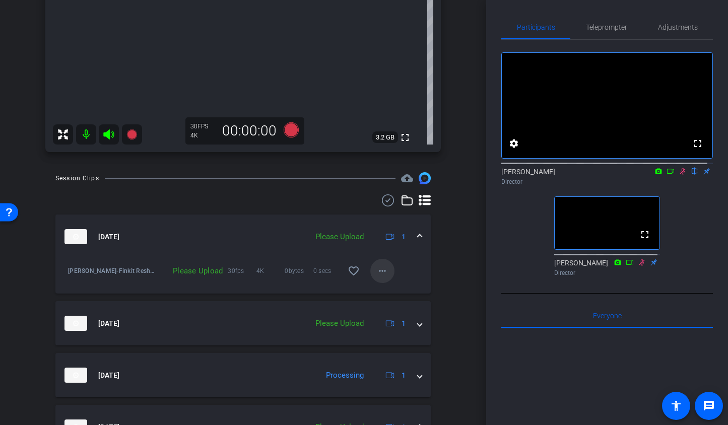
click at [381, 277] on mat-icon "more_horiz" at bounding box center [382, 271] width 12 height 12
click at [384, 291] on span "Upload" at bounding box center [393, 292] width 40 height 12
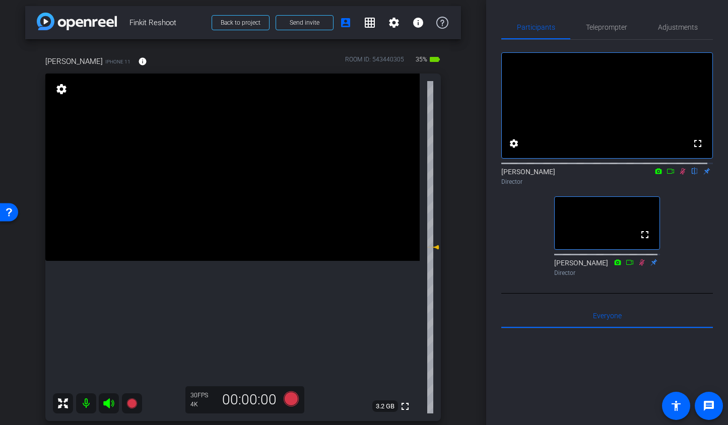
scroll to position [0, 0]
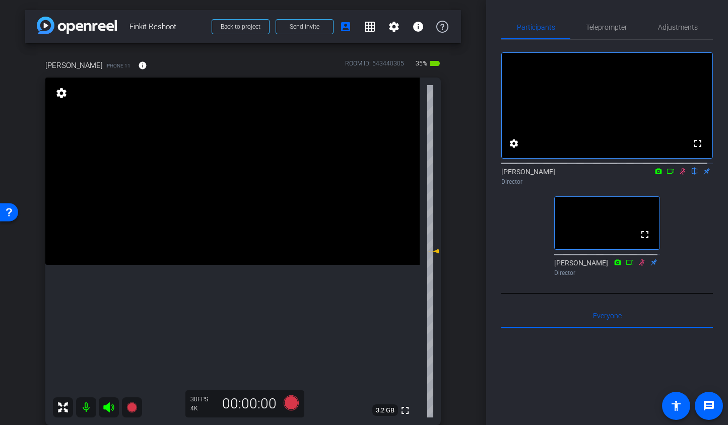
click at [680, 175] on icon at bounding box center [683, 171] width 8 height 7
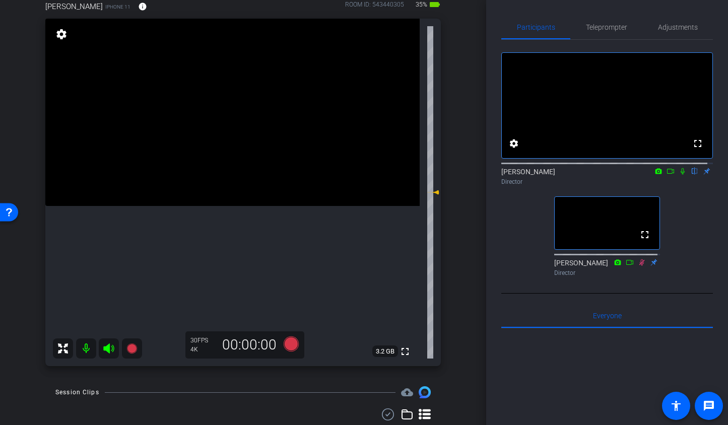
scroll to position [60, 0]
click at [290, 344] on icon at bounding box center [290, 342] width 15 height 15
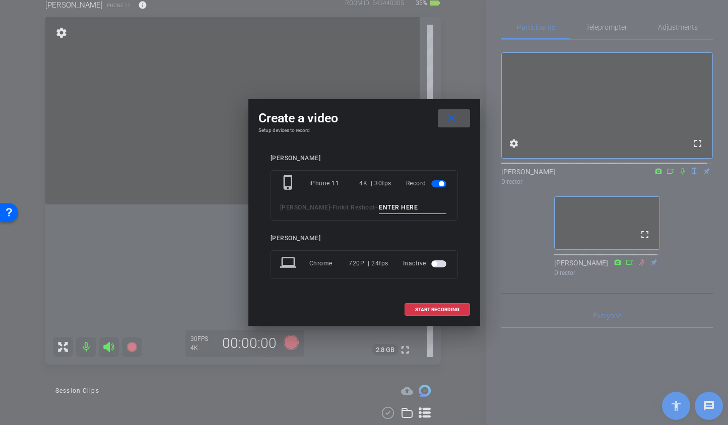
click at [379, 208] on input at bounding box center [413, 208] width 68 height 13
type input "TA9"
click at [433, 307] on span "START RECORDING" at bounding box center [437, 309] width 44 height 5
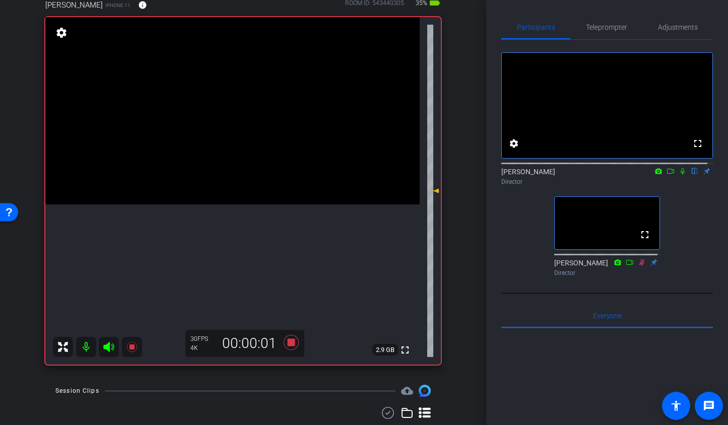
click at [108, 348] on icon at bounding box center [108, 347] width 11 height 10
click at [679, 175] on icon at bounding box center [683, 171] width 8 height 7
click at [285, 344] on icon at bounding box center [290, 342] width 15 height 15
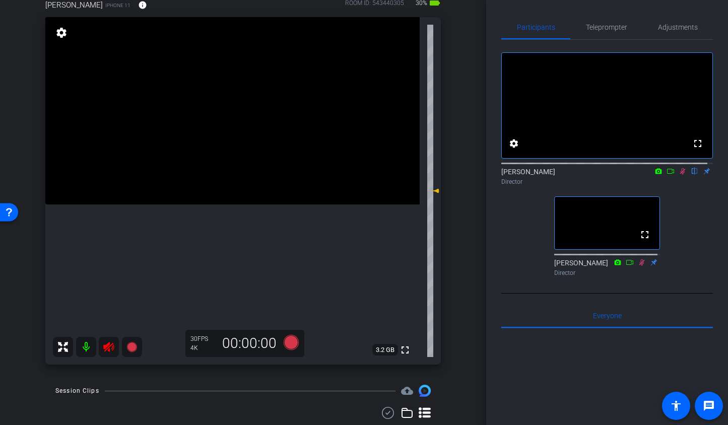
click at [107, 348] on icon at bounding box center [108, 347] width 11 height 10
click at [679, 175] on icon at bounding box center [683, 171] width 8 height 7
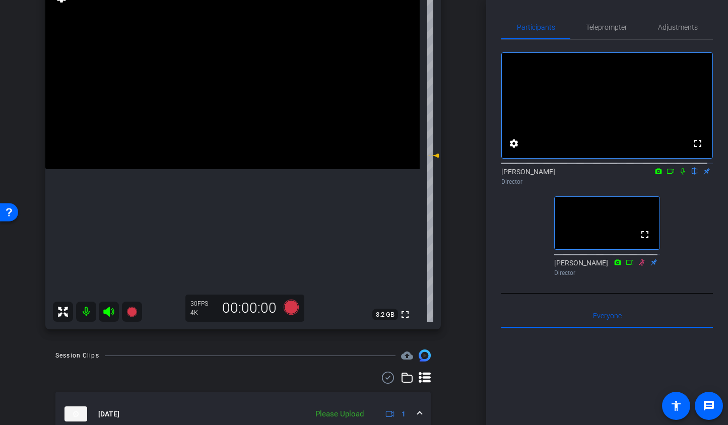
scroll to position [218, 0]
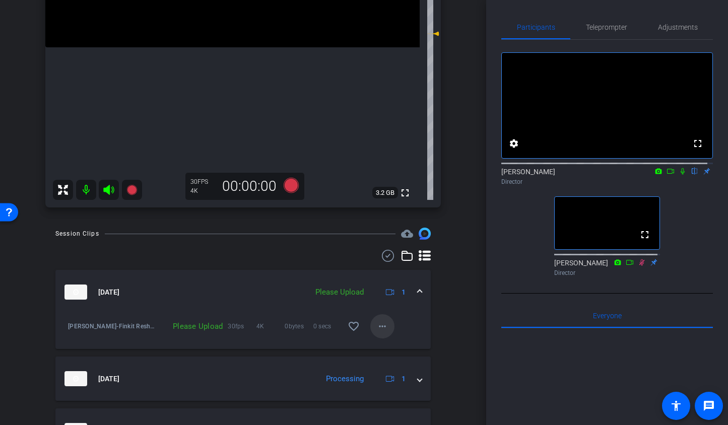
click at [376, 325] on mat-icon "more_horiz" at bounding box center [382, 327] width 12 height 12
click at [396, 346] on span "Upload" at bounding box center [393, 348] width 40 height 12
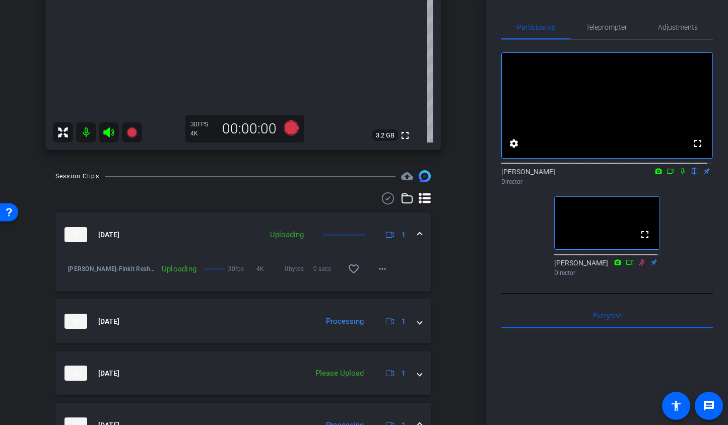
scroll to position [496, 0]
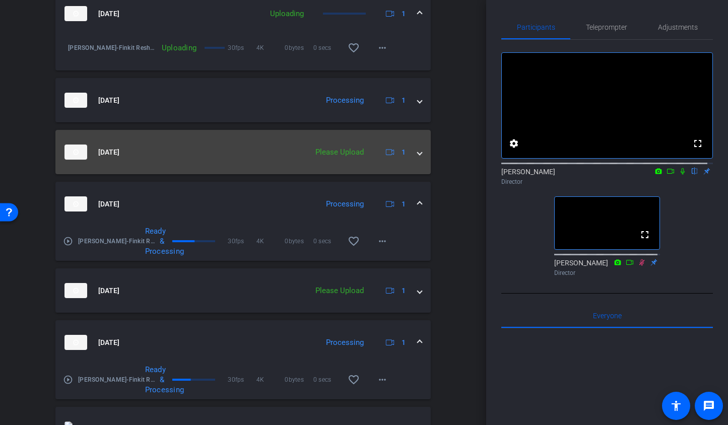
click at [418, 155] on span at bounding box center [420, 152] width 4 height 11
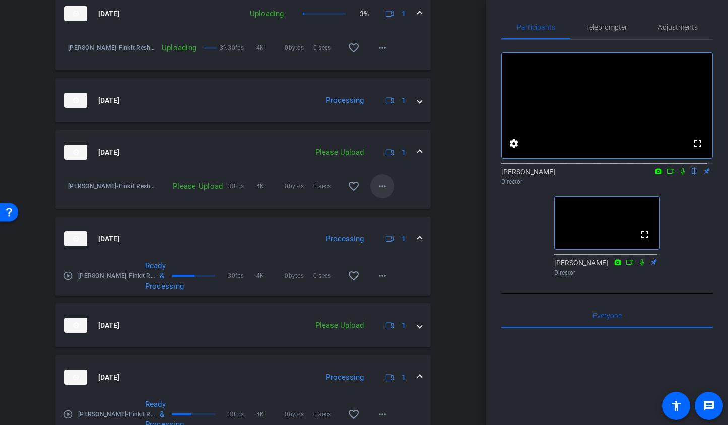
drag, startPoint x: 391, startPoint y: 192, endPoint x: 382, endPoint y: 191, distance: 8.6
click at [391, 191] on div "Niki Clark-Finkit Reshoot-TA8-2025-10-15-10-20-58-585-0 Please Upload 30fps 4K …" at bounding box center [242, 191] width 375 height 35
click at [370, 187] on span at bounding box center [382, 186] width 24 height 24
click at [383, 209] on span "Upload" at bounding box center [393, 208] width 40 height 12
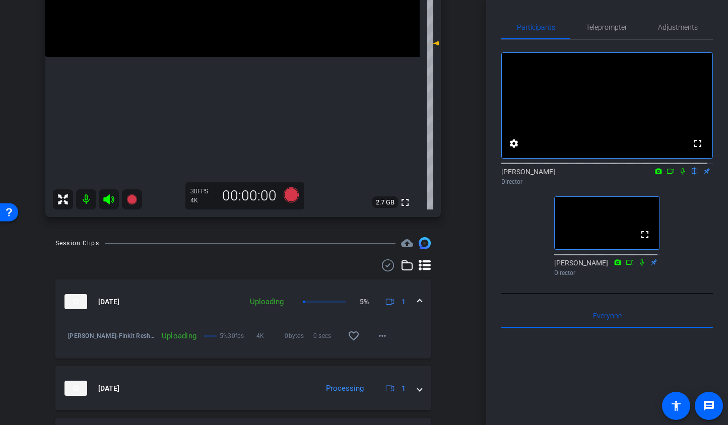
scroll to position [203, 0]
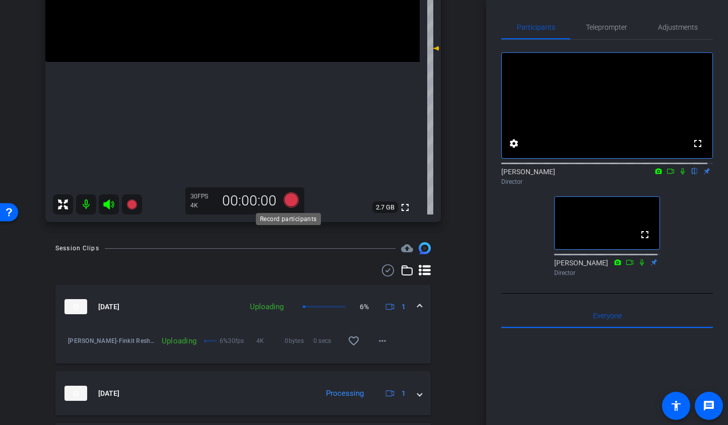
click at [287, 203] on icon at bounding box center [290, 200] width 15 height 15
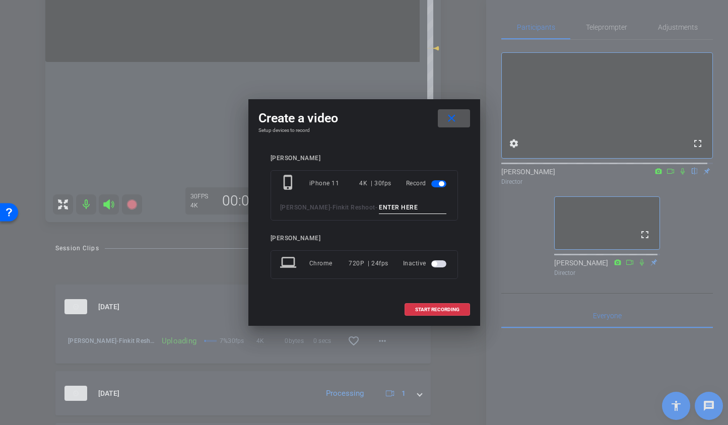
click at [395, 211] on input at bounding box center [413, 208] width 68 height 13
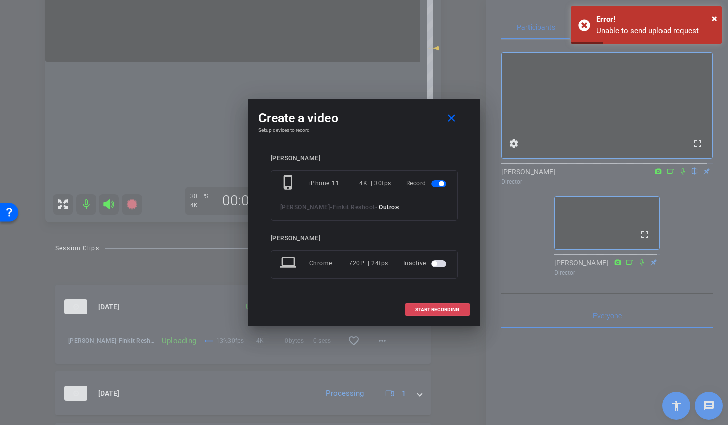
type input "Outros"
click at [445, 310] on span "START RECORDING" at bounding box center [437, 309] width 44 height 5
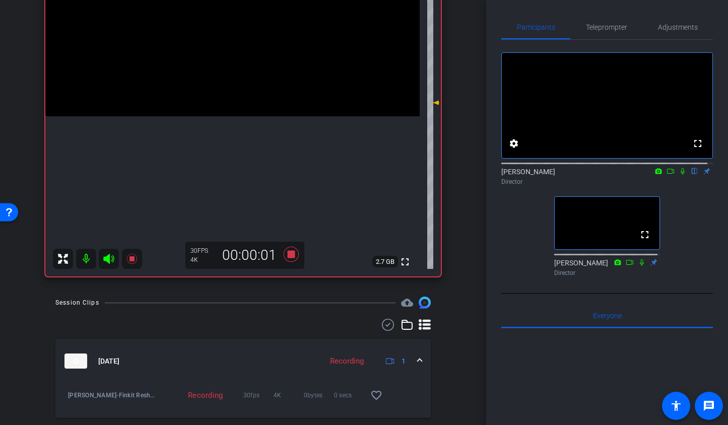
scroll to position [41, 0]
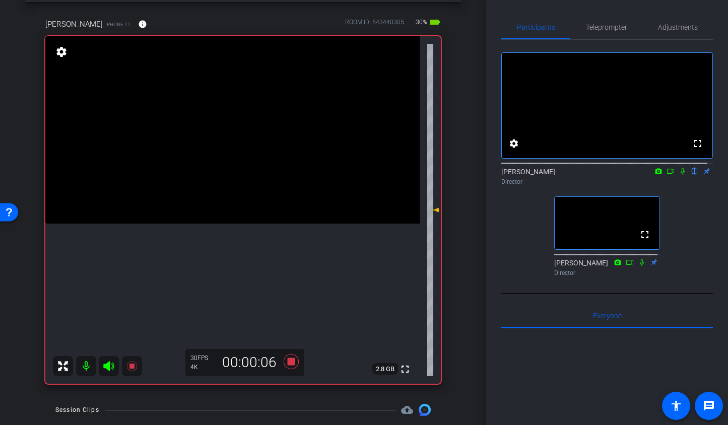
click at [679, 175] on icon at bounding box center [683, 171] width 8 height 7
click at [108, 368] on icon at bounding box center [108, 366] width 11 height 10
click at [108, 368] on icon at bounding box center [109, 366] width 12 height 12
click at [109, 368] on icon at bounding box center [108, 366] width 11 height 10
click at [107, 364] on icon at bounding box center [108, 366] width 11 height 10
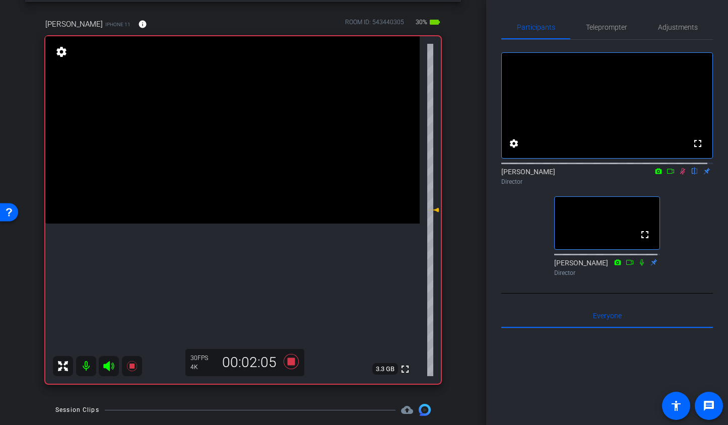
click at [109, 367] on icon at bounding box center [108, 366] width 11 height 10
click at [109, 367] on icon at bounding box center [109, 366] width 12 height 12
click at [678, 176] on mat-icon at bounding box center [683, 171] width 12 height 9
click at [131, 367] on icon at bounding box center [132, 366] width 10 height 10
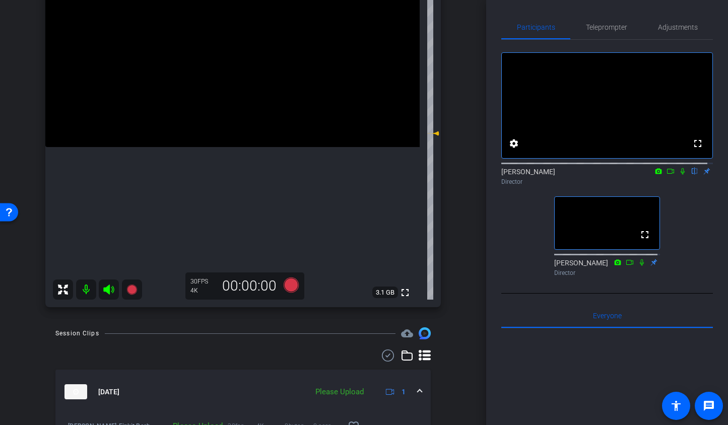
scroll to position [111, 0]
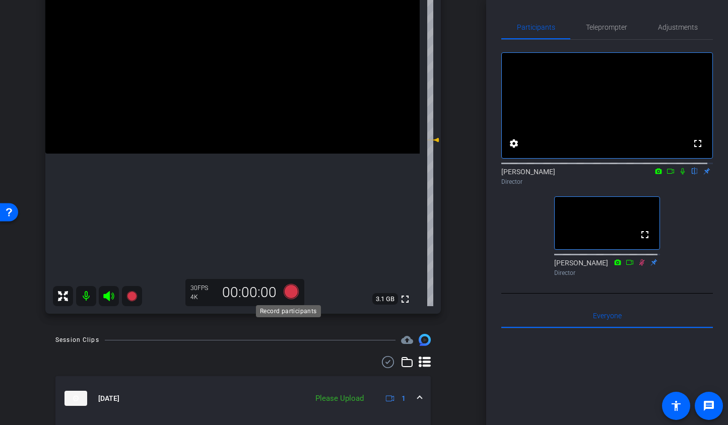
click at [288, 291] on icon at bounding box center [290, 291] width 15 height 15
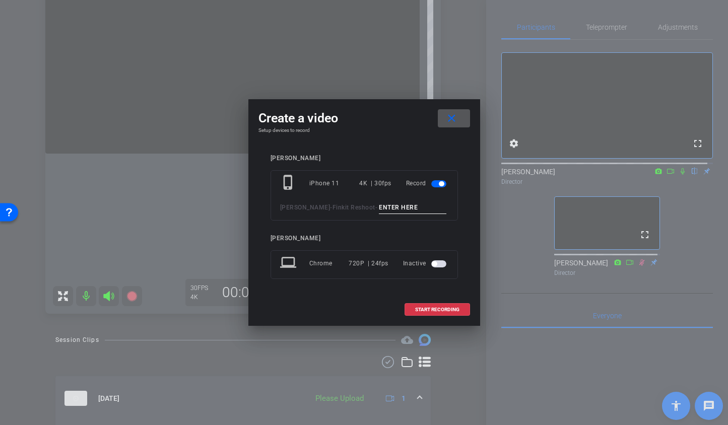
click at [380, 204] on input at bounding box center [413, 208] width 68 height 13
type input "Outro"
click at [438, 306] on span at bounding box center [437, 310] width 65 height 24
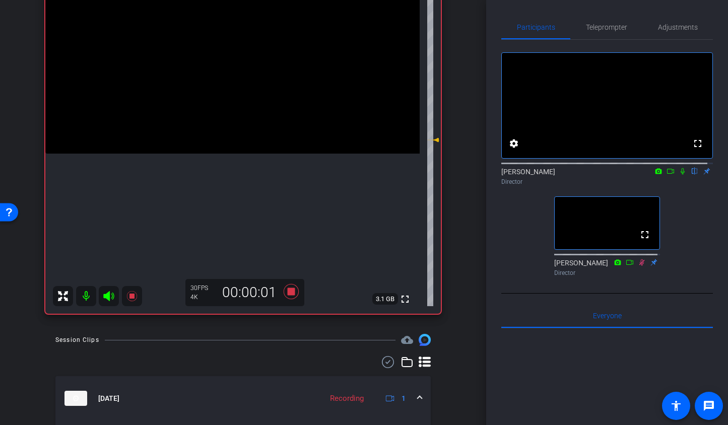
click at [109, 296] on icon at bounding box center [108, 296] width 11 height 10
click at [681, 175] on icon at bounding box center [683, 171] width 4 height 7
click at [133, 299] on icon at bounding box center [132, 296] width 12 height 12
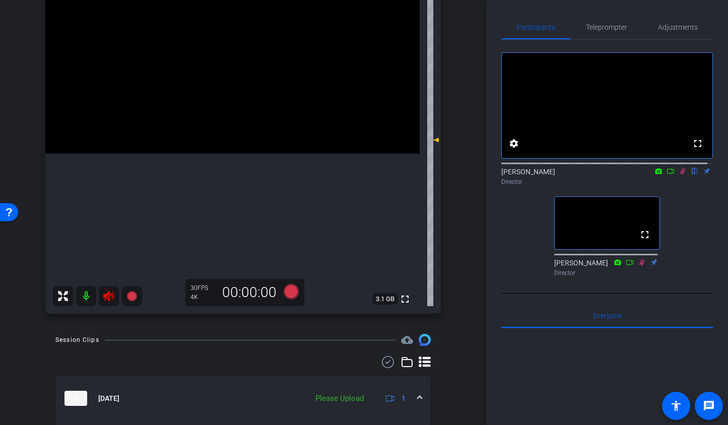
click at [107, 298] on icon at bounding box center [109, 296] width 12 height 12
click at [290, 295] on icon at bounding box center [290, 291] width 15 height 15
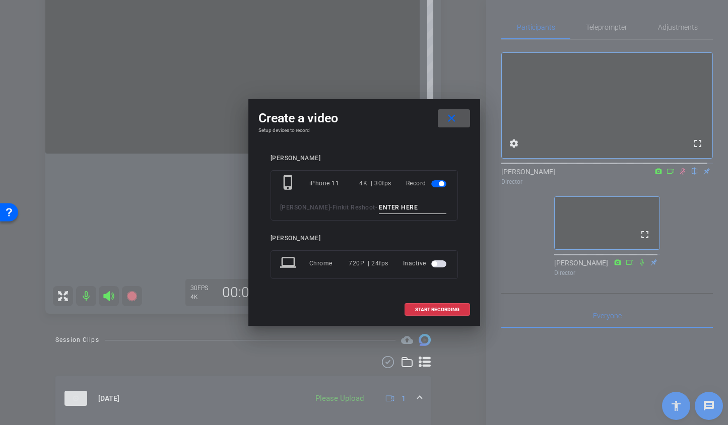
click at [379, 210] on input at bounding box center [413, 208] width 68 height 13
type input "outro 2"
click at [441, 311] on span "START RECORDING" at bounding box center [437, 309] width 44 height 5
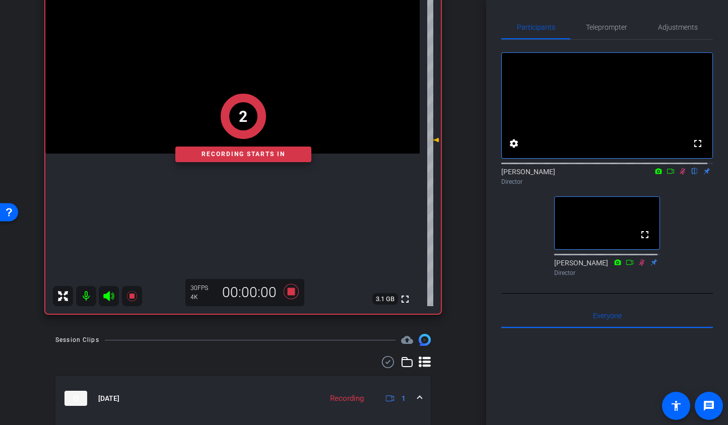
click at [105, 295] on div "2 Recording starts in" at bounding box center [243, 128] width 396 height 372
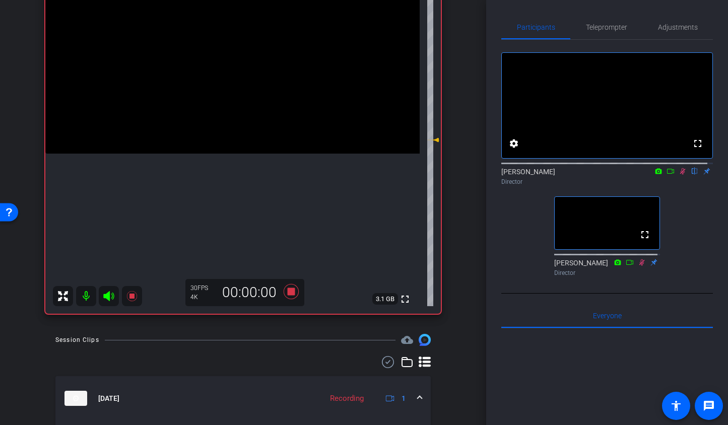
click at [110, 298] on icon at bounding box center [109, 296] width 12 height 12
click at [110, 297] on icon at bounding box center [109, 296] width 12 height 12
click at [129, 296] on icon at bounding box center [132, 296] width 10 height 10
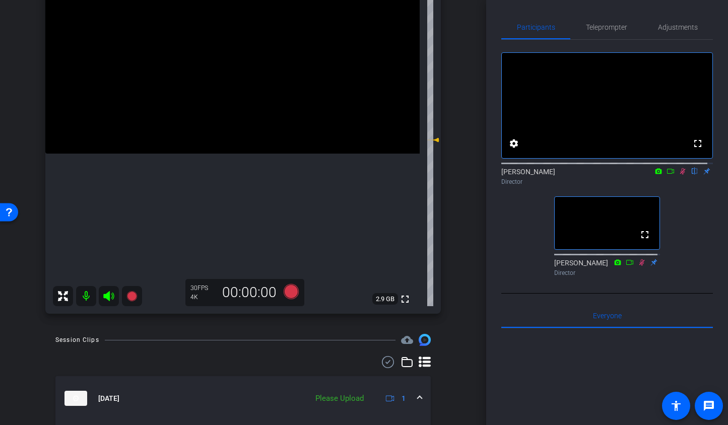
click at [679, 175] on icon at bounding box center [683, 171] width 8 height 7
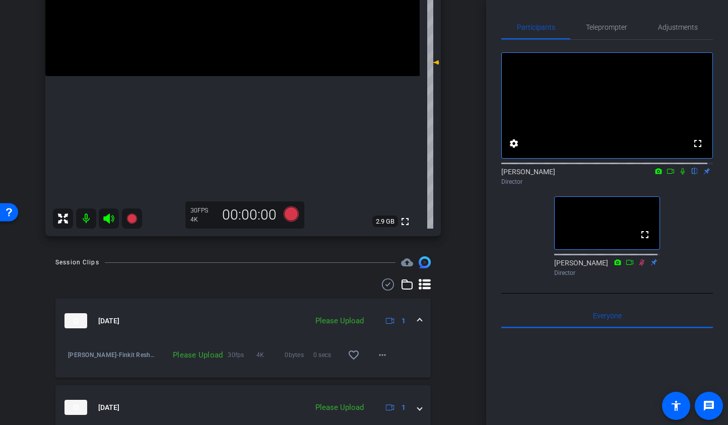
scroll to position [189, 0]
click at [376, 351] on mat-icon "more_horiz" at bounding box center [382, 355] width 12 height 12
click at [380, 372] on span "Upload" at bounding box center [393, 376] width 40 height 12
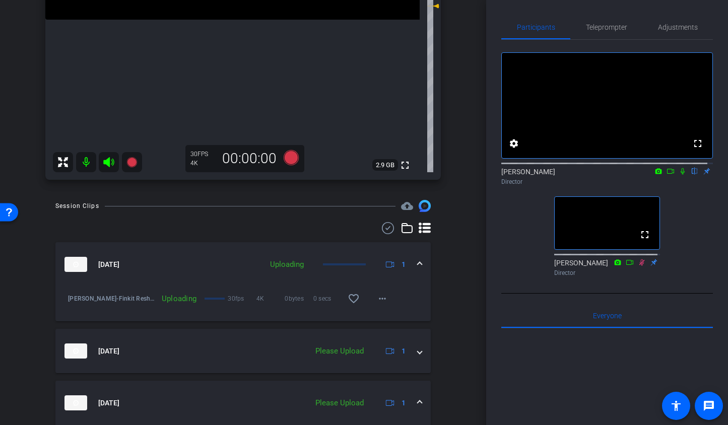
scroll to position [250, 0]
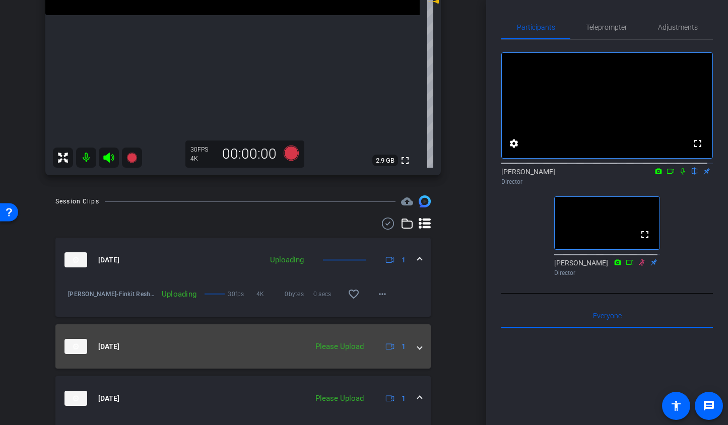
click at [418, 348] on span at bounding box center [420, 347] width 4 height 11
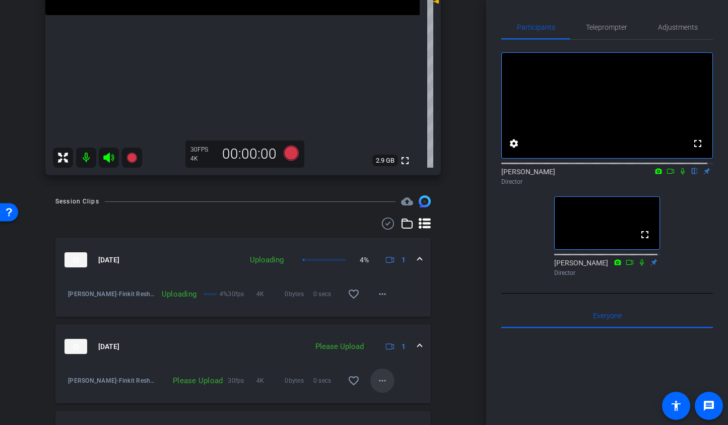
click at [380, 381] on mat-icon "more_horiz" at bounding box center [382, 381] width 12 height 12
click at [388, 336] on span "Upload" at bounding box center [393, 335] width 40 height 12
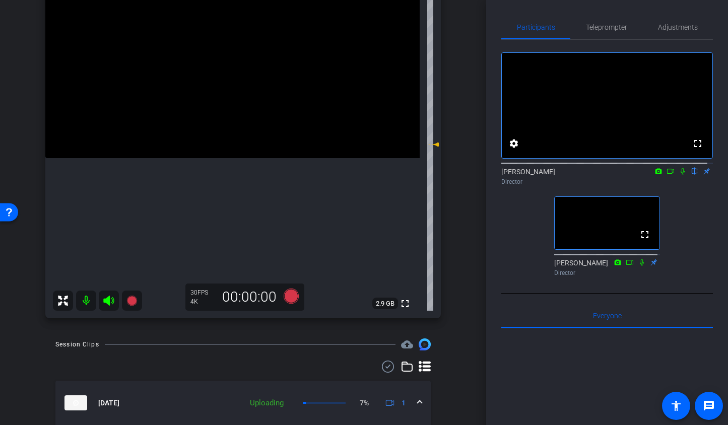
scroll to position [103, 0]
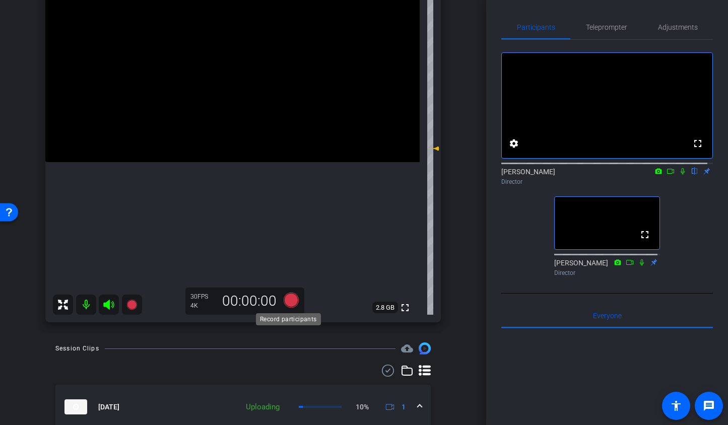
click at [289, 294] on icon at bounding box center [290, 300] width 15 height 15
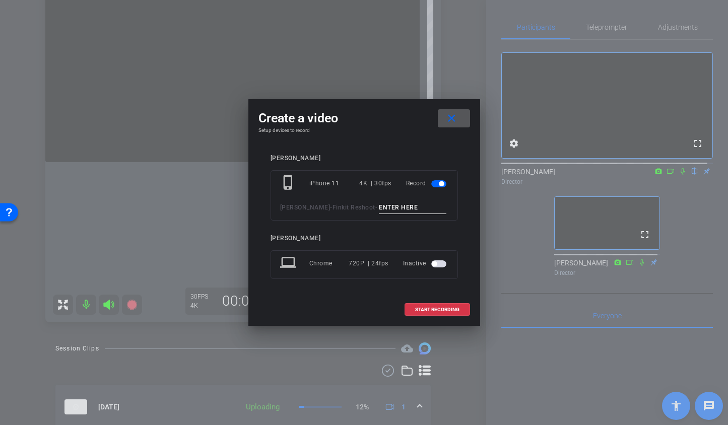
click at [390, 210] on input at bounding box center [413, 208] width 68 height 13
type input "outro3"
click at [415, 312] on span "START RECORDING" at bounding box center [437, 309] width 44 height 5
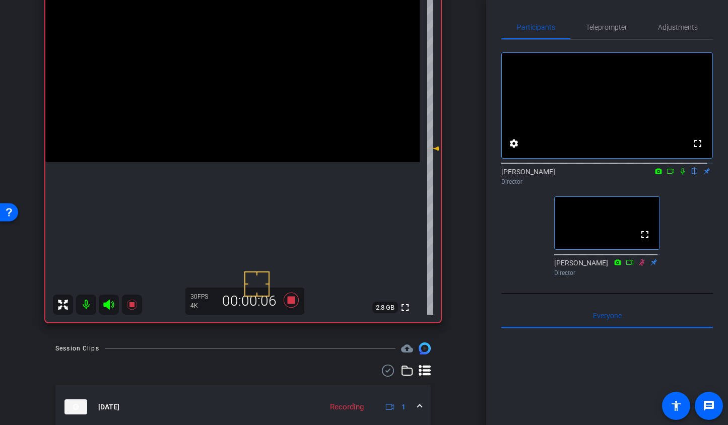
click at [106, 303] on icon at bounding box center [108, 305] width 11 height 10
click at [679, 175] on icon at bounding box center [683, 171] width 8 height 7
click at [291, 302] on icon at bounding box center [290, 300] width 15 height 15
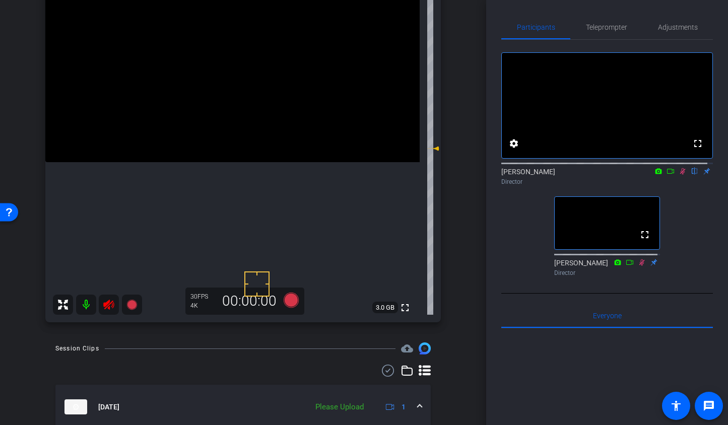
click at [110, 304] on icon at bounding box center [109, 305] width 12 height 12
click at [680, 175] on icon at bounding box center [683, 171] width 6 height 7
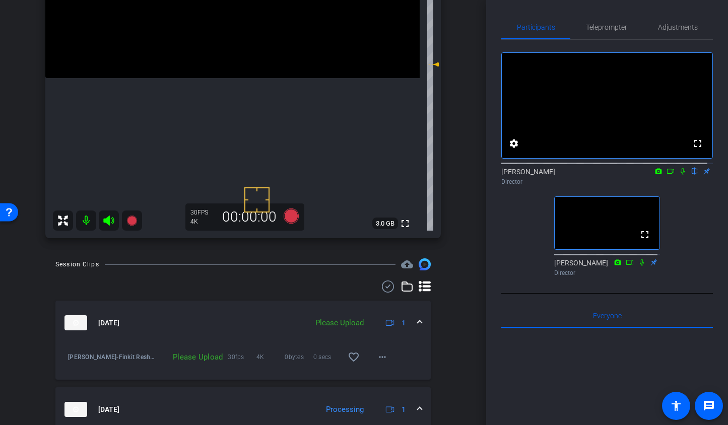
scroll to position [158, 0]
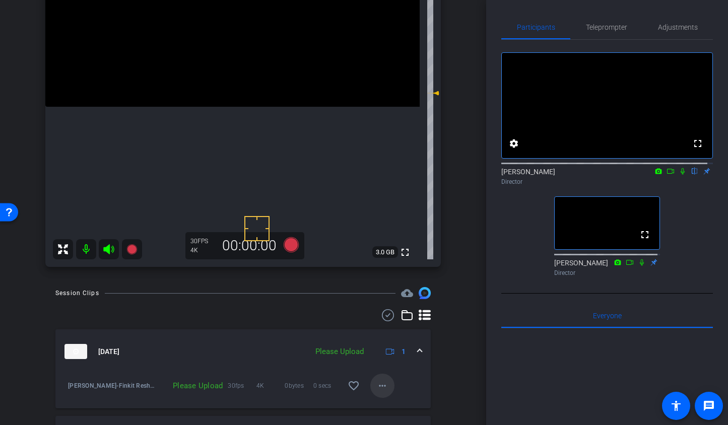
click at [378, 390] on mat-icon "more_horiz" at bounding box center [382, 386] width 12 height 12
click at [382, 333] on div "Upload Archive clip Delete clip" at bounding box center [393, 352] width 56 height 43
click at [379, 391] on mat-icon "more_horiz" at bounding box center [382, 386] width 12 height 12
click at [385, 340] on span "Upload" at bounding box center [393, 340] width 40 height 12
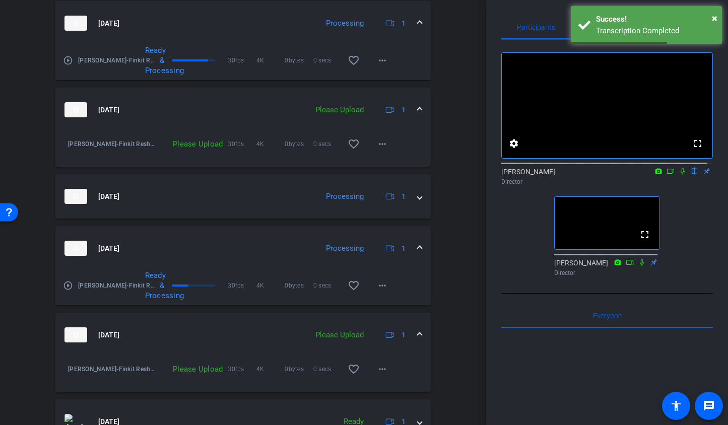
scroll to position [658, 0]
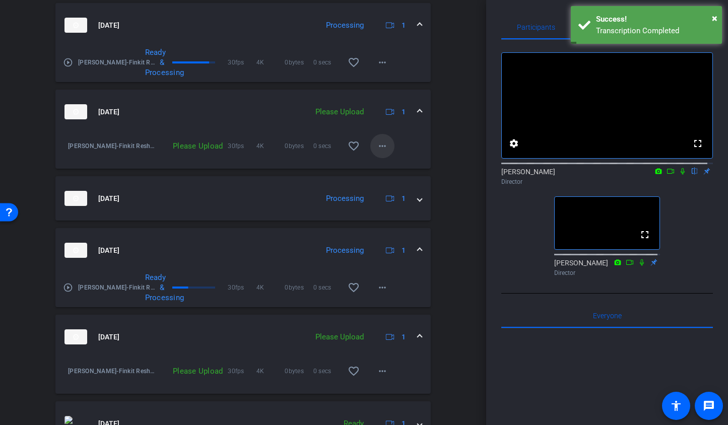
click at [376, 148] on mat-icon "more_horiz" at bounding box center [382, 146] width 12 height 12
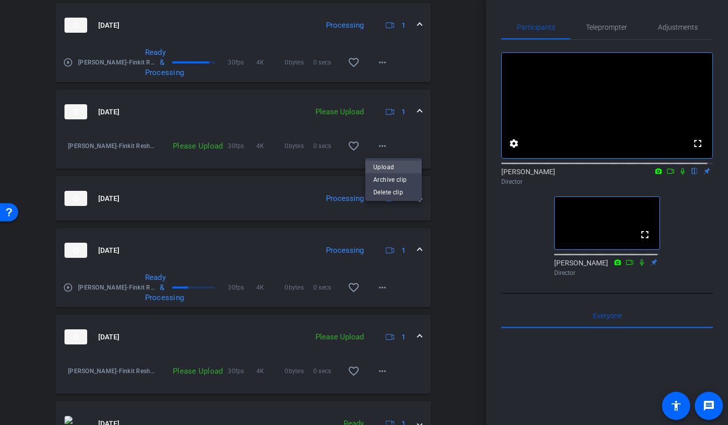
click at [377, 164] on span "Upload" at bounding box center [393, 167] width 40 height 12
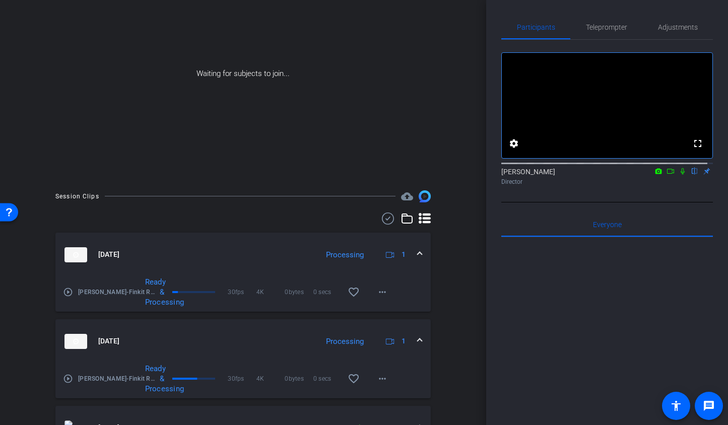
scroll to position [81, 0]
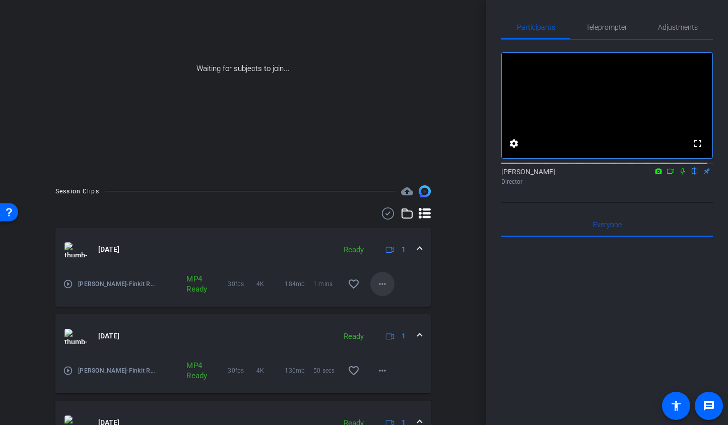
click at [380, 287] on mat-icon "more_horiz" at bounding box center [382, 284] width 12 height 12
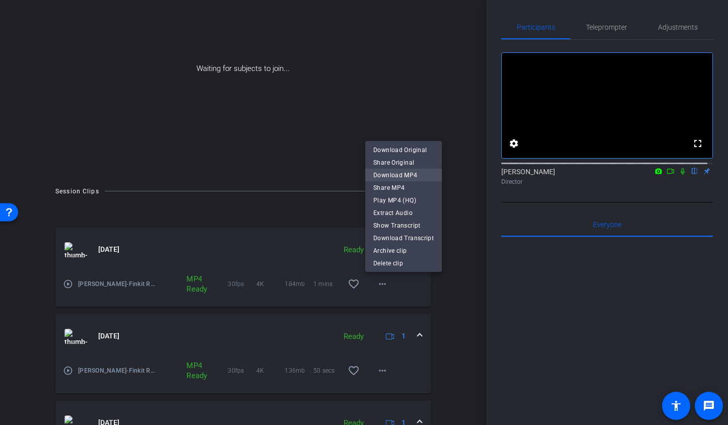
click at [388, 175] on span "Download MP4" at bounding box center [403, 175] width 60 height 12
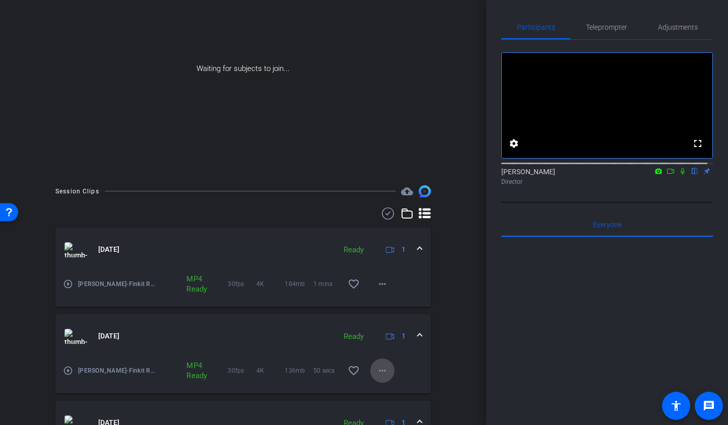
click at [382, 373] on mat-icon "more_horiz" at bounding box center [382, 371] width 12 height 12
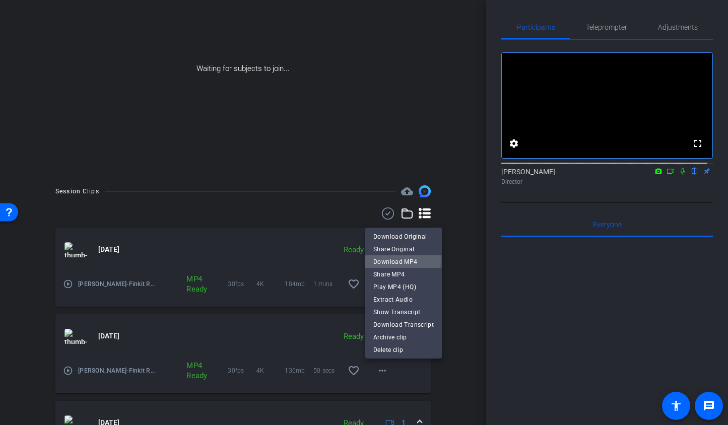
click at [395, 260] on span "Download MP4" at bounding box center [403, 262] width 60 height 12
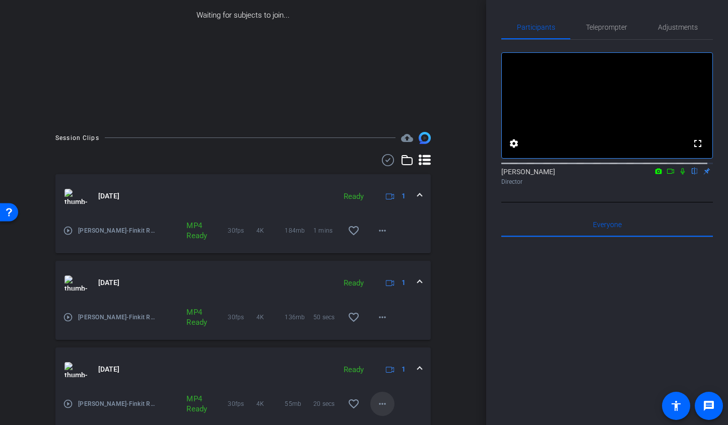
scroll to position [144, 0]
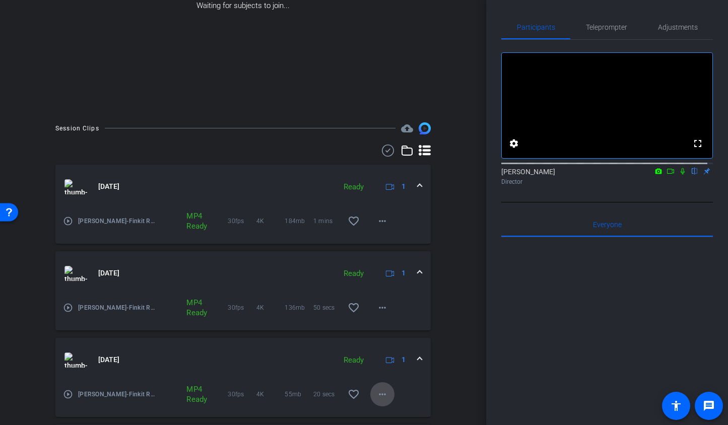
click at [377, 398] on mat-icon "more_horiz" at bounding box center [382, 395] width 12 height 12
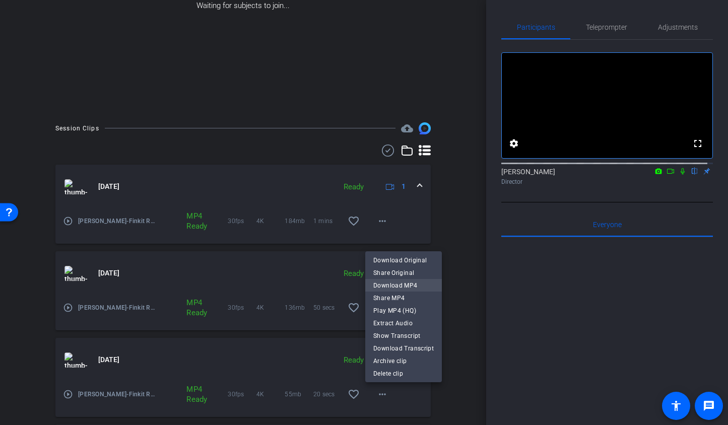
click at [402, 287] on span "Download MP4" at bounding box center [403, 286] width 60 height 12
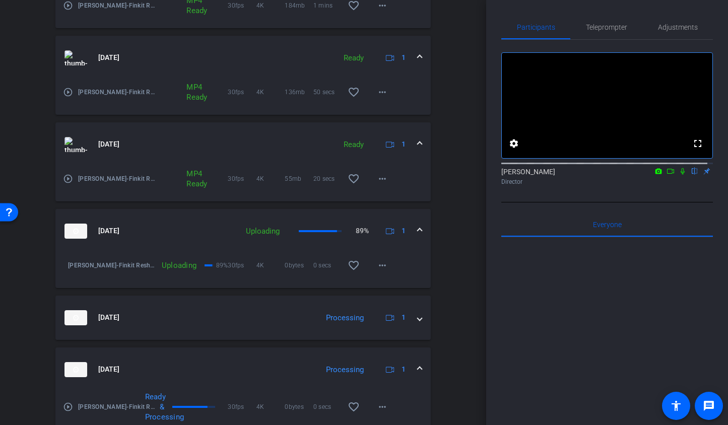
scroll to position [388, 0]
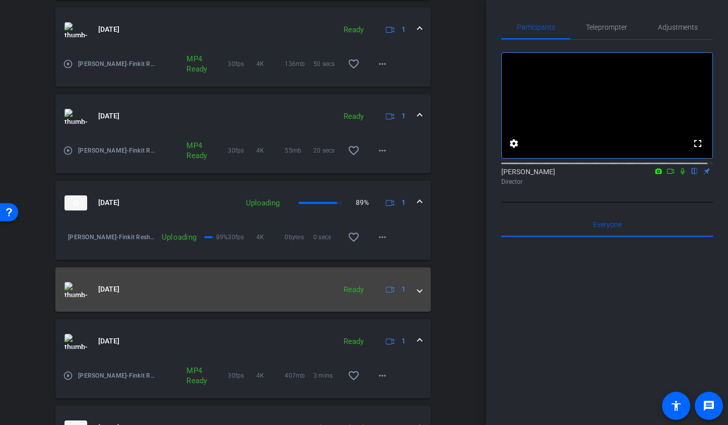
click at [406, 292] on div "[DATE] Ready 1" at bounding box center [241, 289] width 353 height 15
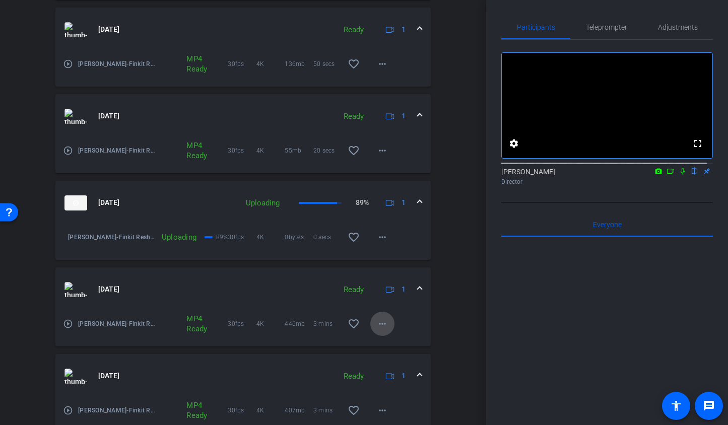
click at [376, 328] on mat-icon "more_horiz" at bounding box center [382, 324] width 12 height 12
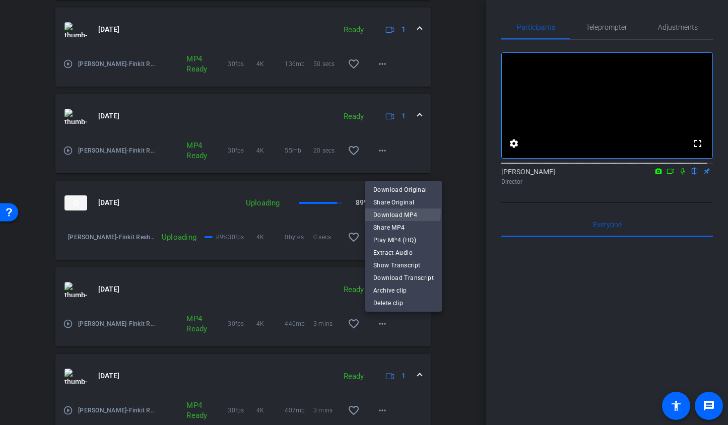
click at [372, 212] on button "Download MP4" at bounding box center [403, 215] width 77 height 13
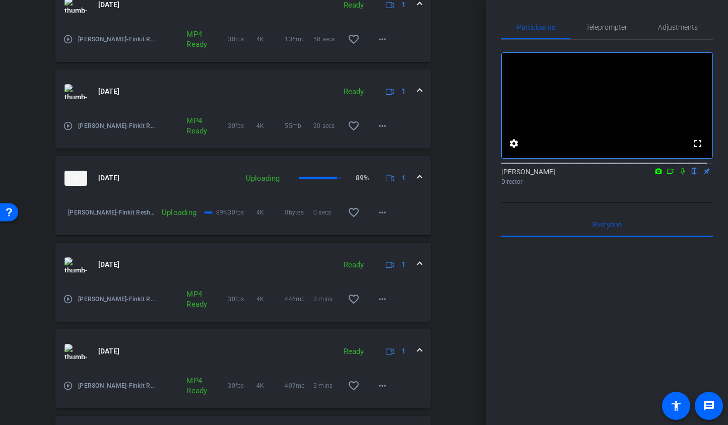
scroll to position [471, 0]
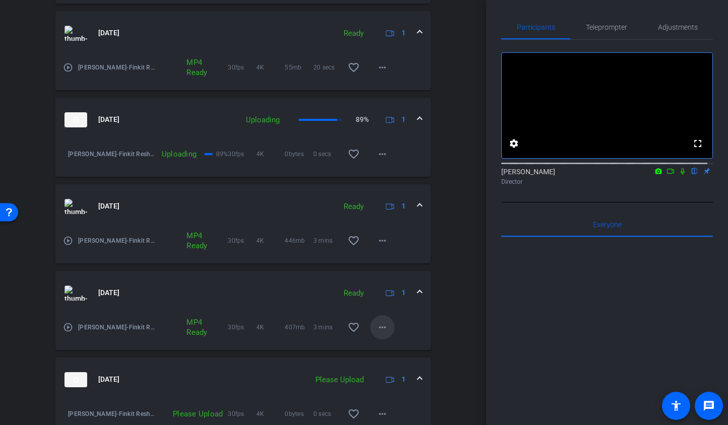
click at [383, 326] on mat-icon "more_horiz" at bounding box center [382, 328] width 12 height 12
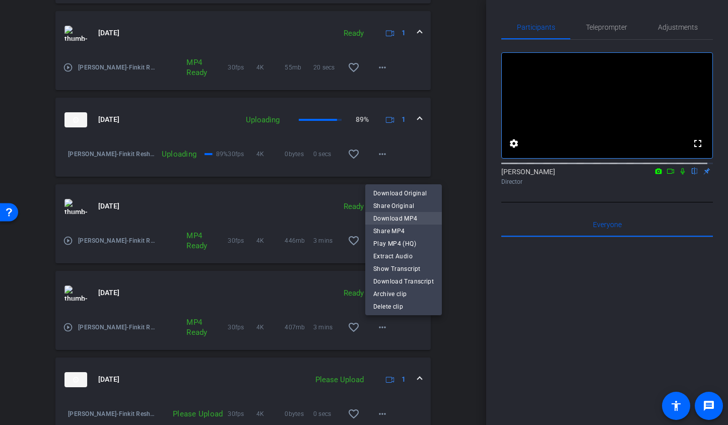
click at [390, 222] on span "Download MP4" at bounding box center [403, 218] width 60 height 12
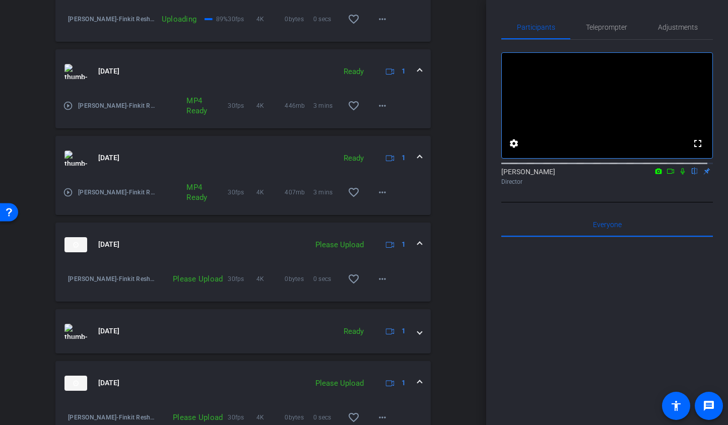
scroll to position [608, 0]
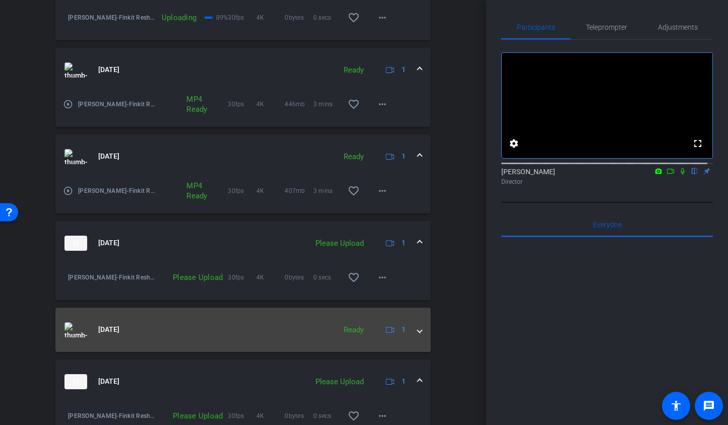
click at [418, 332] on span at bounding box center [420, 330] width 4 height 11
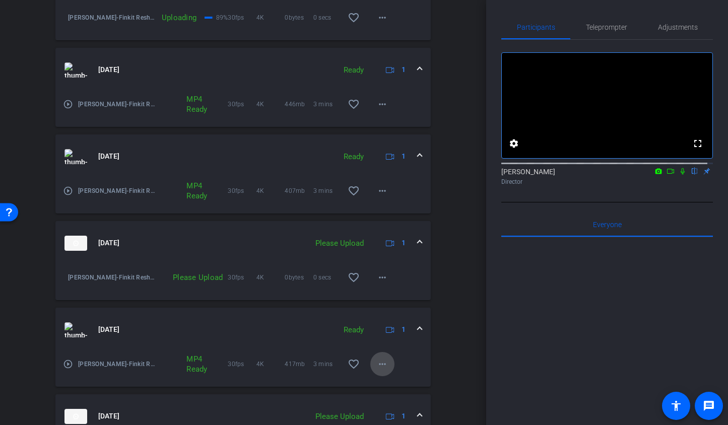
click at [376, 368] on mat-icon "more_horiz" at bounding box center [382, 364] width 12 height 12
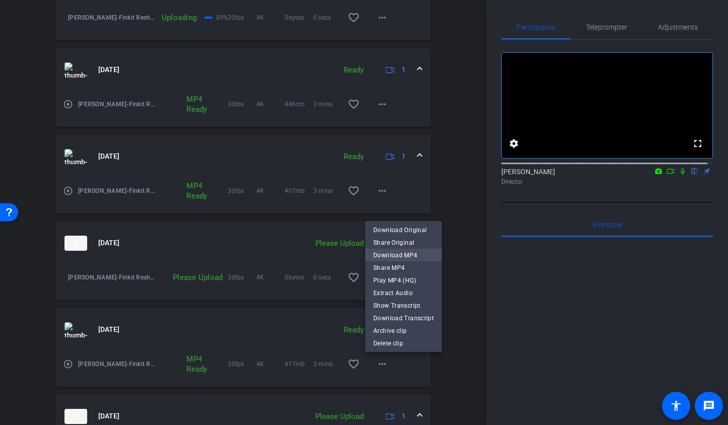
click at [396, 257] on span "Download MP4" at bounding box center [403, 255] width 60 height 12
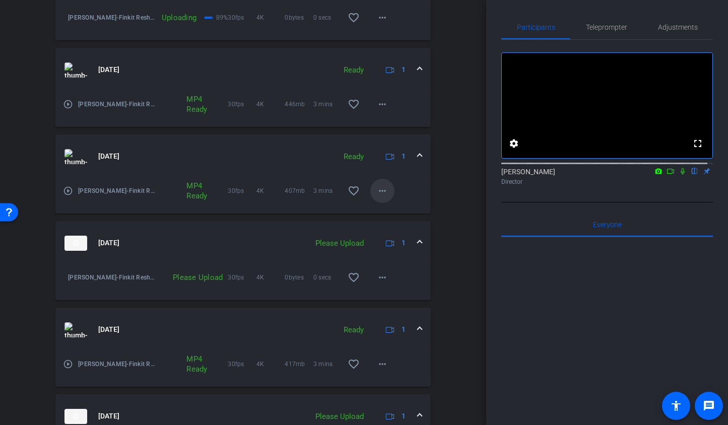
click at [378, 193] on mat-icon "more_horiz" at bounding box center [382, 191] width 12 height 12
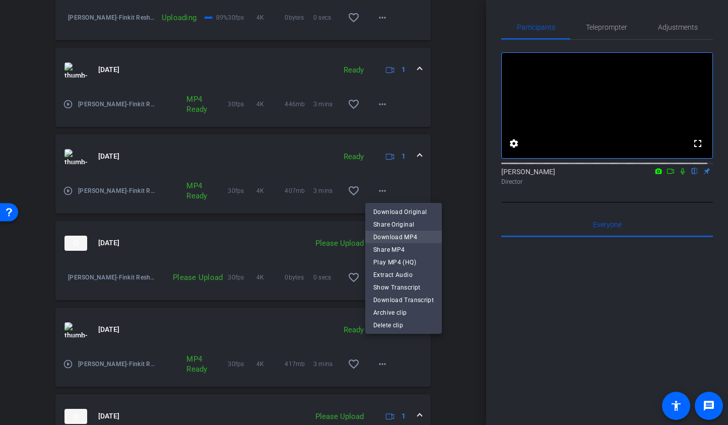
click at [381, 236] on span "Download MP4" at bounding box center [403, 237] width 60 height 12
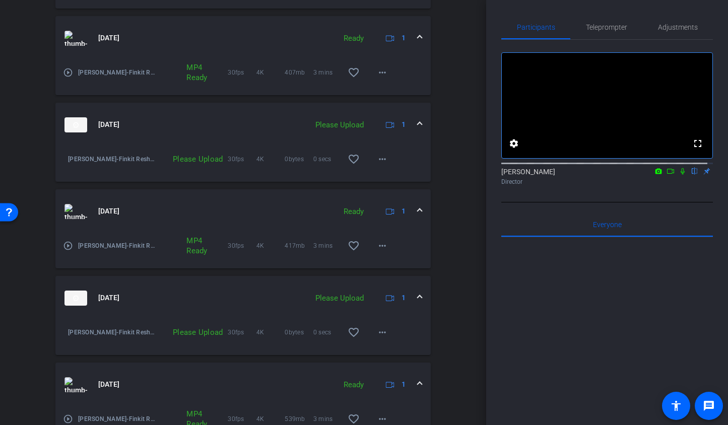
scroll to position [779, 0]
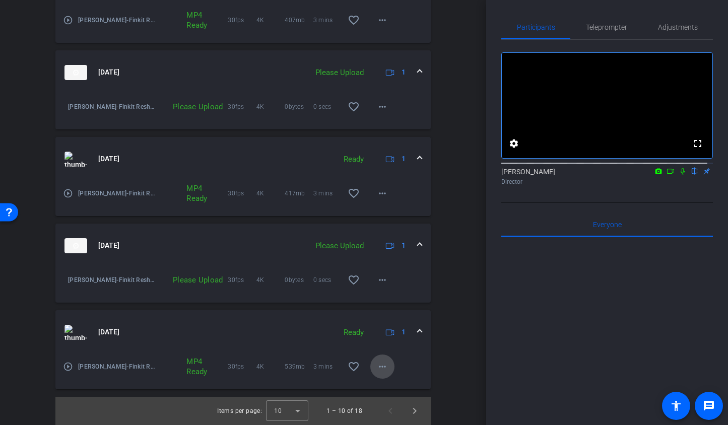
click at [376, 370] on mat-icon "more_horiz" at bounding box center [382, 367] width 12 height 12
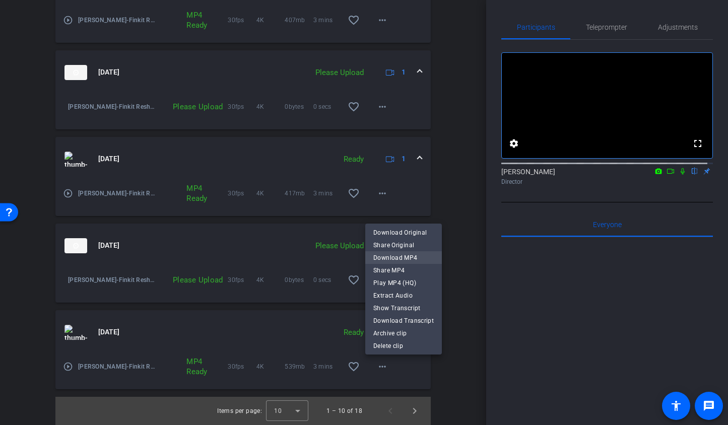
click at [394, 257] on span "Download MP4" at bounding box center [403, 258] width 60 height 12
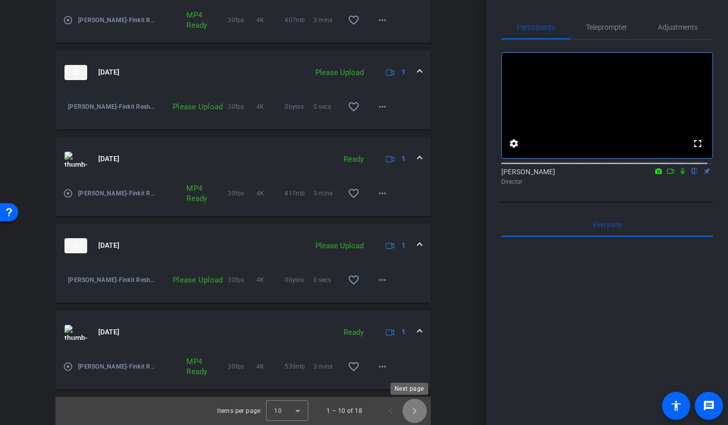
click at [410, 408] on span "Next page" at bounding box center [415, 411] width 24 height 24
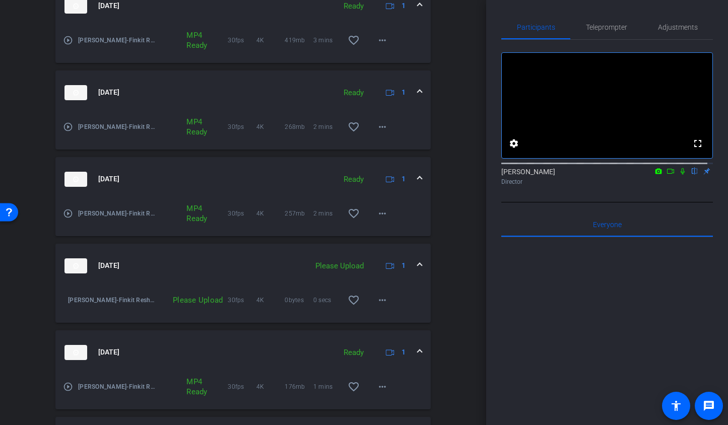
scroll to position [218, 0]
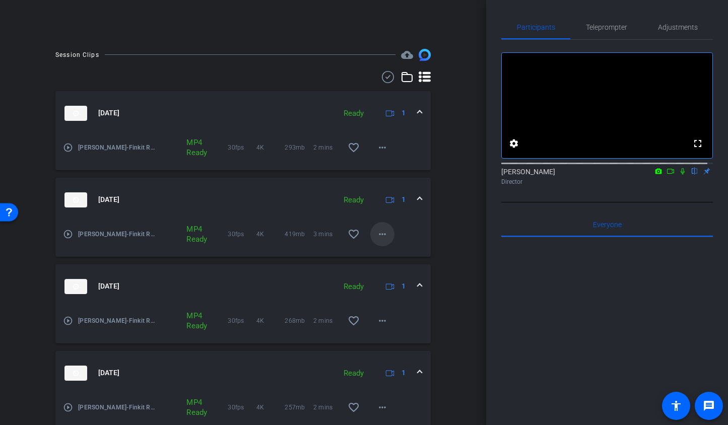
click at [377, 237] on mat-icon "more_horiz" at bounding box center [382, 234] width 12 height 12
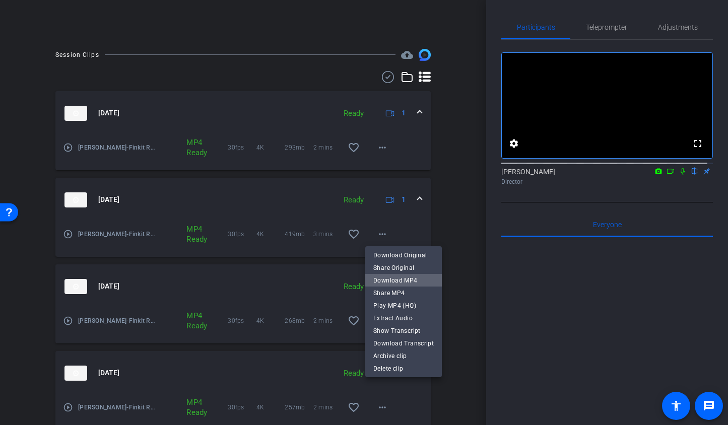
click at [408, 280] on span "Download MP4" at bounding box center [403, 280] width 60 height 12
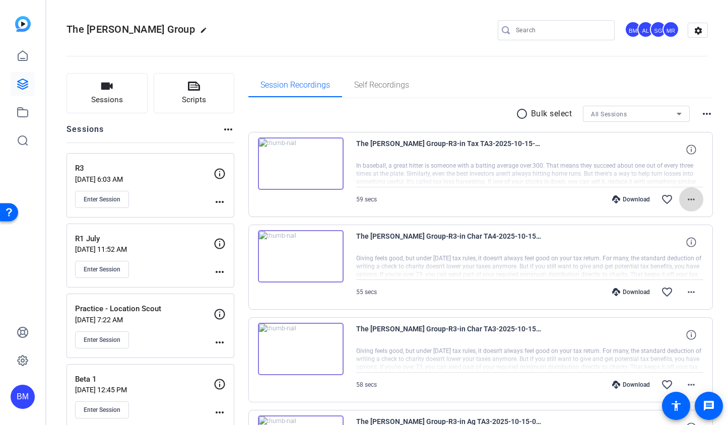
click at [688, 200] on mat-icon "more_horiz" at bounding box center [691, 200] width 12 height 12
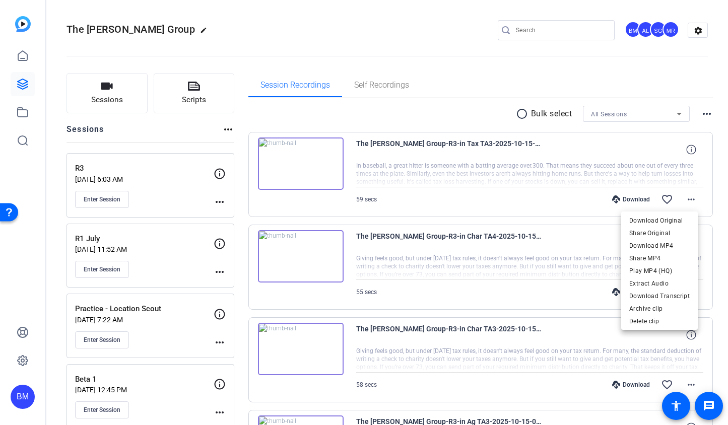
click at [530, 186] on div at bounding box center [364, 212] width 728 height 425
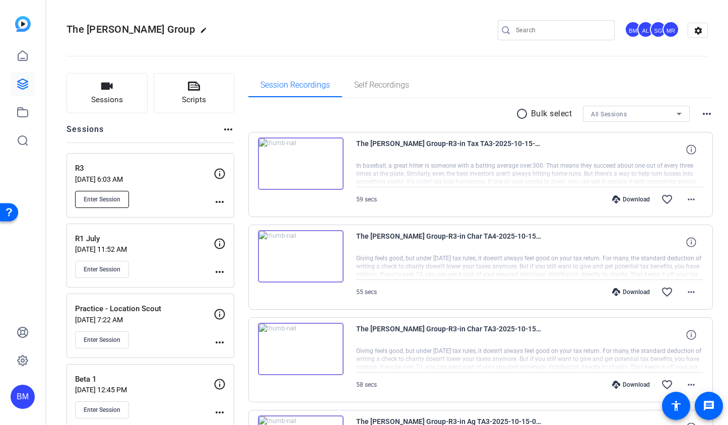
click at [88, 198] on span "Enter Session" at bounding box center [102, 200] width 37 height 8
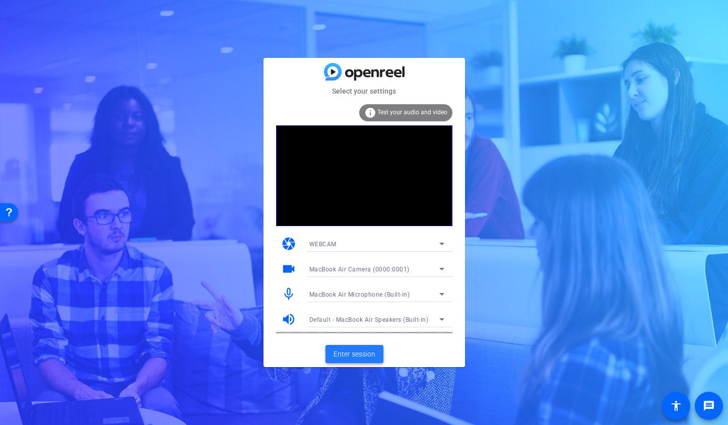
click at [359, 354] on span "Enter session" at bounding box center [355, 354] width 42 height 11
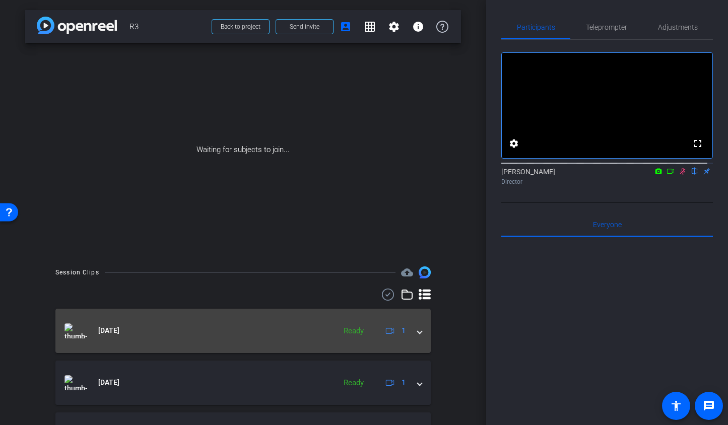
click at [417, 330] on mat-expansion-panel-header "[DATE] Ready 1" at bounding box center [242, 331] width 375 height 44
